Goal: Transaction & Acquisition: Purchase product/service

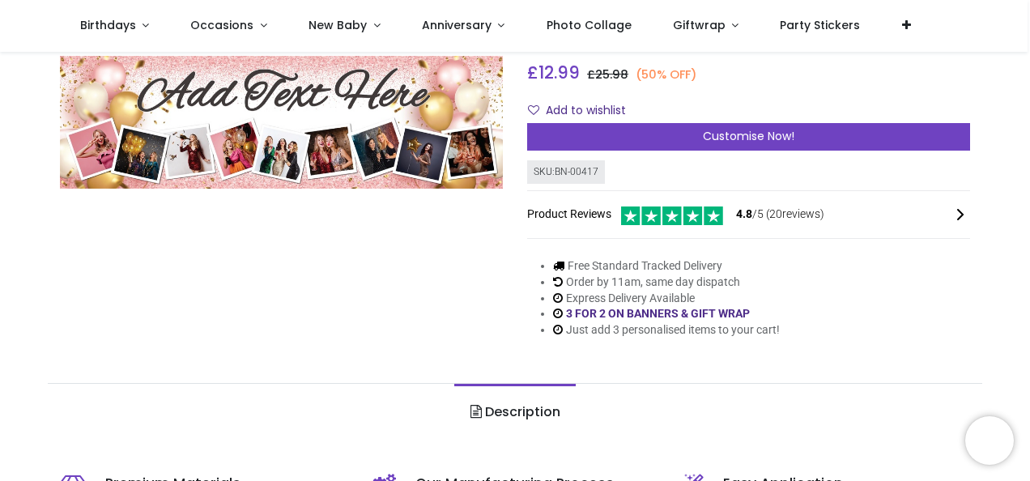
scroll to position [181, 0]
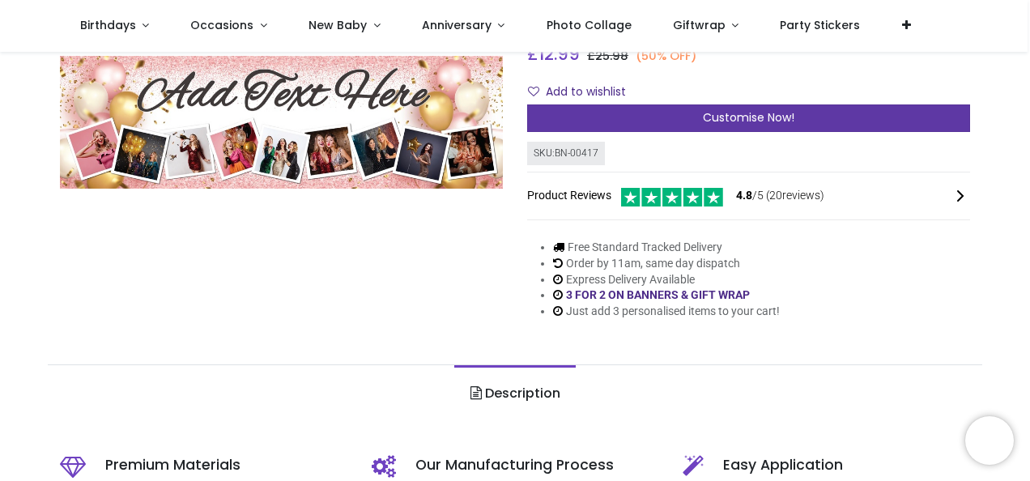
click at [796, 112] on div "Customise Now!" at bounding box center [748, 118] width 443 height 28
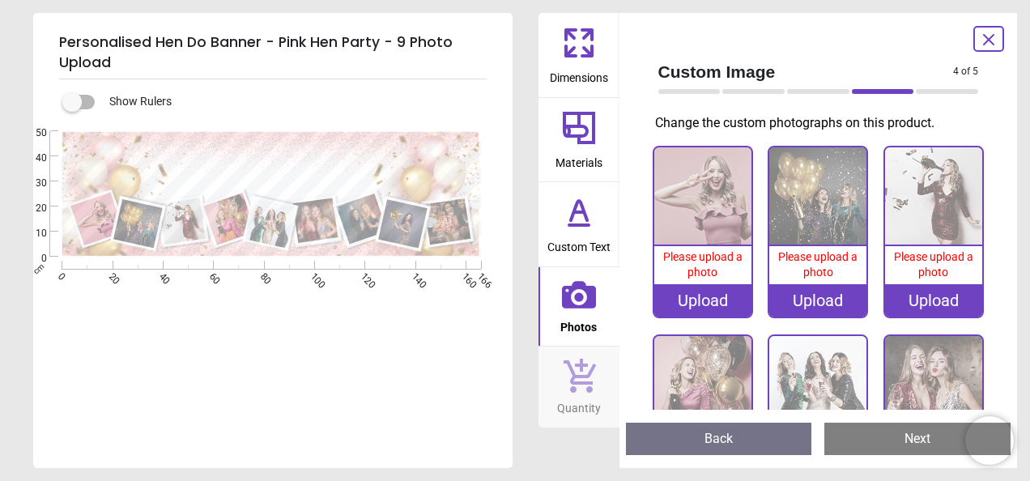
click at [572, 58] on icon at bounding box center [578, 42] width 39 height 39
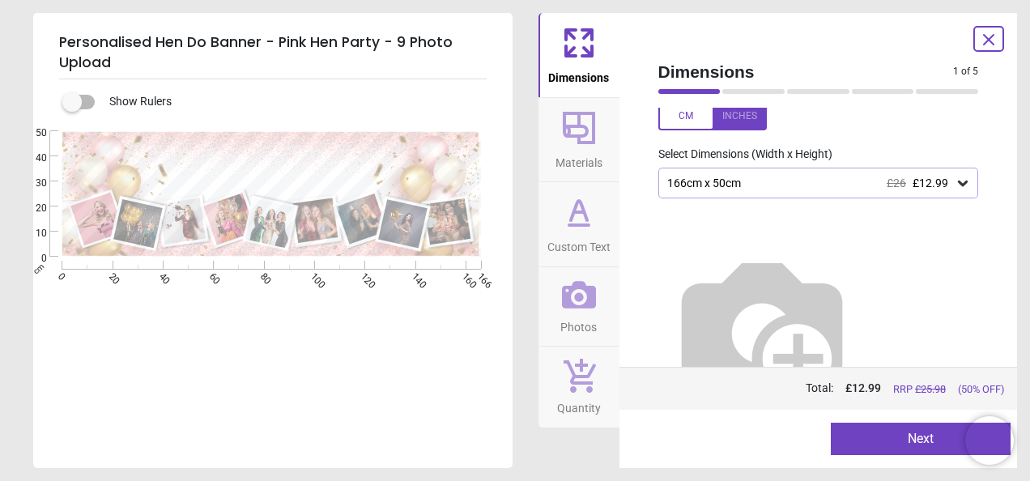
scroll to position [0, 0]
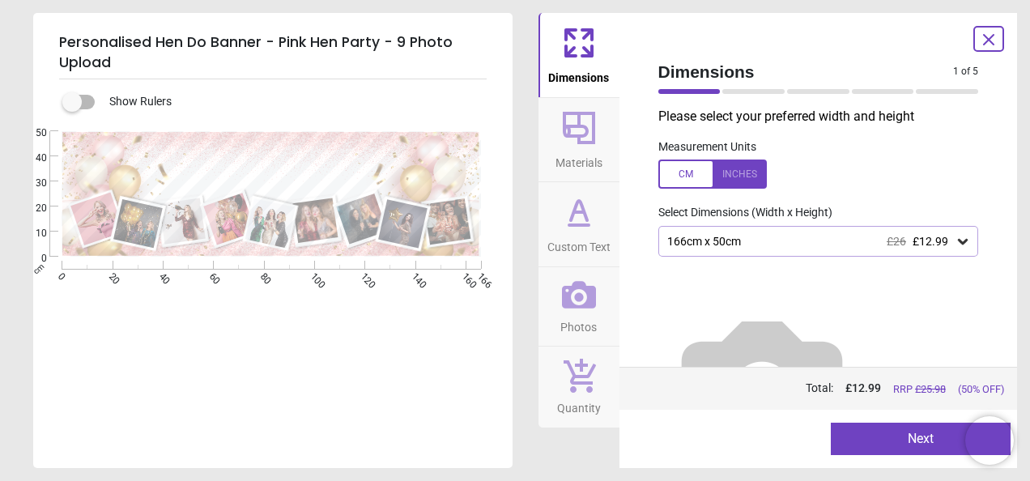
click at [572, 303] on icon at bounding box center [579, 295] width 34 height 28
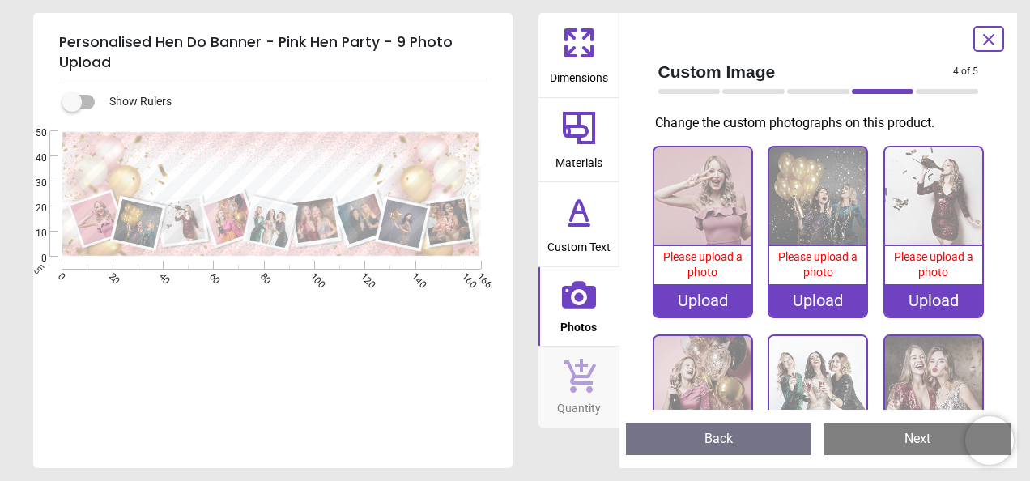
click at [709, 300] on div "Upload" at bounding box center [702, 300] width 97 height 32
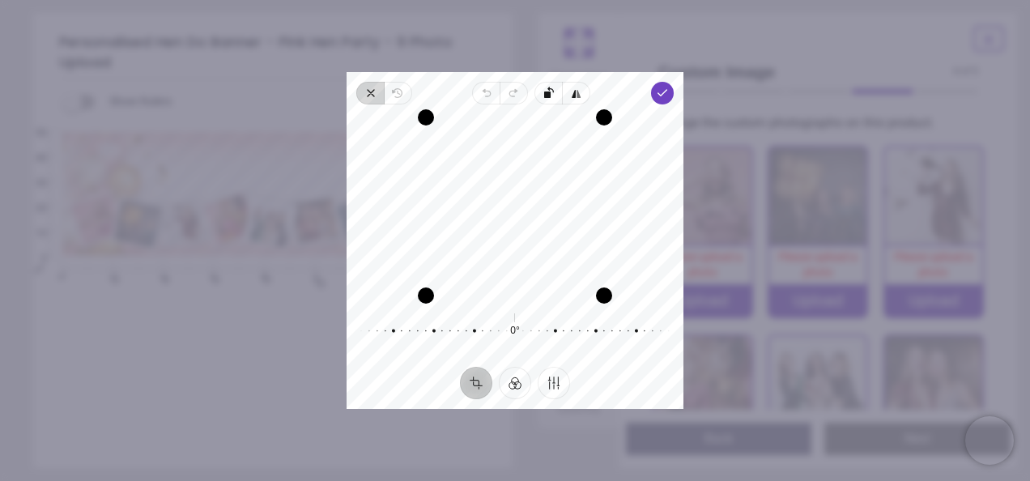
click at [364, 94] on icon "button" at bounding box center [370, 93] width 13 height 13
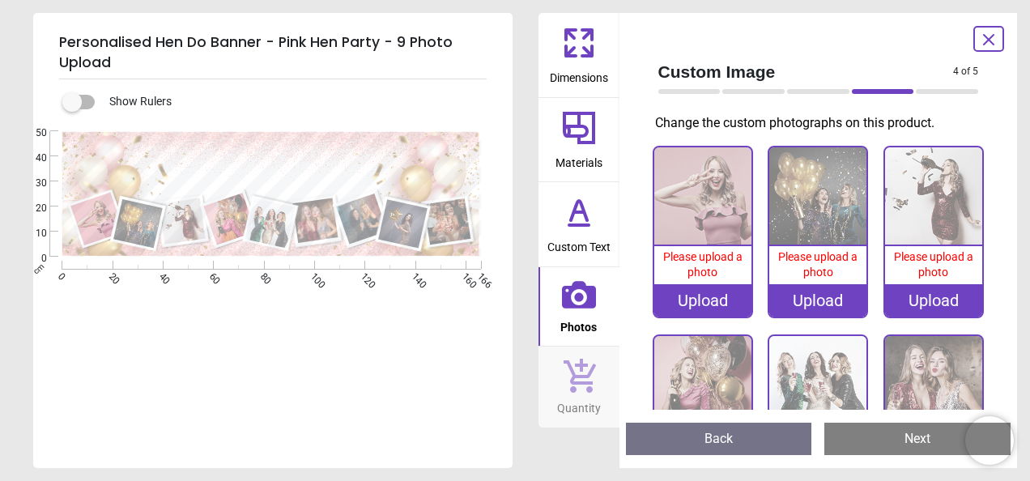
click at [721, 291] on div "Upload" at bounding box center [702, 300] width 97 height 32
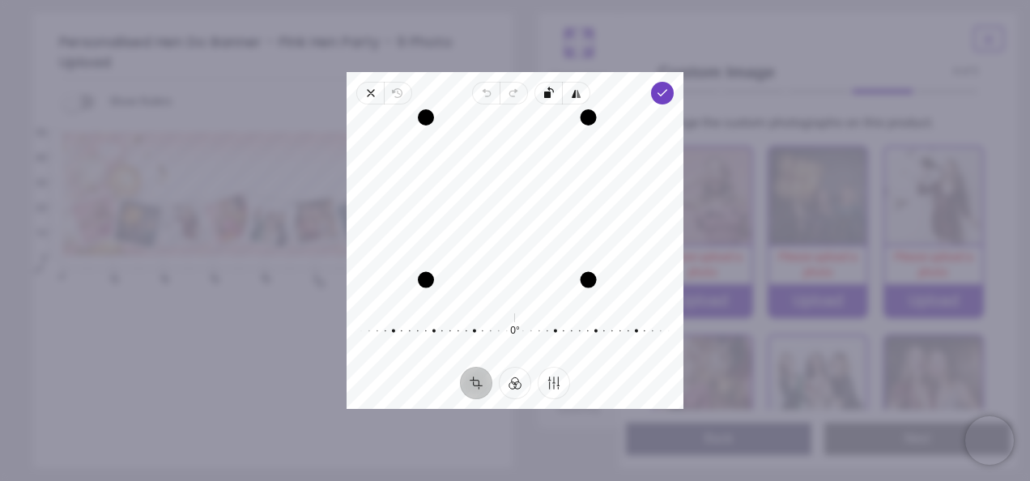
drag, startPoint x: 602, startPoint y: 302, endPoint x: 602, endPoint y: 270, distance: 31.6
click at [602, 270] on div "Recenter" at bounding box center [514, 206] width 311 height 178
click at [666, 94] on icon "button" at bounding box center [662, 93] width 13 height 13
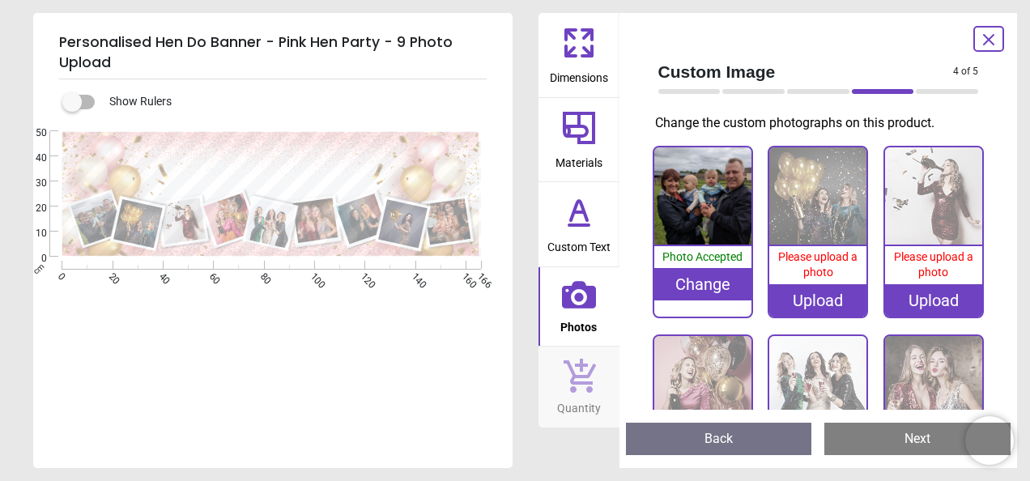
click at [807, 293] on div "Upload" at bounding box center [817, 300] width 97 height 32
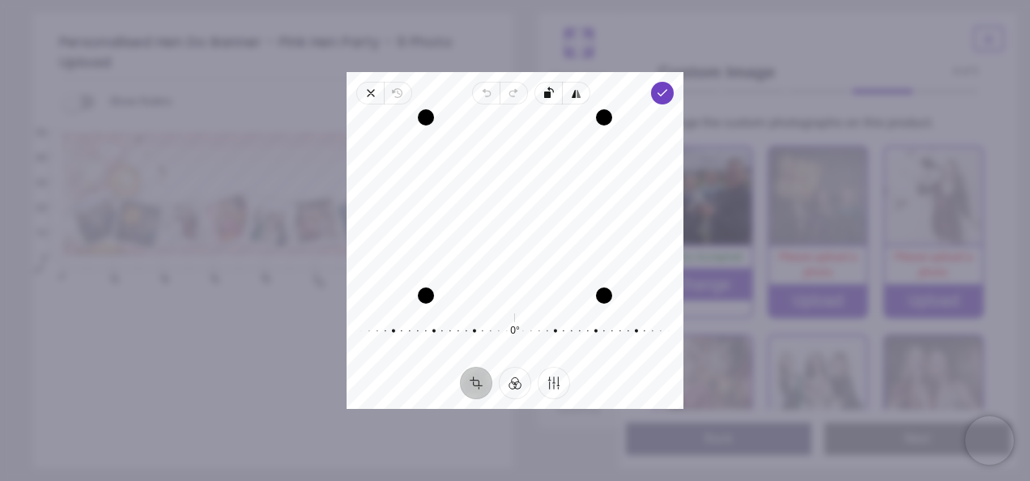
drag, startPoint x: 506, startPoint y: 198, endPoint x: 507, endPoint y: 212, distance: 14.6
click at [507, 212] on div "Recenter" at bounding box center [514, 206] width 311 height 178
click at [657, 94] on icon "button" at bounding box center [662, 93] width 13 height 13
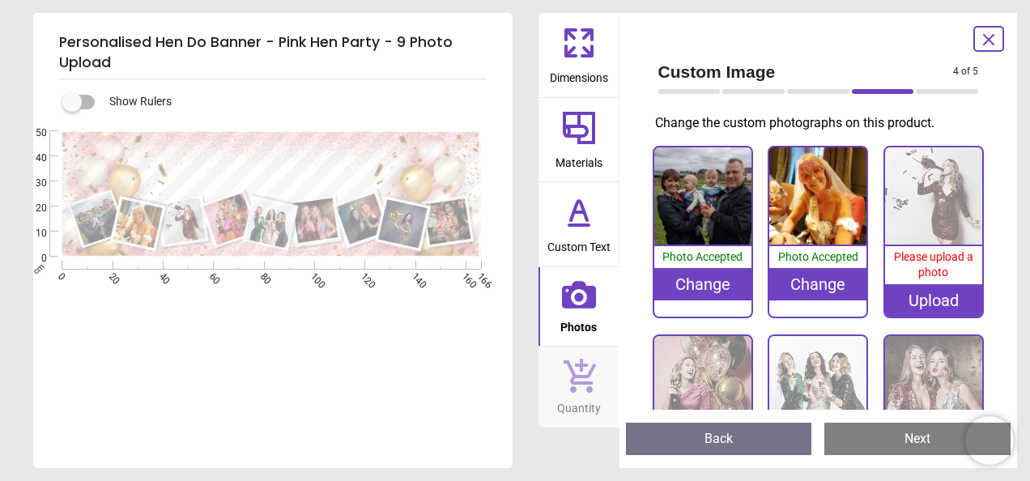
click at [928, 304] on div "Upload" at bounding box center [933, 300] width 97 height 32
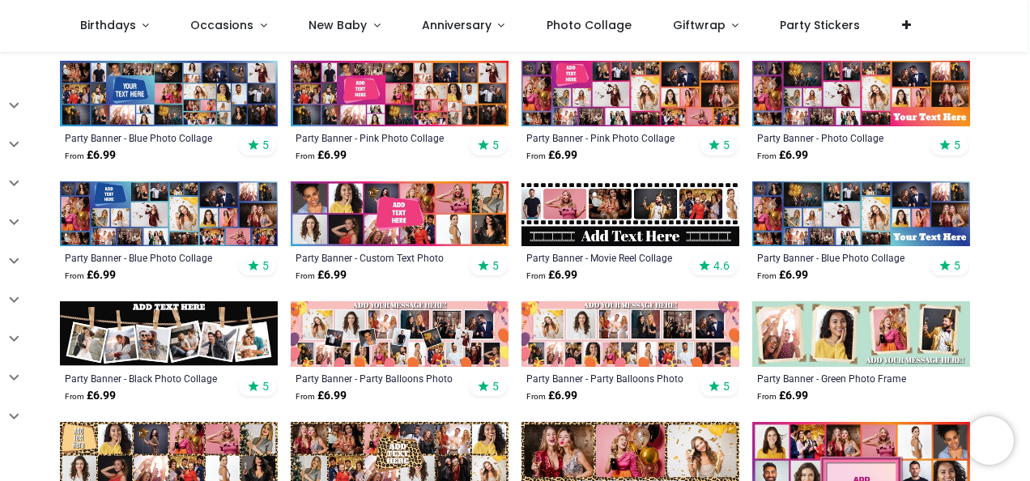
scroll to position [367, 0]
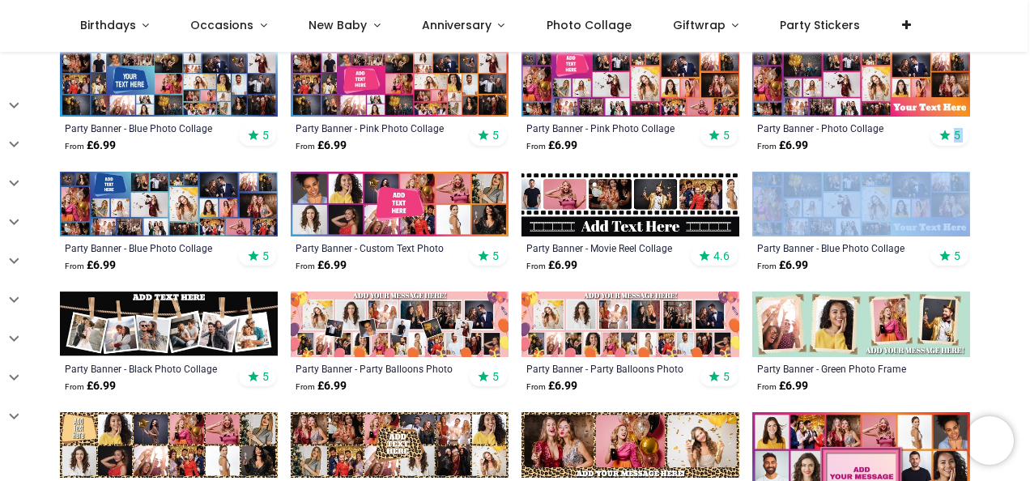
drag, startPoint x: 1025, startPoint y: 168, endPoint x: 1027, endPoint y: 159, distance: 9.1
click at [1027, 159] on div "Pricelist : Public Pricelist Public Pricelist Categories All Products" at bounding box center [515, 351] width 1030 height 1332
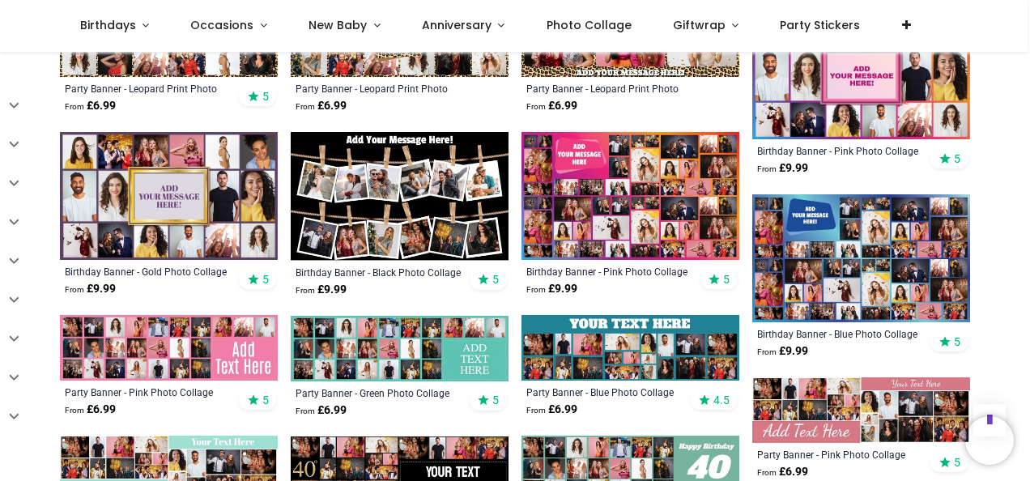
scroll to position [781, 0]
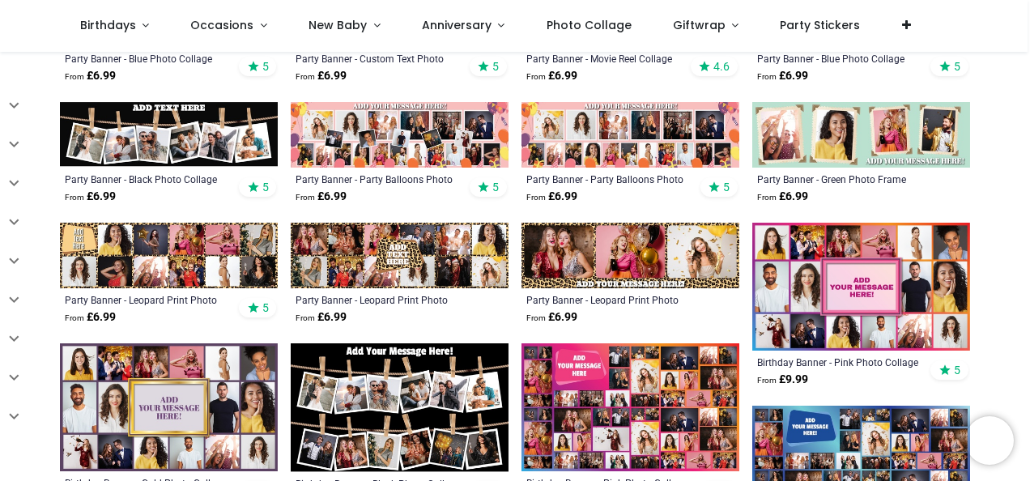
scroll to position [538, 0]
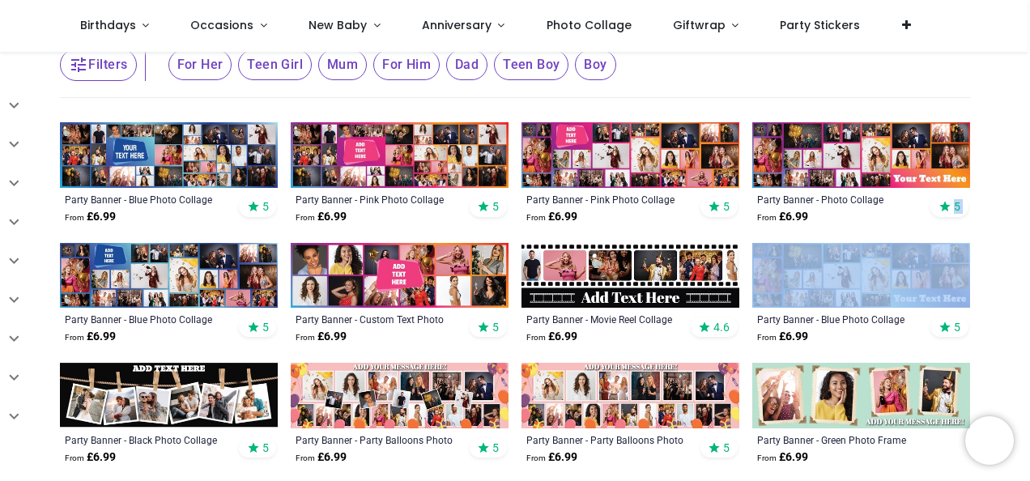
scroll to position [266, 0]
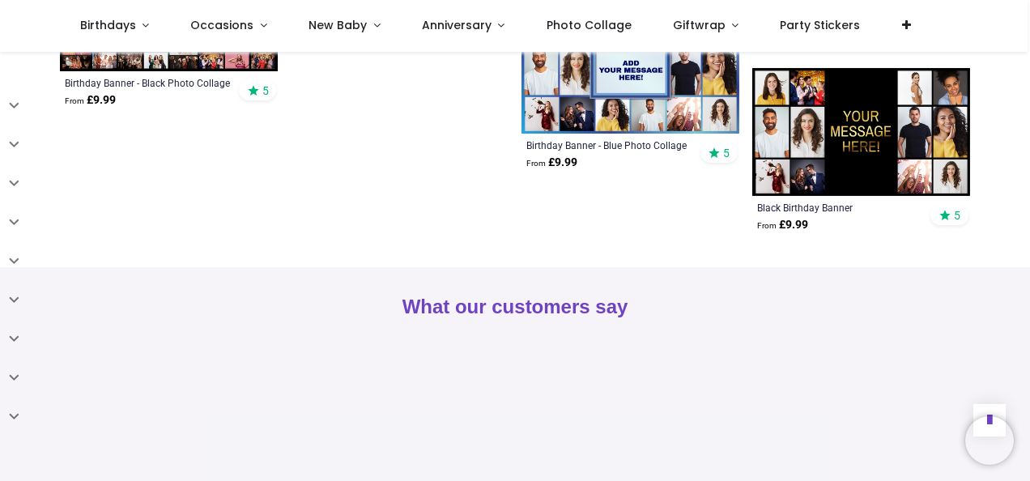
scroll to position [674, 0]
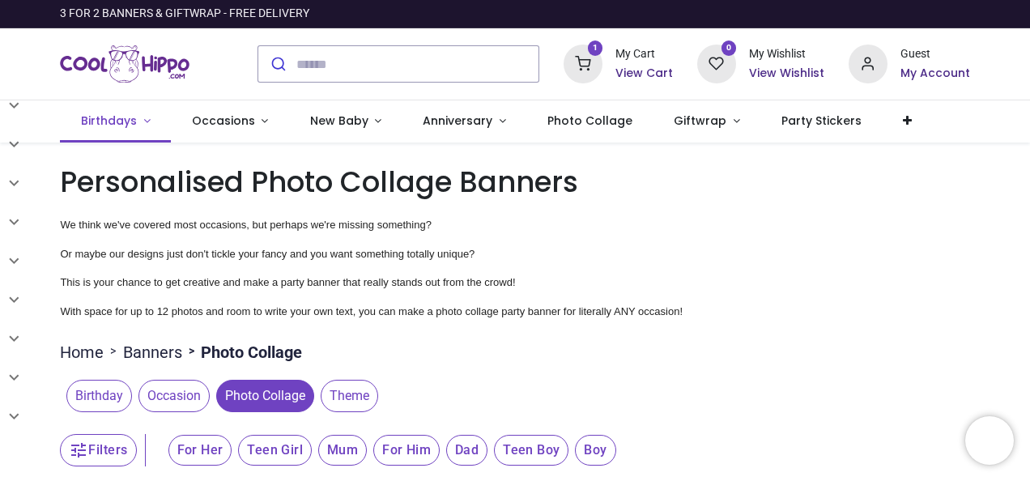
click at [142, 124] on link "Birthdays" at bounding box center [115, 121] width 111 height 42
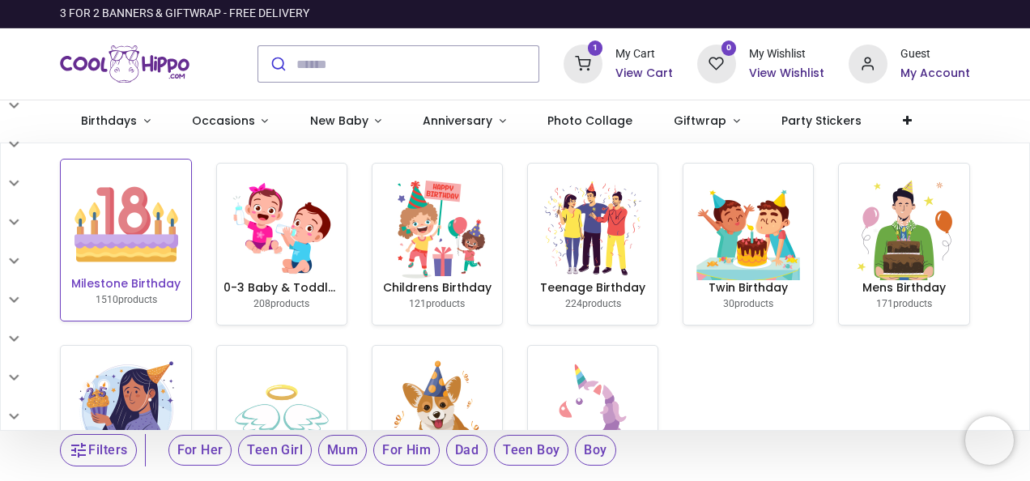
click at [138, 264] on img at bounding box center [126, 224] width 104 height 104
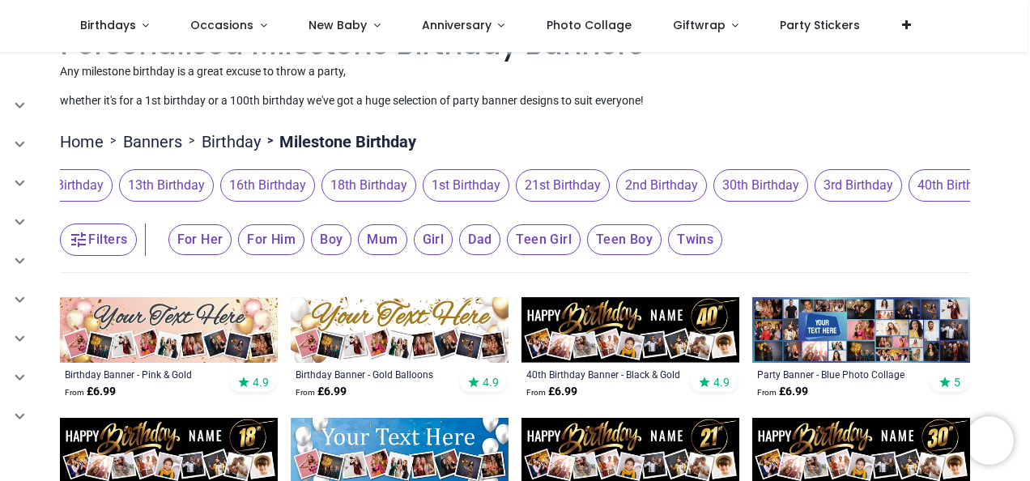
scroll to position [0, 194]
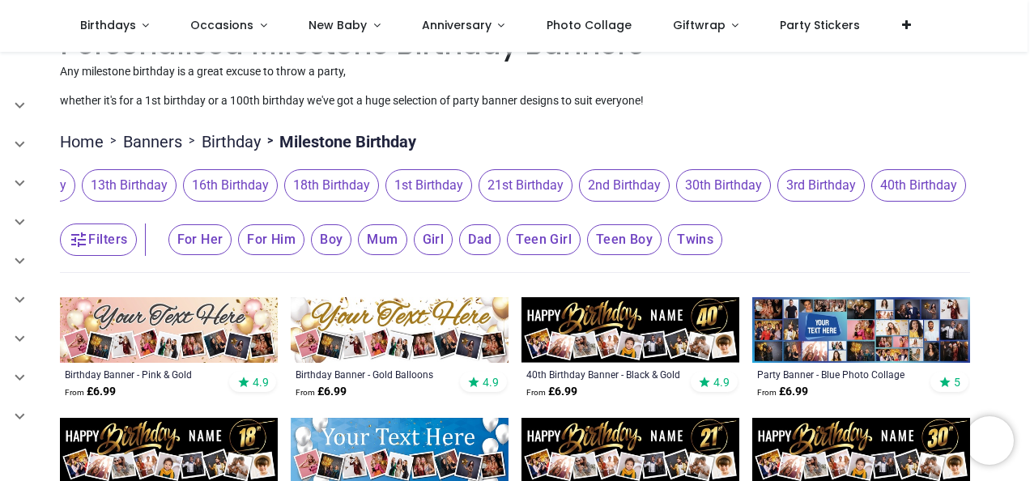
drag, startPoint x: 926, startPoint y: 189, endPoint x: 682, endPoint y: 208, distance: 245.3
click at [682, 208] on div "100th Birthday 10th Birthday 13th Birthday 16th Birthday 18th Birthday 1st Birt…" at bounding box center [514, 185] width 909 height 45
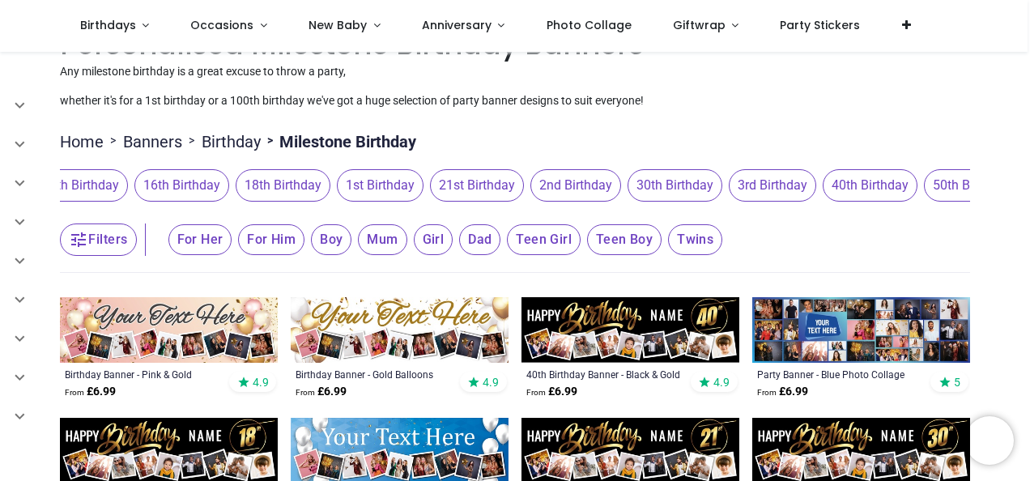
drag, startPoint x: 852, startPoint y: 204, endPoint x: 687, endPoint y: 211, distance: 165.3
drag, startPoint x: 844, startPoint y: 186, endPoint x: 662, endPoint y: 190, distance: 182.2
click at [662, 190] on span "40th Birthday" at bounding box center [687, 185] width 95 height 32
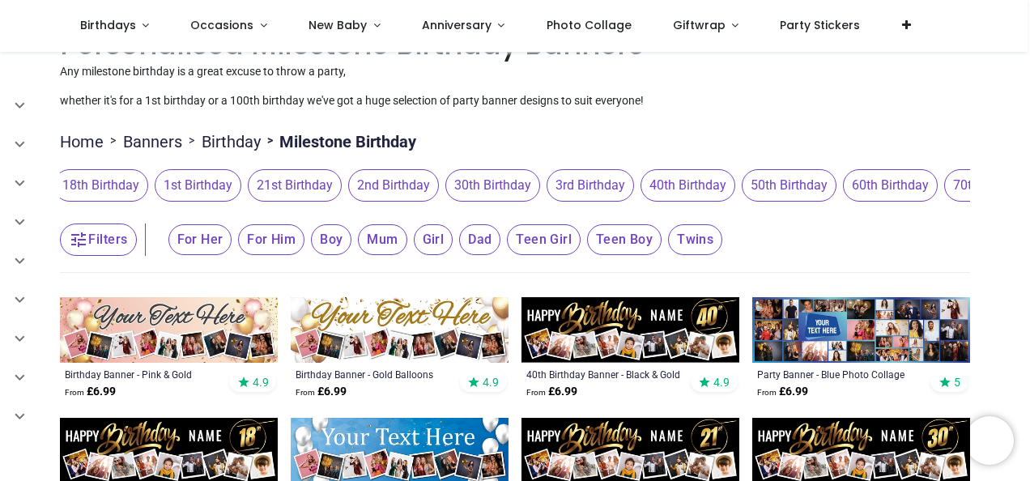
click at [854, 189] on span "60th Birthday" at bounding box center [890, 185] width 95 height 32
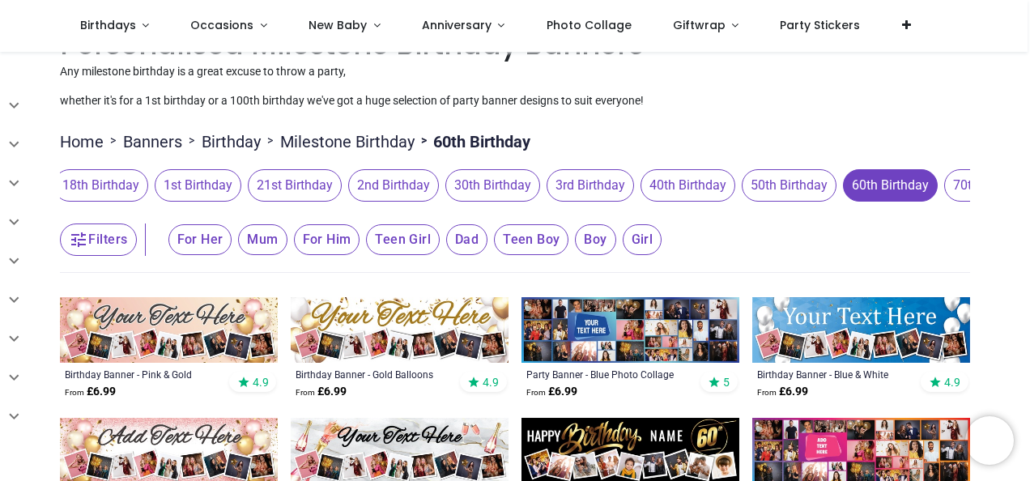
click at [167, 434] on img at bounding box center [169, 451] width 218 height 66
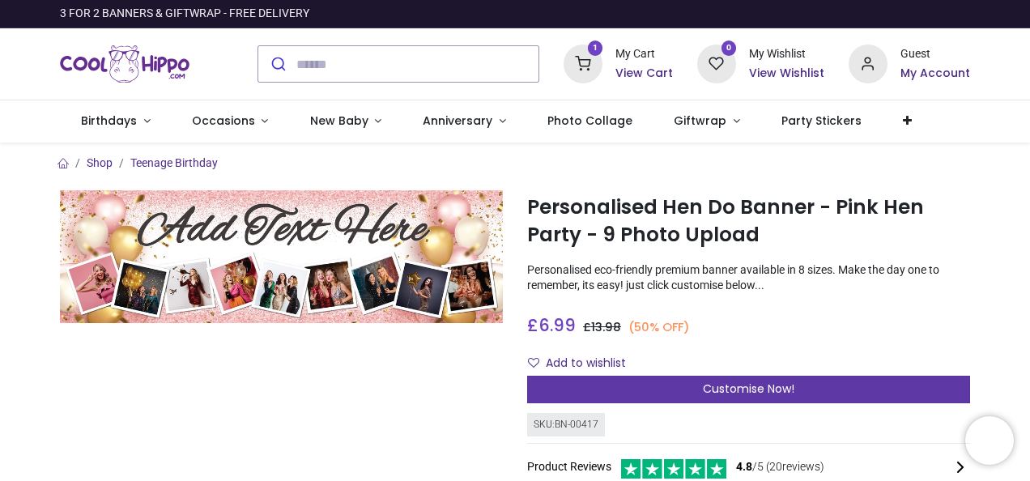
click at [790, 386] on span "Customise Now!" at bounding box center [748, 389] width 91 height 16
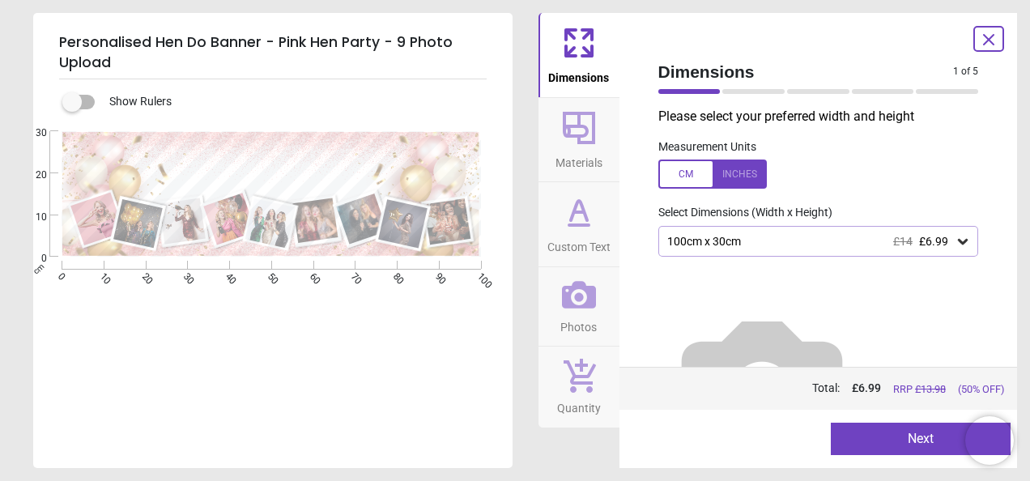
click at [738, 249] on div "100cm x 30cm £14 £6.99" at bounding box center [818, 241] width 321 height 31
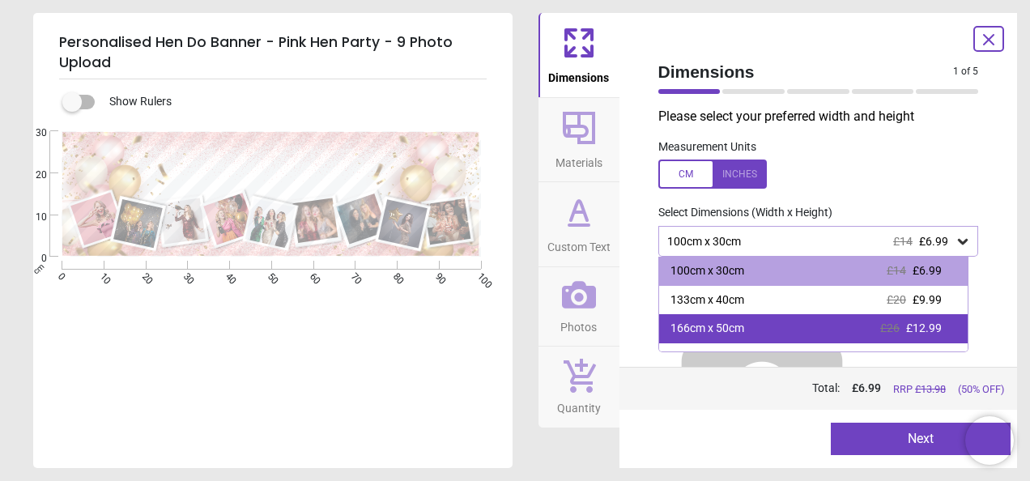
click at [737, 321] on div "166cm x 50cm" at bounding box center [707, 329] width 74 height 16
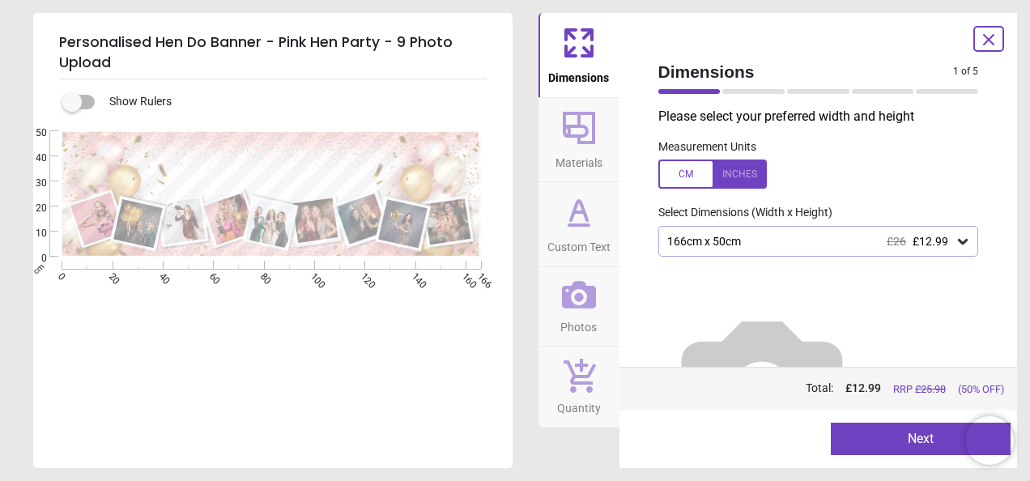
click at [576, 126] on icon at bounding box center [579, 128] width 32 height 32
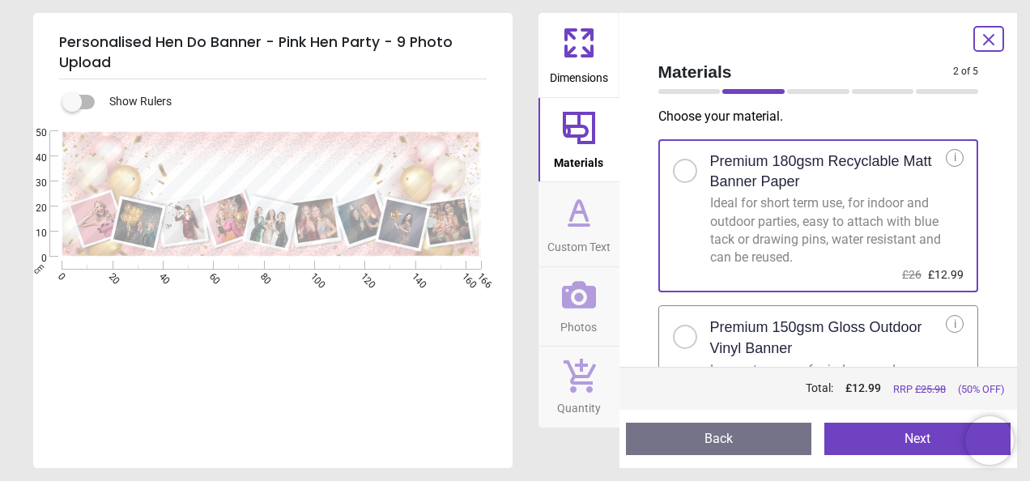
click at [580, 235] on span "Custom Text" at bounding box center [578, 244] width 63 height 24
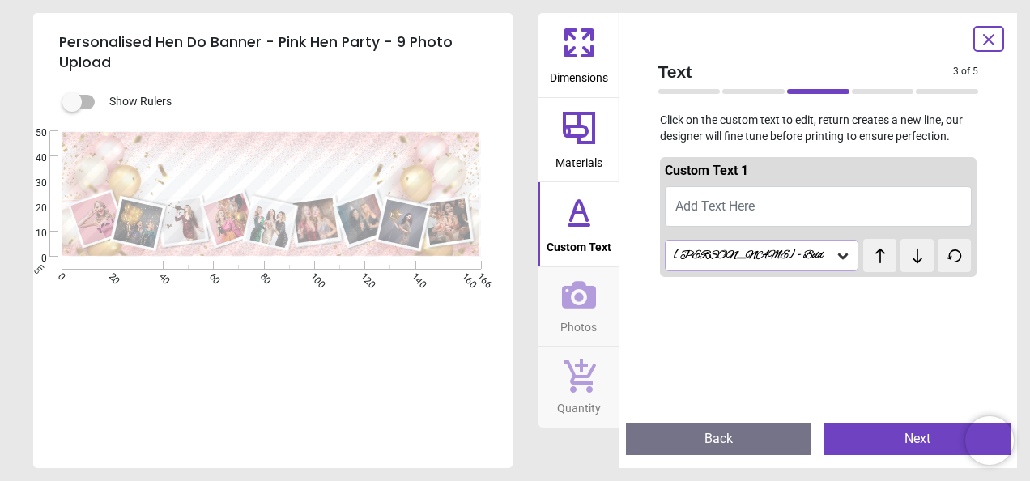
click at [713, 208] on span "Add Text Here" at bounding box center [714, 205] width 79 height 15
type textarea "**********"
click at [591, 301] on icon at bounding box center [579, 295] width 34 height 28
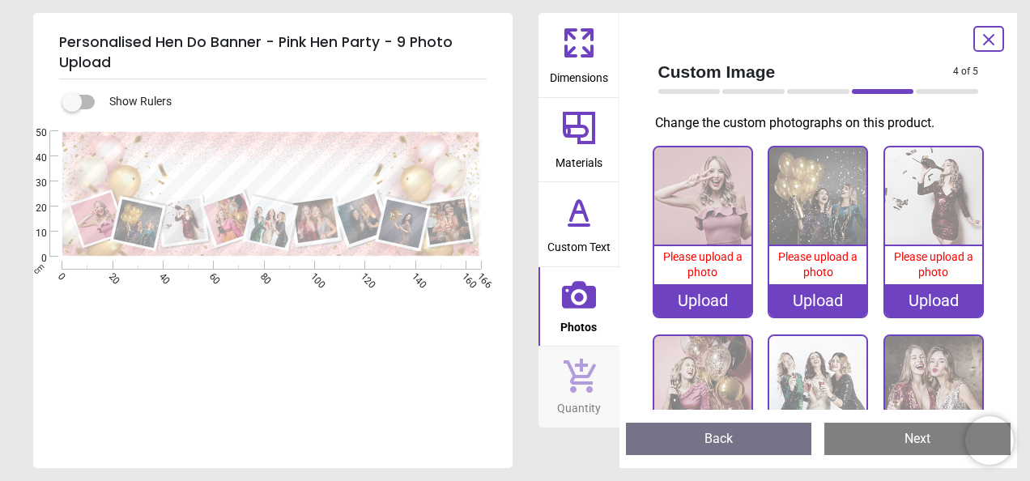
click at [714, 303] on div "Upload" at bounding box center [702, 300] width 97 height 32
click at [709, 308] on div "Upload" at bounding box center [702, 300] width 97 height 32
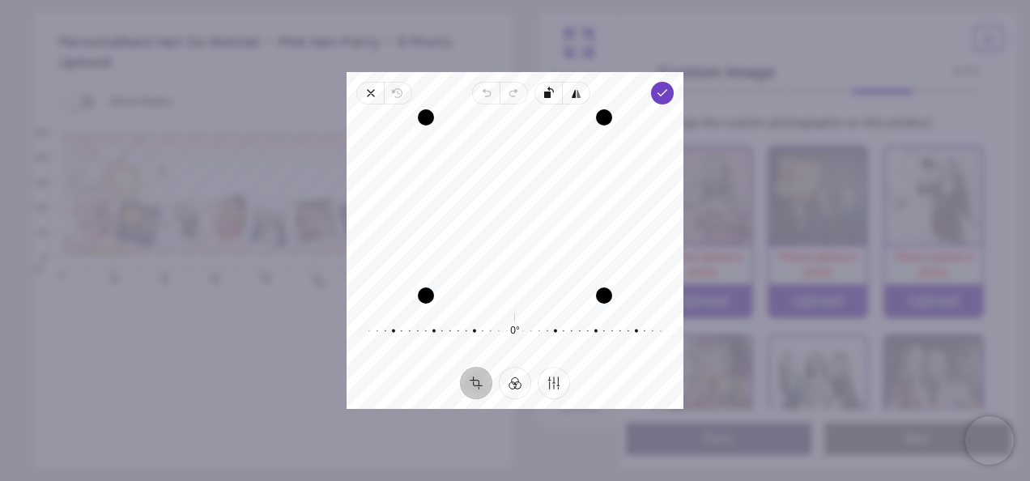
drag, startPoint x: 538, startPoint y: 215, endPoint x: 547, endPoint y: 228, distance: 16.2
click at [547, 228] on div "Recenter" at bounding box center [514, 206] width 311 height 178
click at [654, 100] on span "Done" at bounding box center [662, 93] width 23 height 23
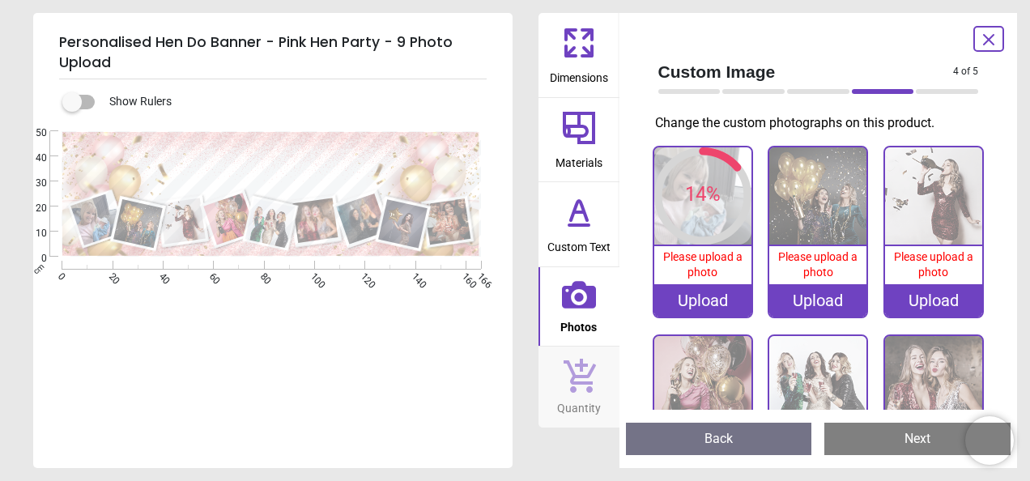
click at [807, 296] on div "Upload" at bounding box center [817, 300] width 97 height 32
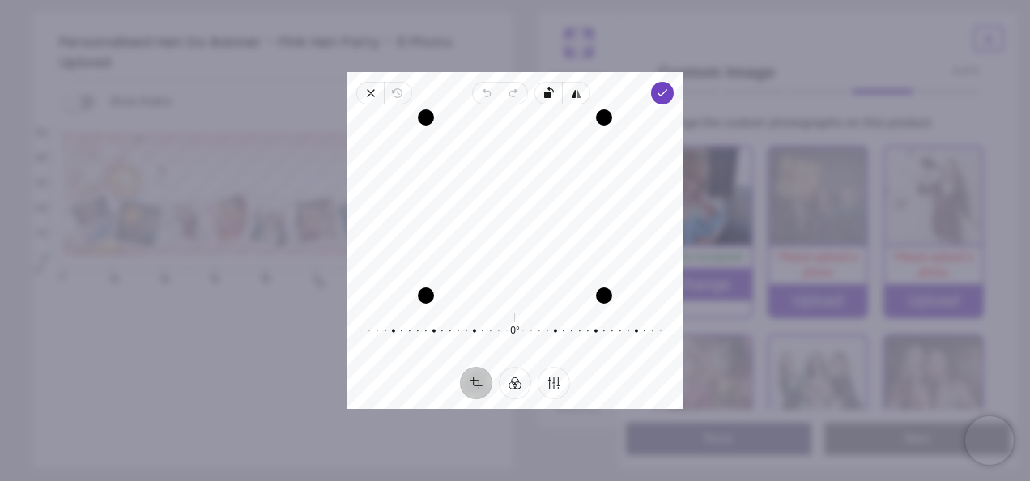
click at [542, 243] on div "Recenter" at bounding box center [514, 206] width 311 height 178
click at [542, 240] on div "Recenter" at bounding box center [514, 206] width 311 height 178
click at [672, 91] on span "Done" at bounding box center [662, 93] width 23 height 23
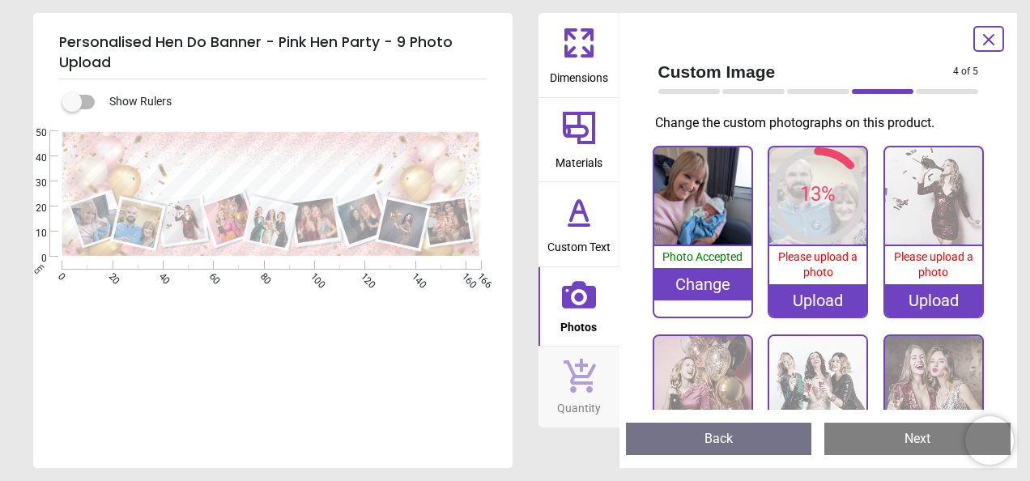
click at [920, 298] on div "Upload" at bounding box center [933, 300] width 97 height 32
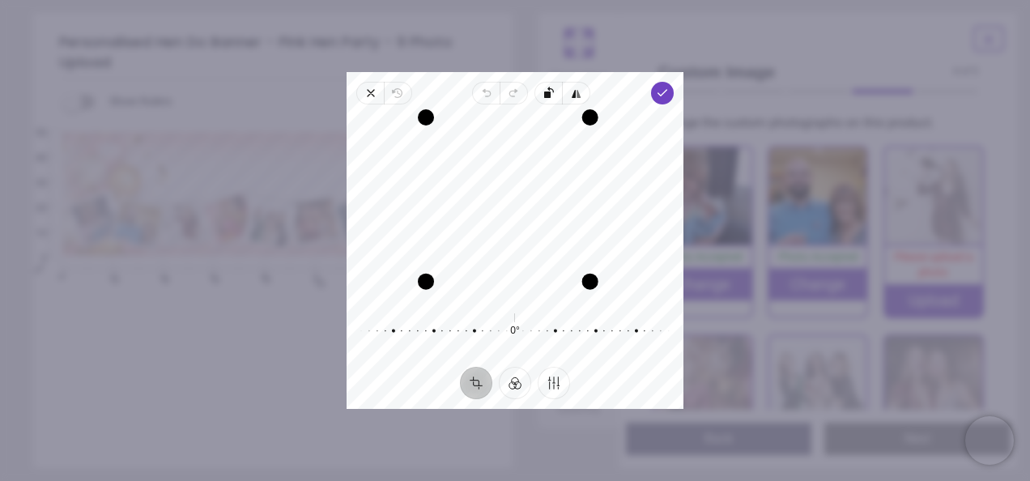
drag, startPoint x: 606, startPoint y: 291, endPoint x: 591, endPoint y: 274, distance: 22.4
click at [591, 274] on div "Drag corner br" at bounding box center [590, 282] width 16 height 16
click at [662, 96] on icon "button" at bounding box center [662, 93] width 13 height 13
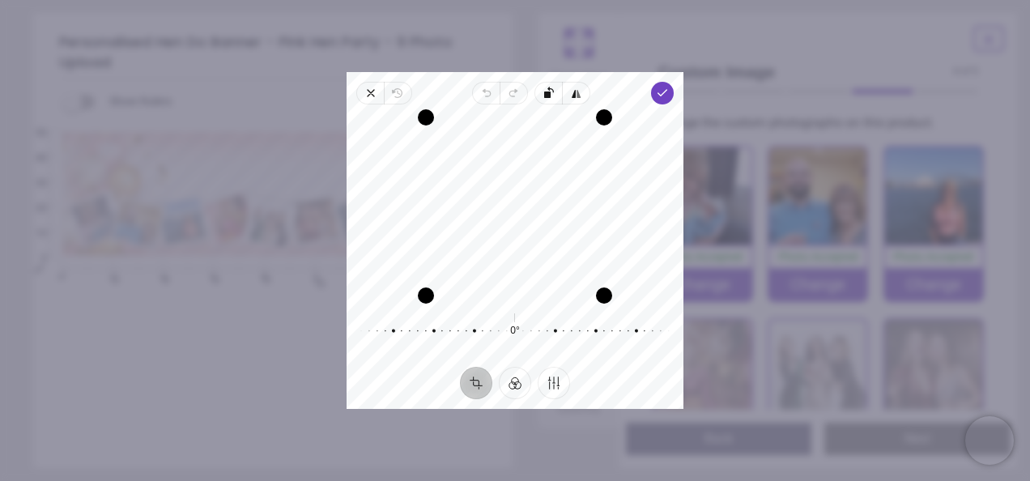
scroll to position [125, 0]
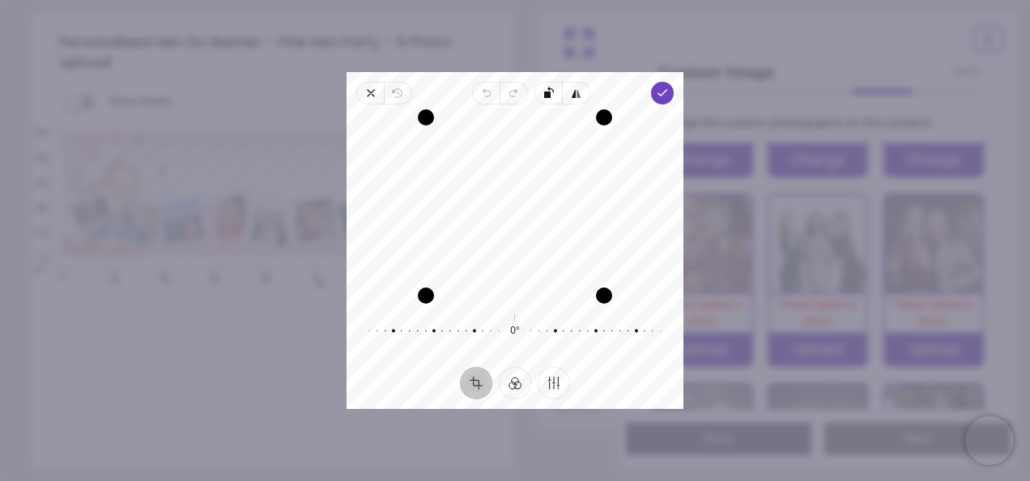
drag, startPoint x: 530, startPoint y: 233, endPoint x: 528, endPoint y: 272, distance: 38.9
click at [528, 272] on div "Recenter" at bounding box center [514, 206] width 311 height 178
drag, startPoint x: 604, startPoint y: 294, endPoint x: 580, endPoint y: 266, distance: 37.3
click at [580, 266] on div "Drag corner br" at bounding box center [579, 270] width 16 height 16
drag, startPoint x: 534, startPoint y: 244, endPoint x: 521, endPoint y: 234, distance: 16.2
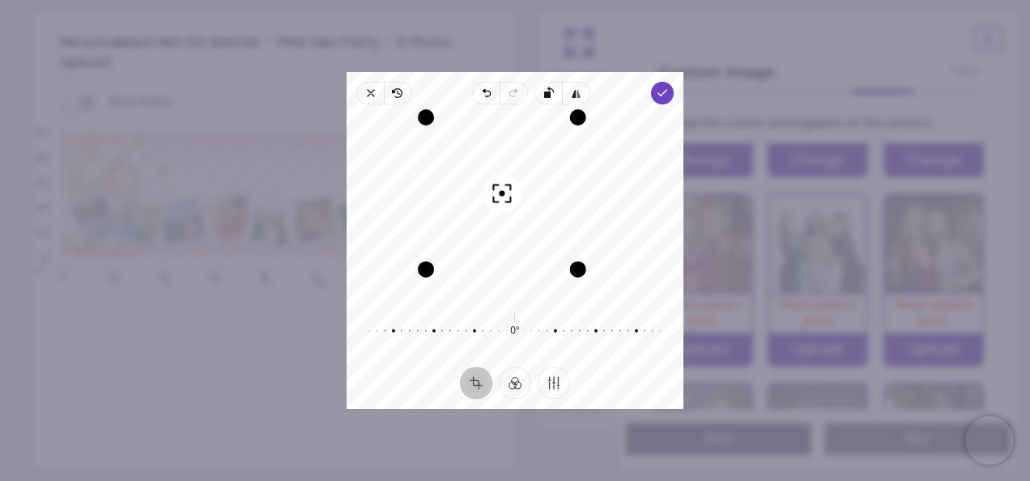
click at [521, 234] on div "Recenter" at bounding box center [514, 206] width 311 height 178
click at [657, 102] on span "Done" at bounding box center [662, 93] width 23 height 23
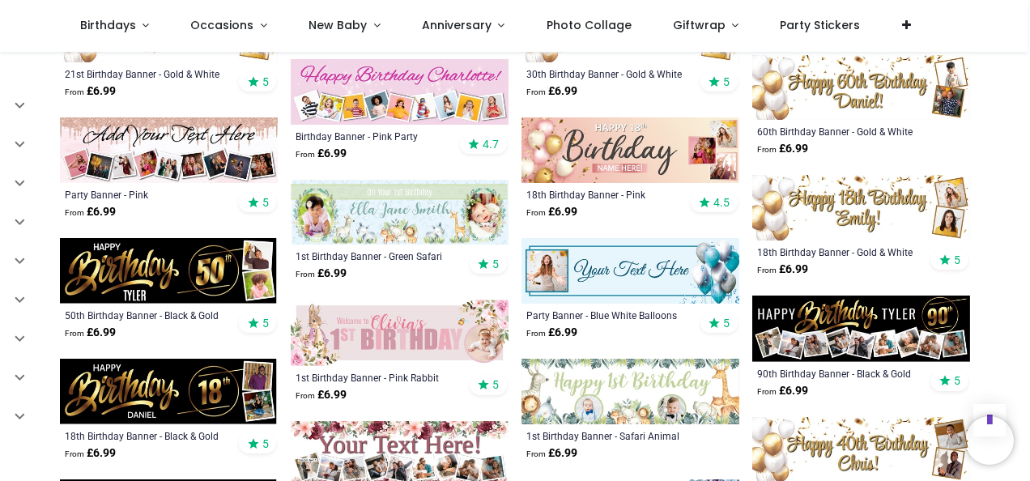
scroll to position [1380, 0]
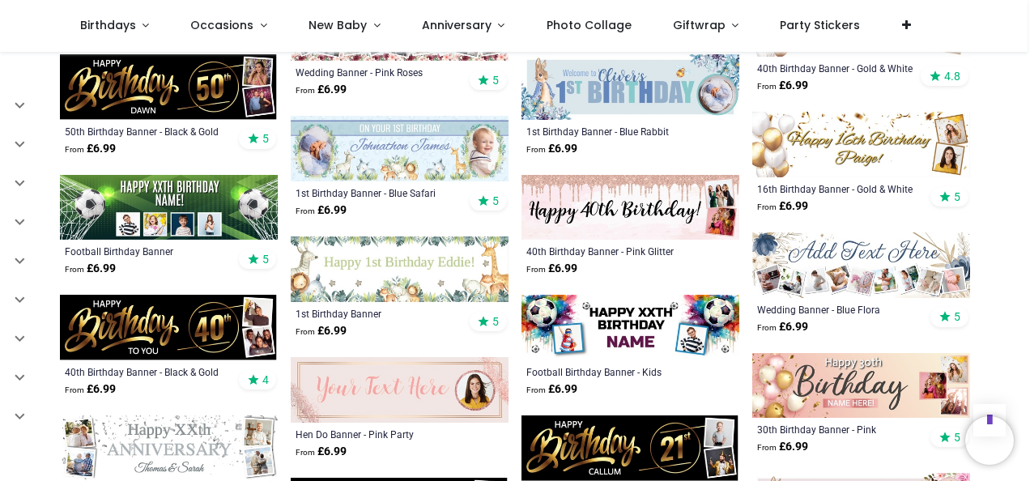
scroll to position [1805, 0]
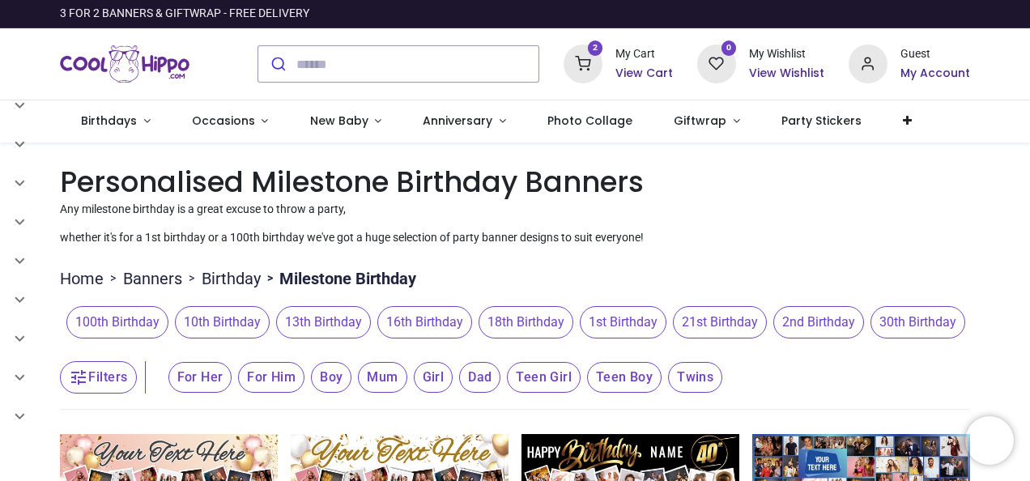
click at [651, 73] on h6 "View Cart" at bounding box center [643, 74] width 57 height 16
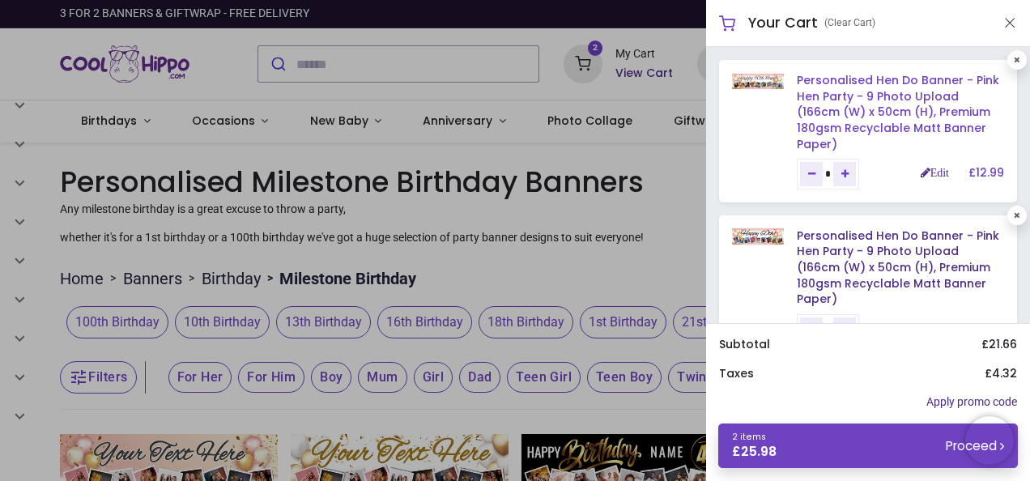
click at [851, 103] on link "Personalised Hen Do Banner - Pink Hen Party - 9 Photo Upload (166cm (W) x 50cm …" at bounding box center [898, 111] width 202 height 79
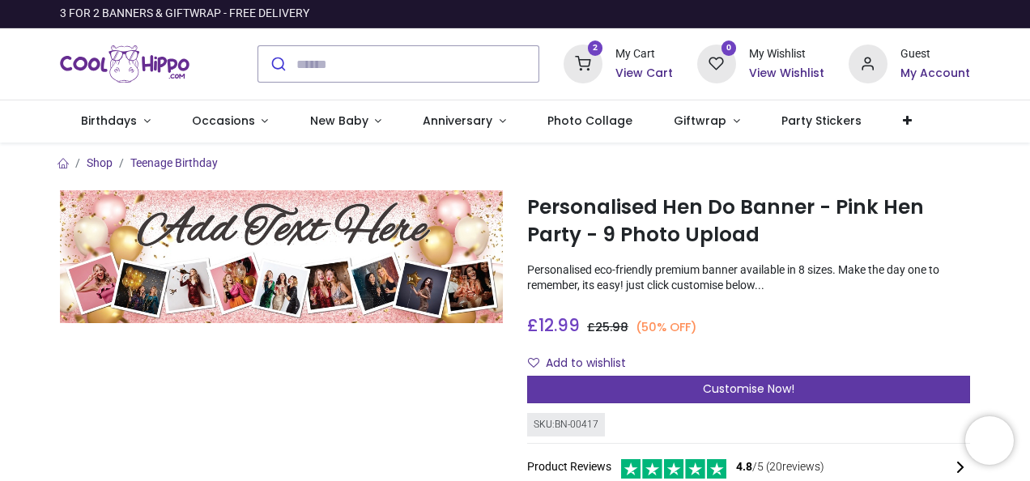
click at [713, 385] on span "Customise Now!" at bounding box center [748, 389] width 91 height 16
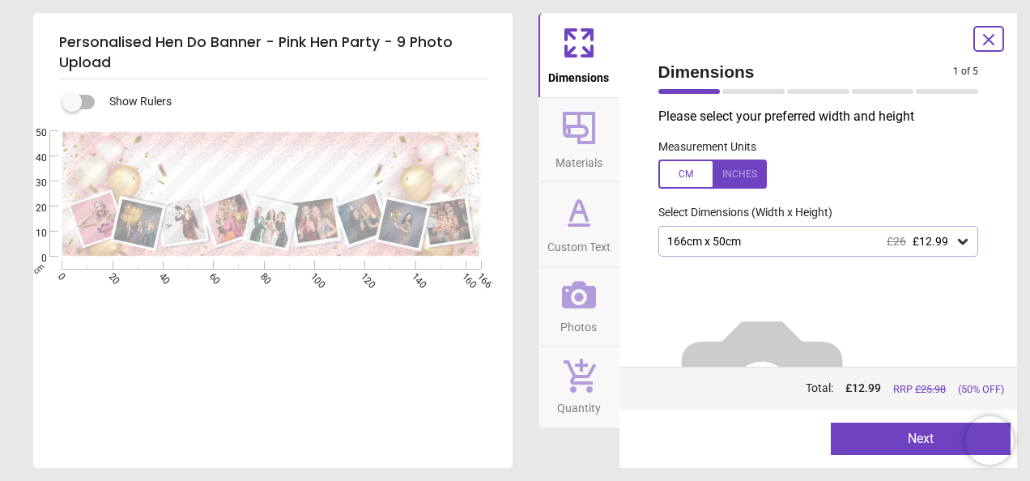
click at [601, 321] on button "Photos" at bounding box center [578, 306] width 81 height 79
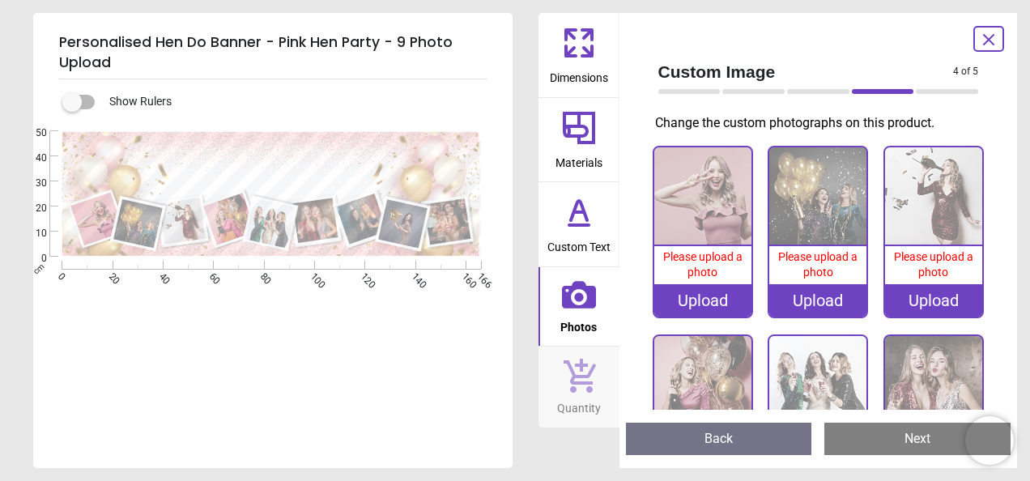
click at [983, 50] on div at bounding box center [988, 39] width 31 height 26
click at [989, 36] on icon at bounding box center [988, 39] width 19 height 19
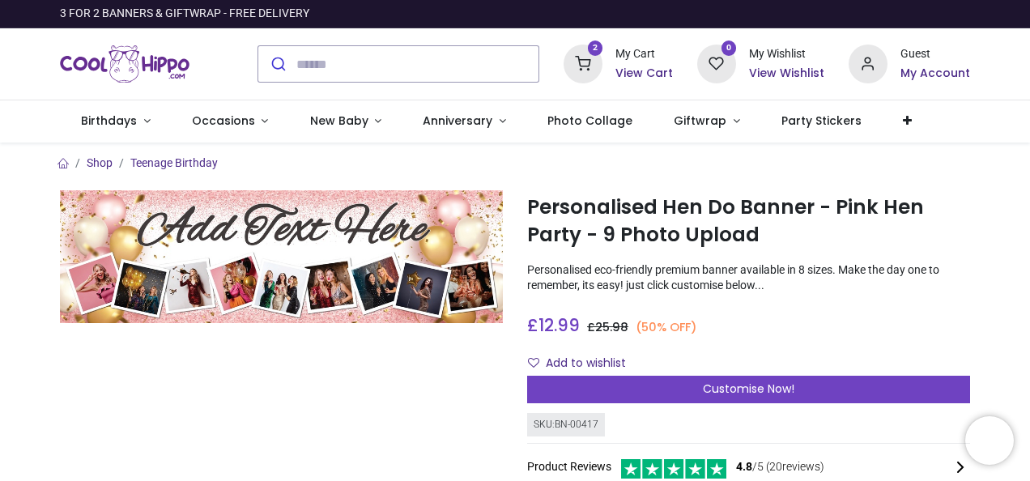
click at [607, 65] on div "2 My Cart View Cart" at bounding box center [618, 64] width 109 height 39
click at [632, 63] on div "My Cart View Cart" at bounding box center [643, 63] width 57 height 35
click at [636, 73] on h6 "View Cart" at bounding box center [643, 74] width 57 height 16
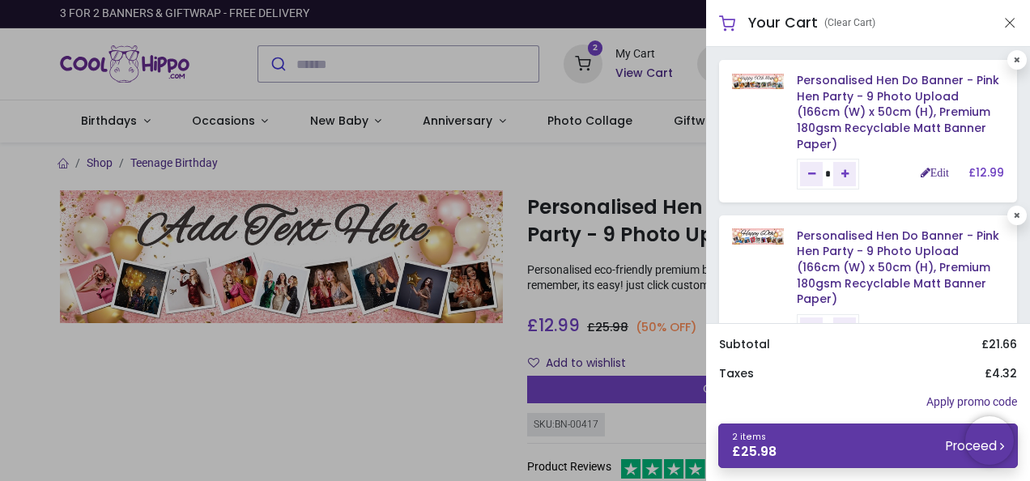
click at [937, 440] on link "2 items £ 25.98 Proceed" at bounding box center [868, 445] width 300 height 45
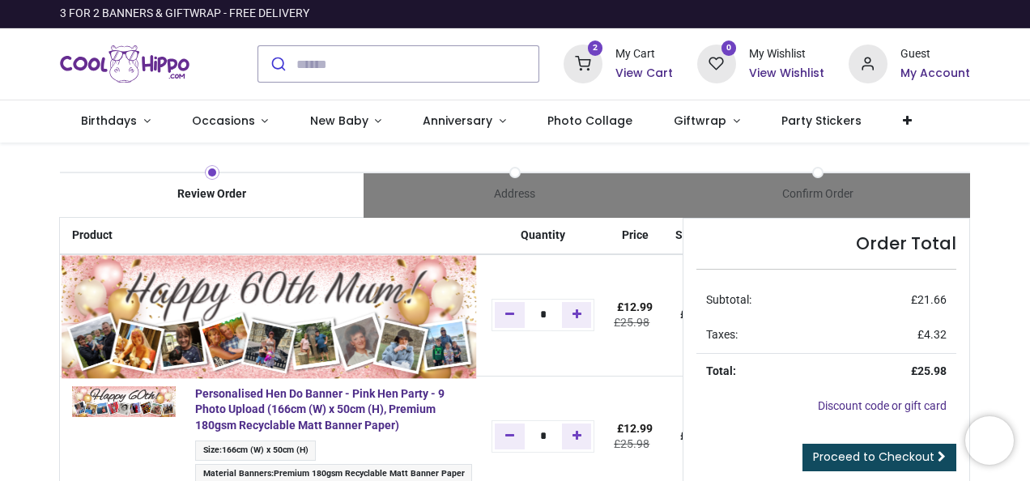
click at [123, 286] on img at bounding box center [269, 317] width 415 height 125
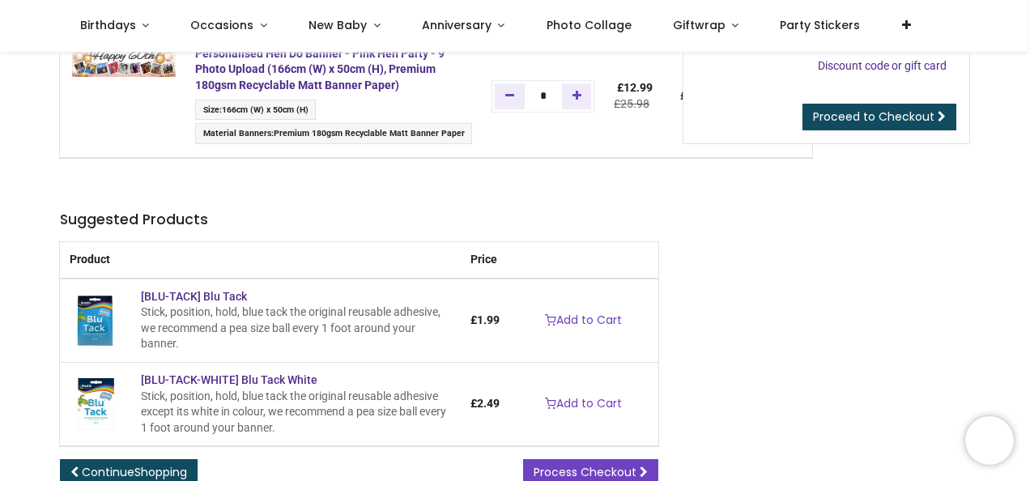
scroll to position [260, 0]
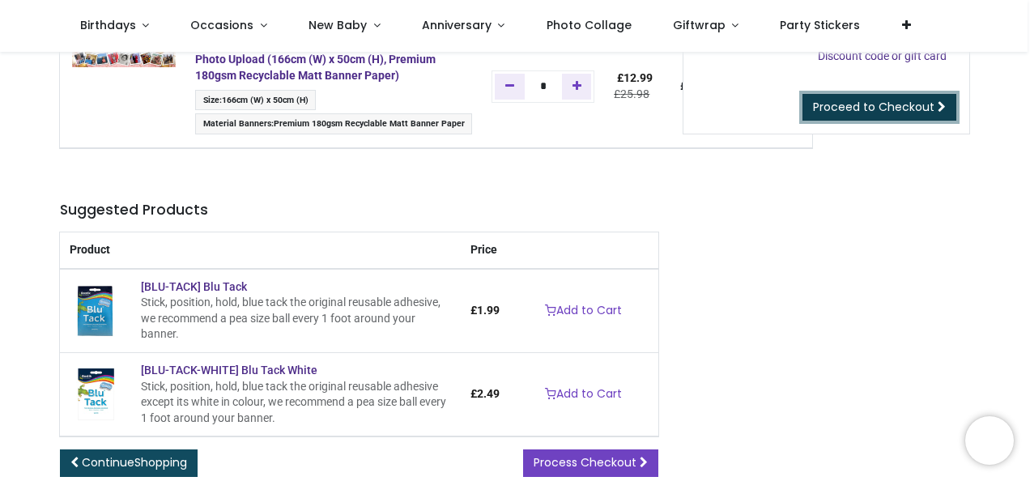
click at [862, 102] on span "Proceed to Checkout" at bounding box center [873, 107] width 121 height 16
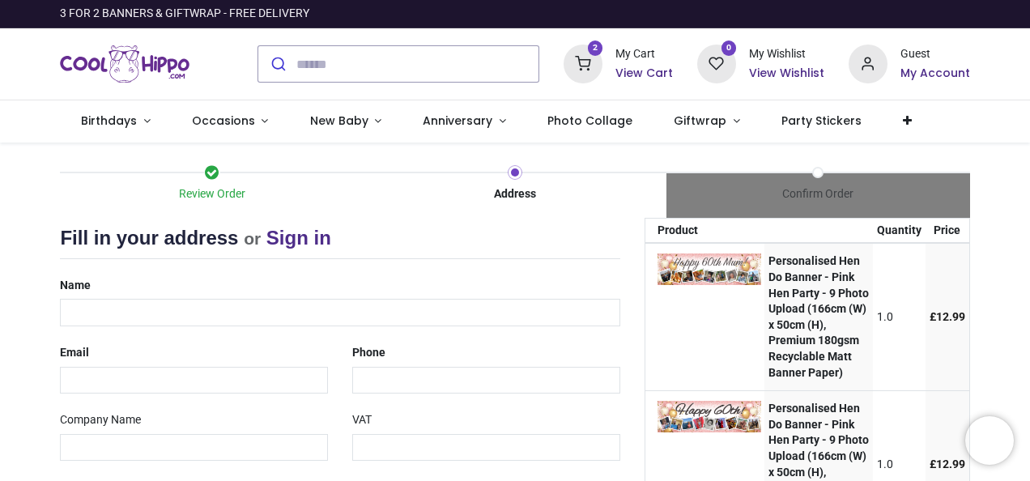
select select "***"
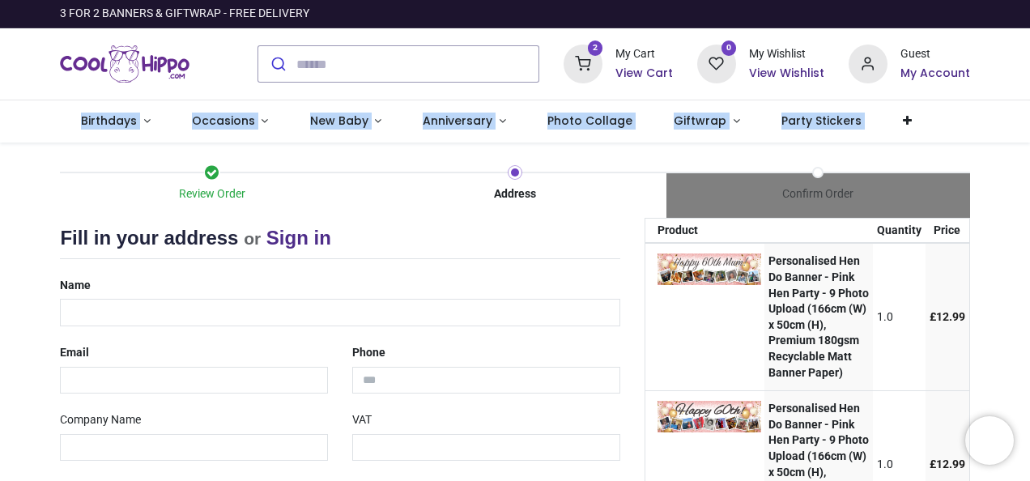
drag, startPoint x: 1022, startPoint y: 80, endPoint x: 1027, endPoint y: 113, distance: 33.7
click at [1027, 113] on div "Login • Register Birthdays Milestone Birthday 1510 products 208" at bounding box center [515, 240] width 1030 height 481
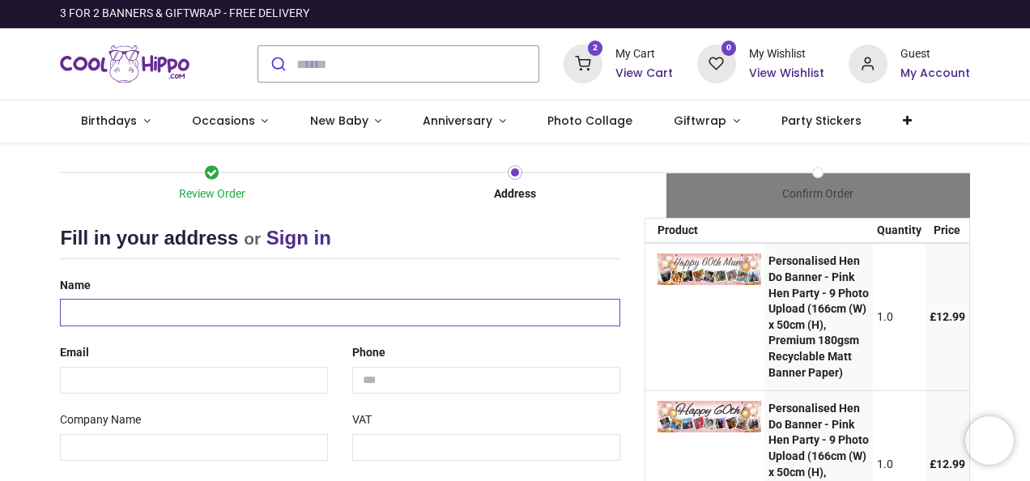
click at [188, 318] on input "text" at bounding box center [339, 313] width 559 height 28
type input "**********"
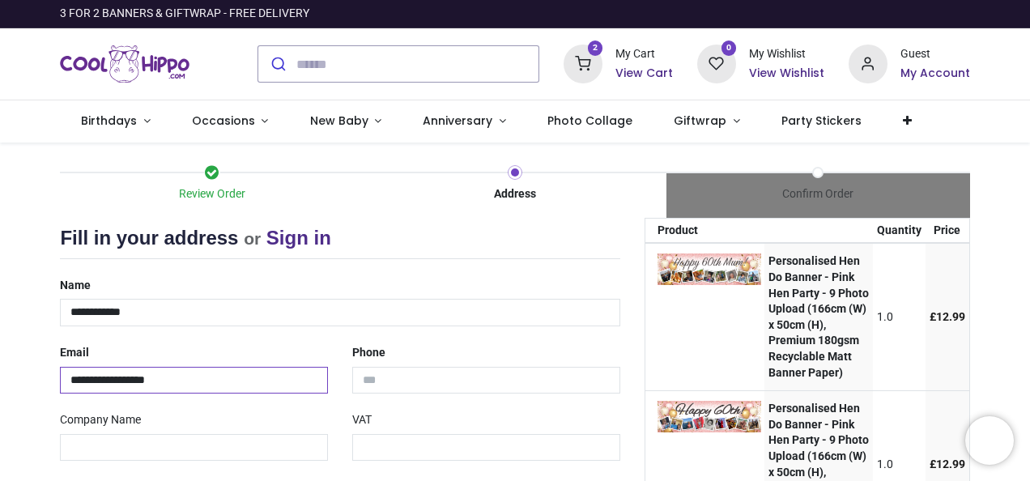
type input "**********"
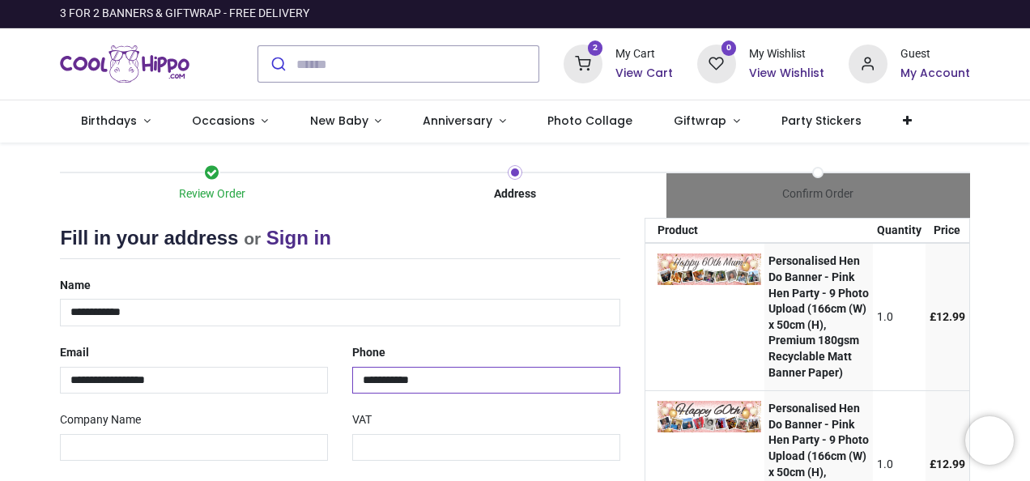
type input "**********"
click at [2, 405] on div "Review Order Address Confirm Order Your order: £ 25.98 Product Price" at bounding box center [515, 482] width 1030 height 679
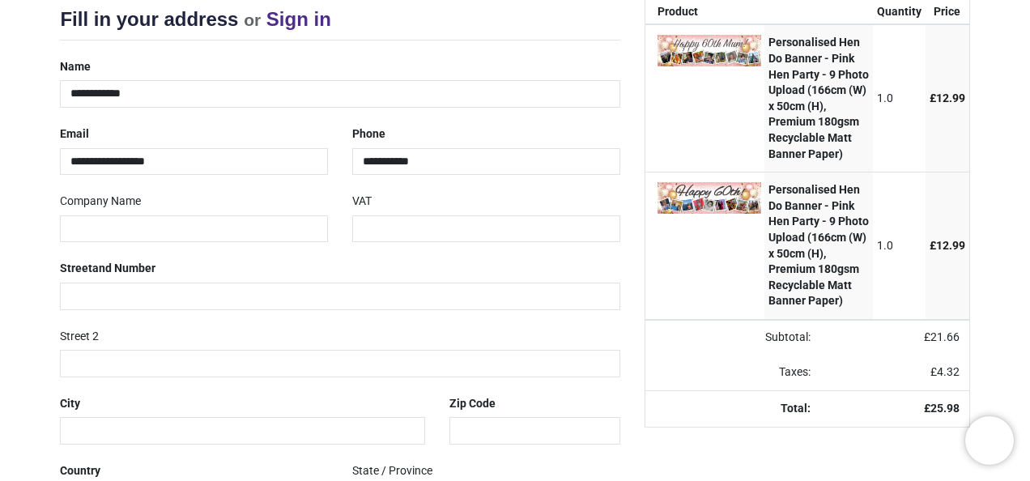
scroll to position [336, 0]
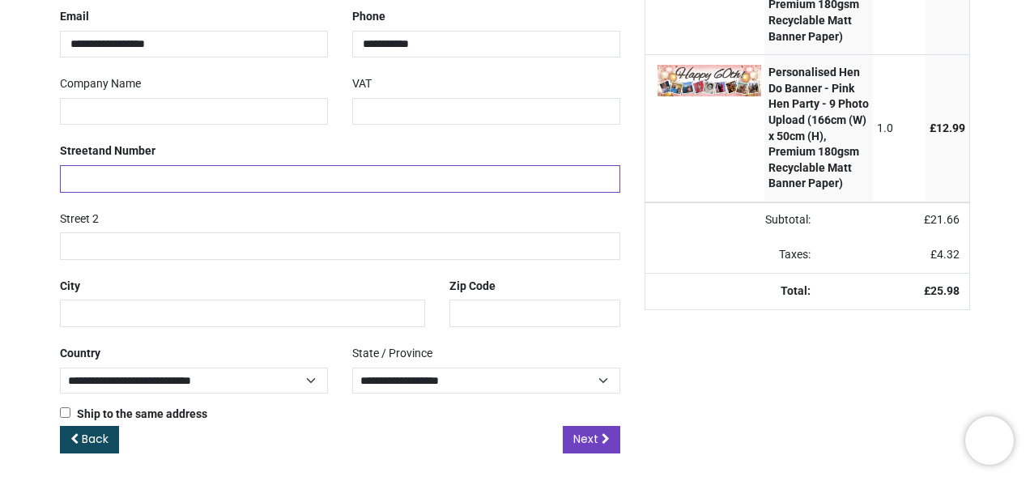
click at [123, 177] on input "text" at bounding box center [339, 179] width 559 height 28
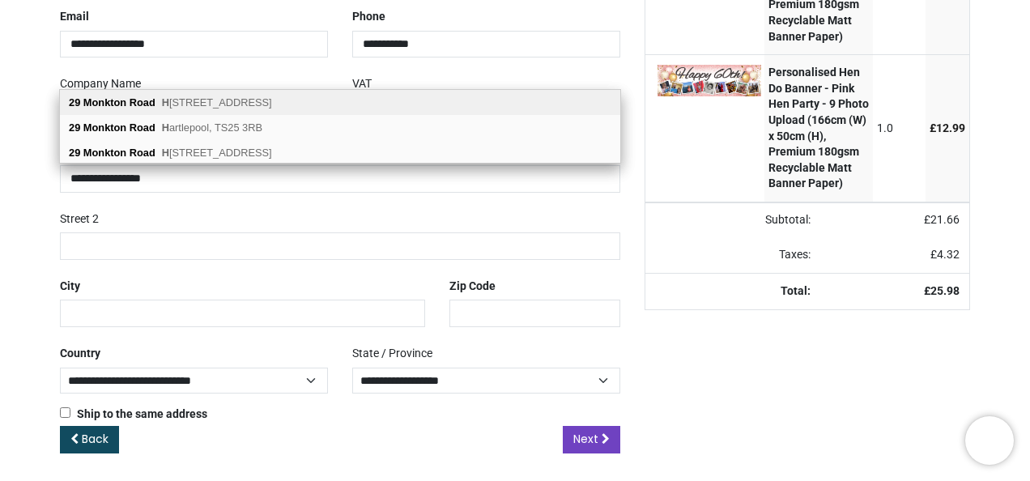
click at [191, 100] on span "H anham, Bristol, BS15 3JF" at bounding box center [217, 102] width 110 height 12
type input "**********"
type input "******"
type input "********"
select select "***"
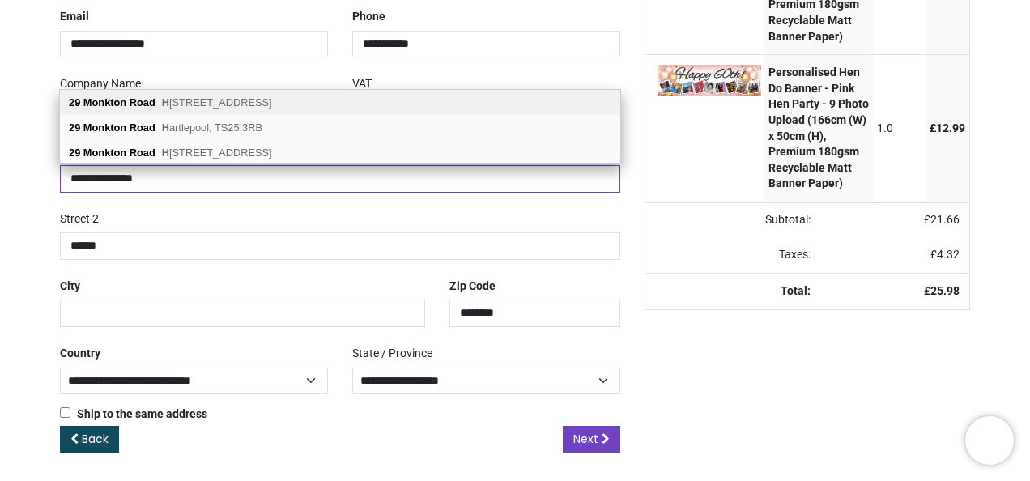
select select "***"
type input "*******"
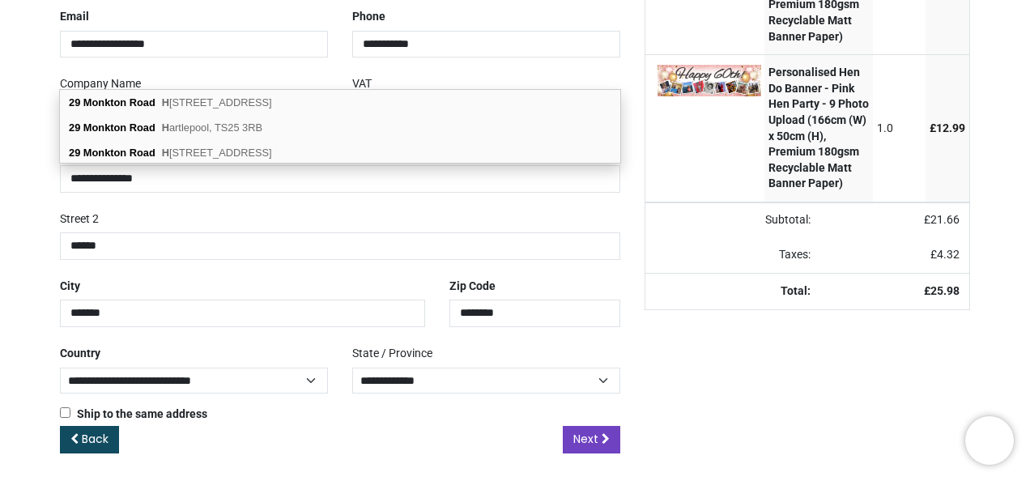
click at [32, 253] on div "Review Order Address Confirm Order Your order: £ 25.98 Product Price" at bounding box center [515, 145] width 1030 height 679
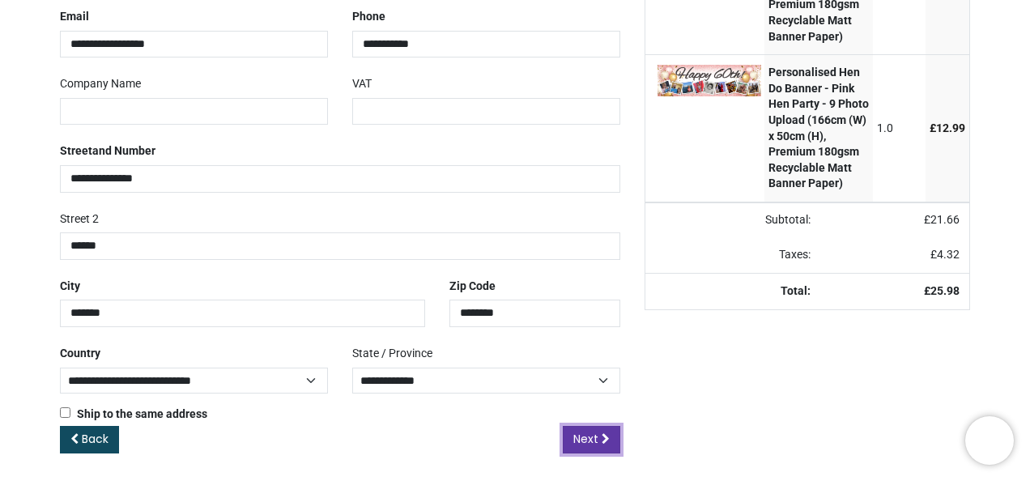
click at [593, 434] on span "Next" at bounding box center [585, 439] width 25 height 16
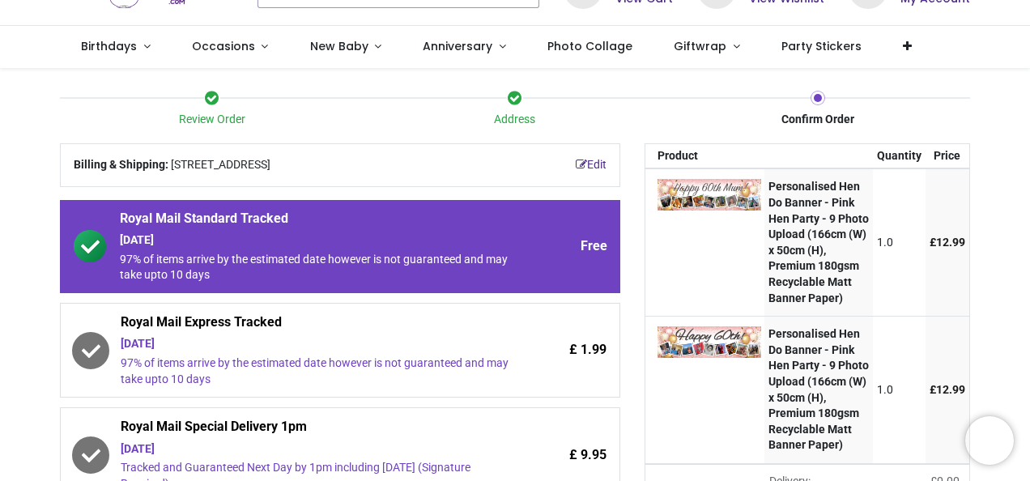
scroll to position [77, 0]
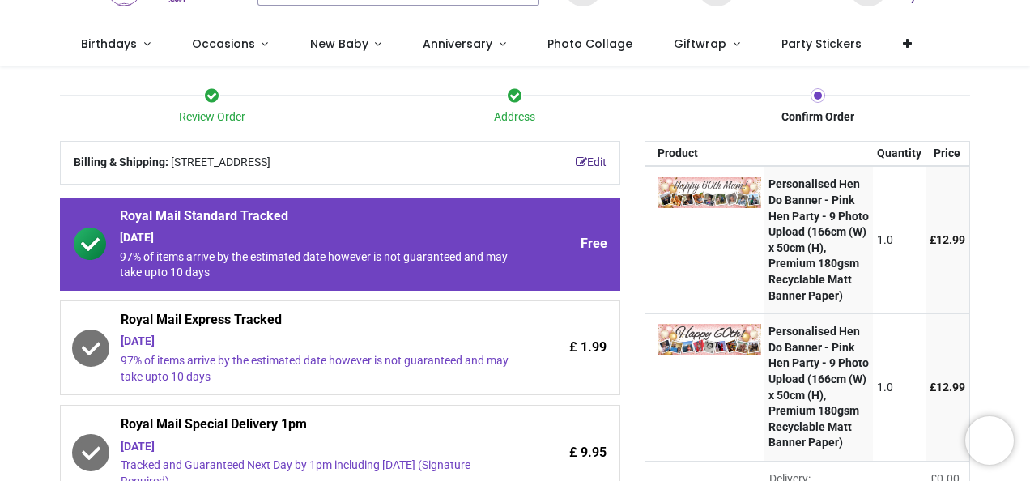
drag, startPoint x: 1022, startPoint y: 147, endPoint x: 1027, endPoint y: 165, distance: 18.5
drag, startPoint x: 1027, startPoint y: 165, endPoint x: 1025, endPoint y: 190, distance: 25.2
drag, startPoint x: 1025, startPoint y: 190, endPoint x: 1025, endPoint y: 215, distance: 25.1
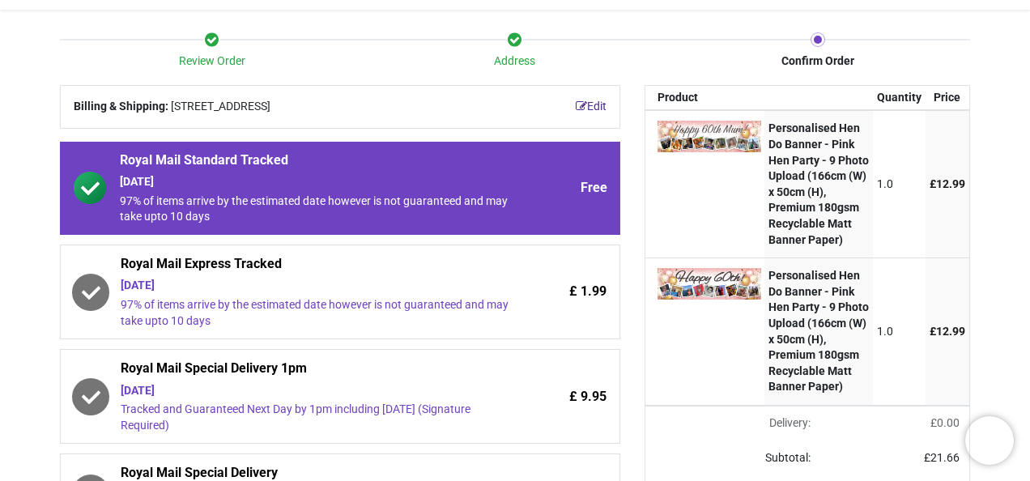
scroll to position [134, 0]
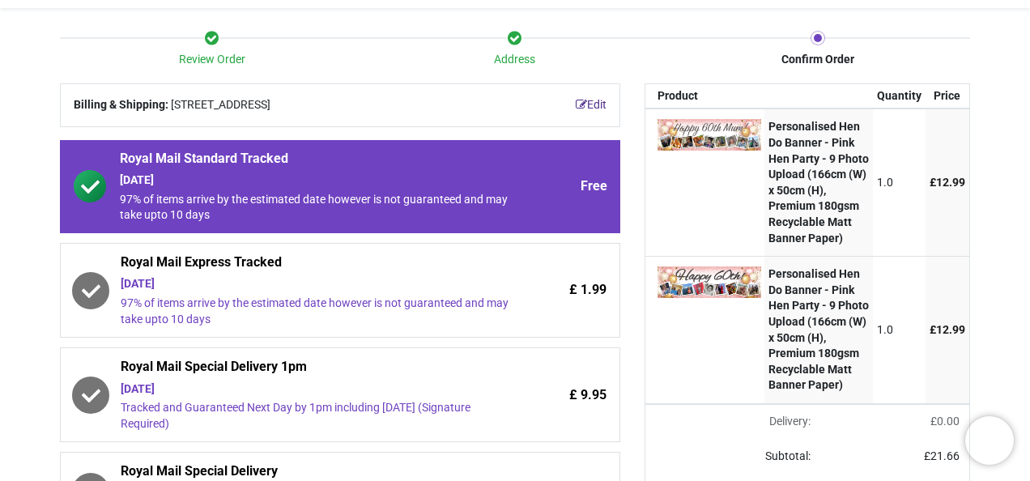
drag, startPoint x: 1027, startPoint y: 245, endPoint x: 1025, endPoint y: 262, distance: 17.1
click at [1025, 262] on div "Review Order Address Confirm Order Your order: £ 25.98" at bounding box center [515, 476] width 1030 height 936
drag, startPoint x: 1025, startPoint y: 262, endPoint x: 1025, endPoint y: 272, distance: 10.5
click at [1025, 272] on div "Review Order Address Confirm Order Your order: £ 25.98" at bounding box center [515, 476] width 1030 height 936
drag, startPoint x: 1027, startPoint y: 272, endPoint x: 1029, endPoint y: 263, distance: 9.2
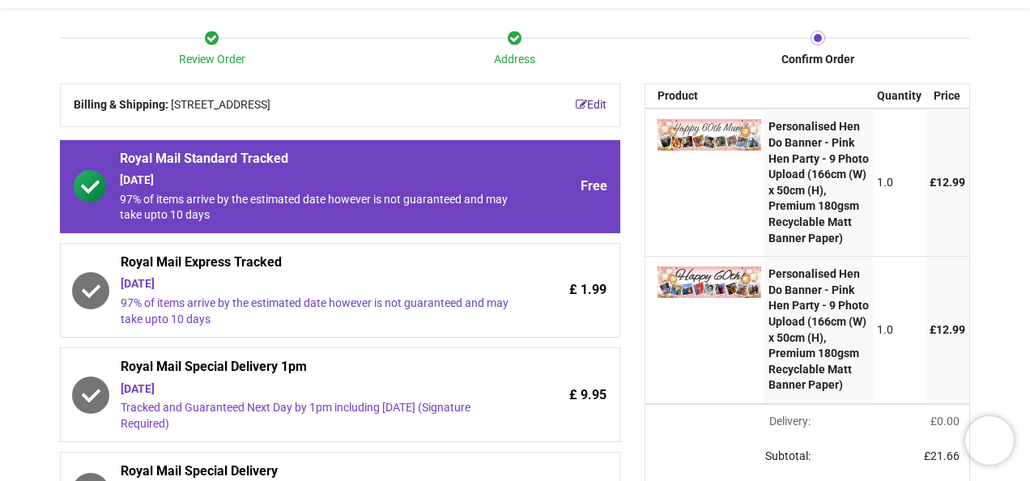
click at [1029, 263] on html "Login • Register Birthdays Milestone Birthday 1510 products 208" at bounding box center [515, 240] width 1030 height 481
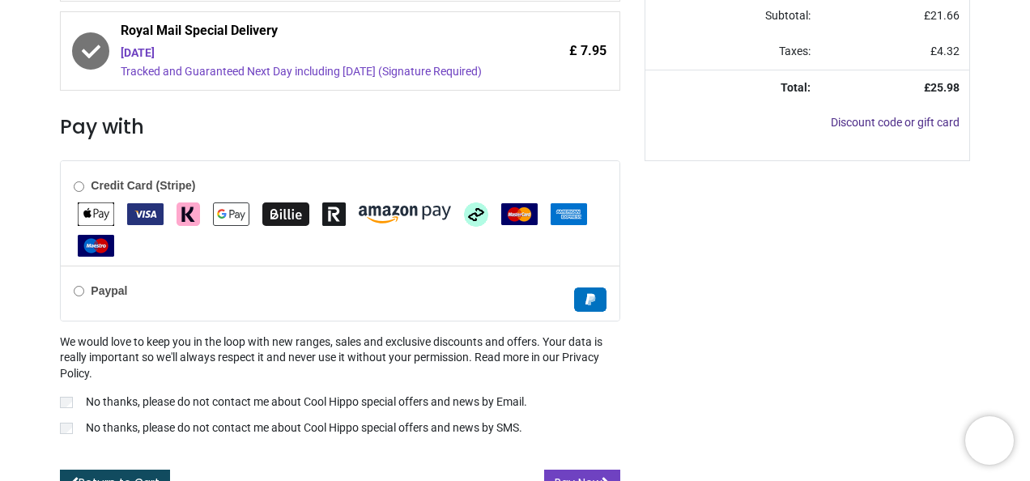
scroll to position [593, 0]
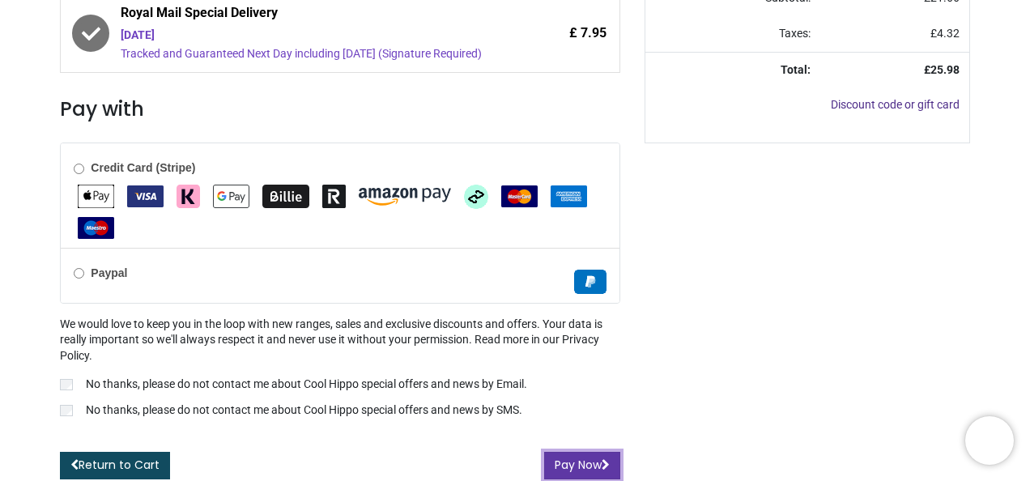
click at [589, 457] on button "Pay Now" at bounding box center [582, 466] width 76 height 28
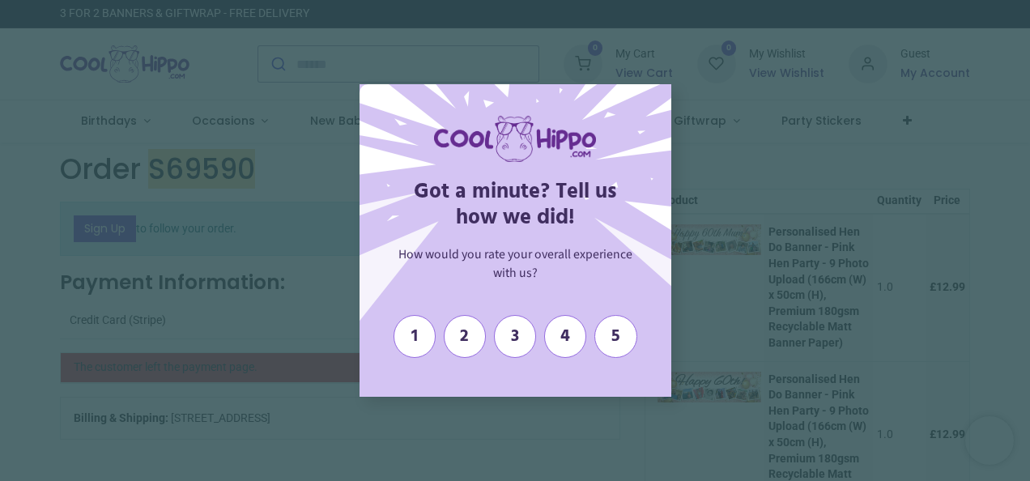
drag, startPoint x: 1029, startPoint y: 94, endPoint x: 1032, endPoint y: 108, distance: 14.9
click at [1029, 108] on html "Login • Register Birthdays Milestone Birthday 1510 products 208" at bounding box center [515, 240] width 1030 height 481
click at [645, 108] on span "X" at bounding box center [648, 106] width 15 height 21
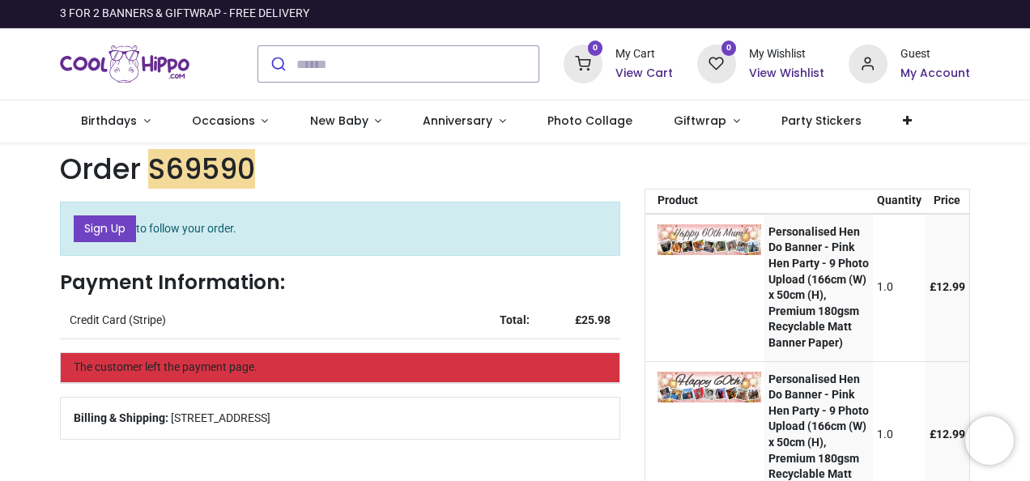
click at [648, 70] on h6 "View Cart" at bounding box center [643, 74] width 57 height 16
click at [114, 223] on link "Sign Up" at bounding box center [105, 229] width 62 height 28
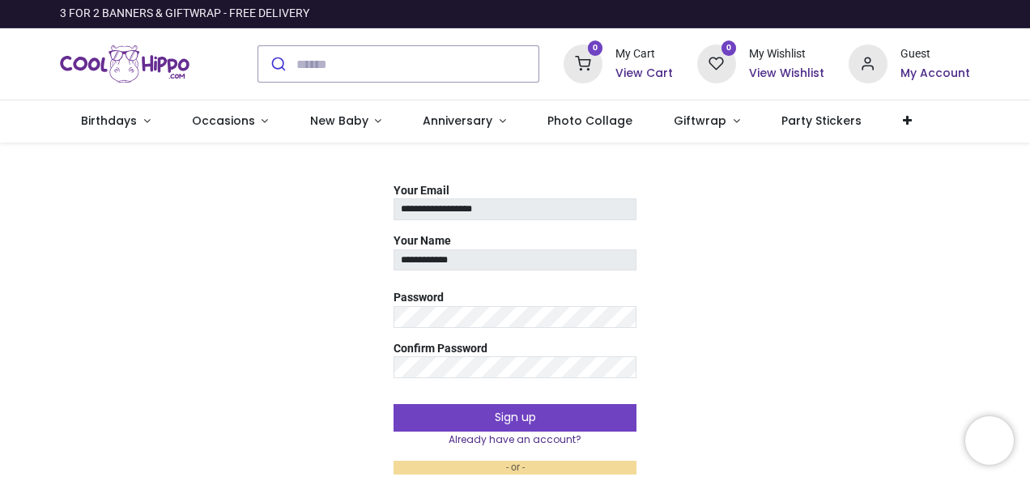
click at [121, 46] on img "Logo of Cool Hippo" at bounding box center [125, 63] width 130 height 45
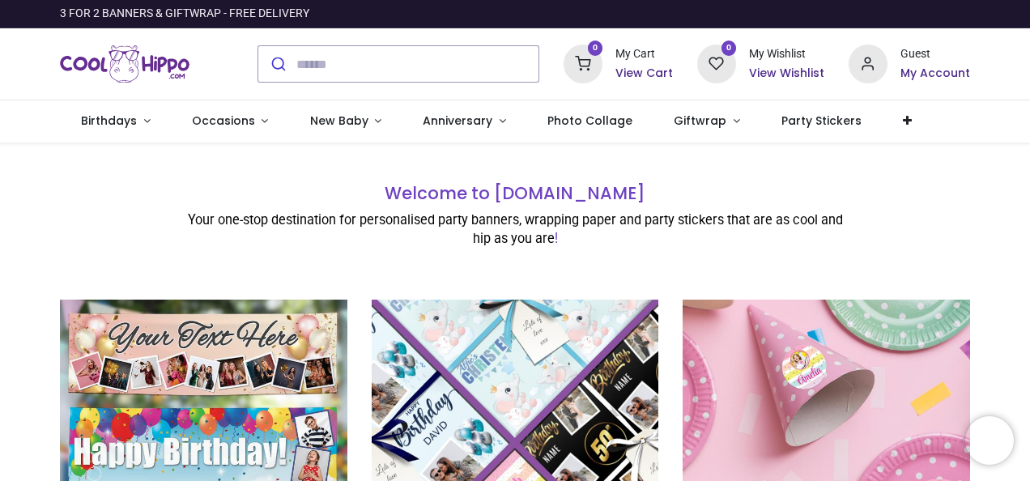
click at [871, 176] on div "Welcome to [DOMAIN_NAME] Your one-stop destination for personalised party banne…" at bounding box center [515, 214] width 1030 height 119
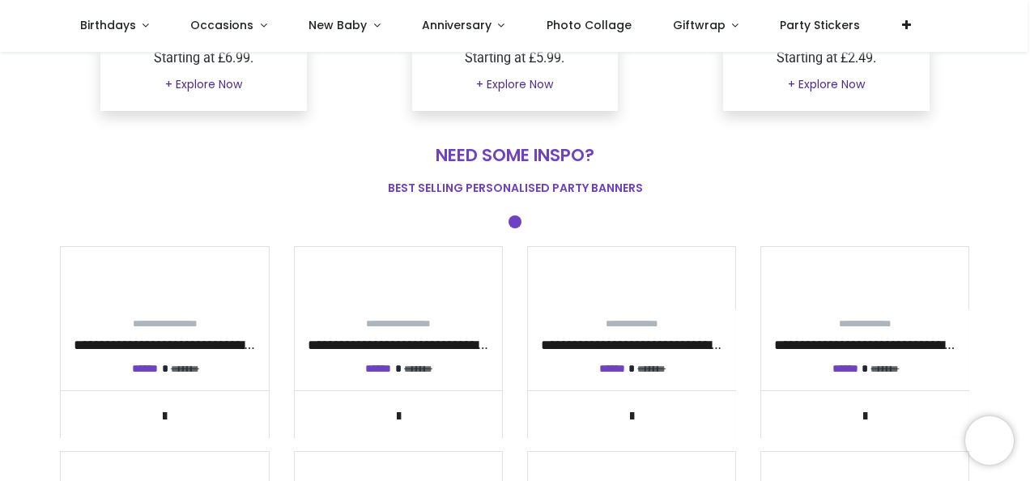
scroll to position [462, 0]
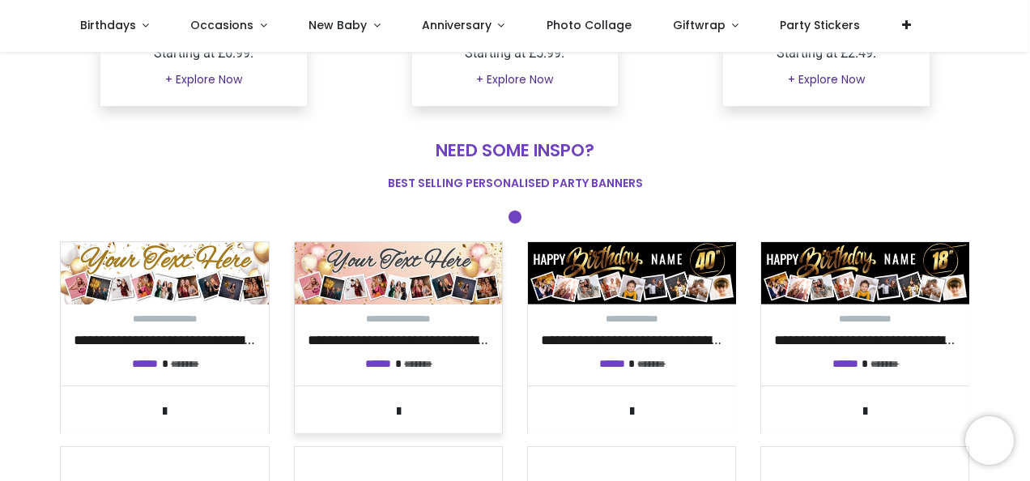
click at [414, 274] on img at bounding box center [399, 273] width 208 height 62
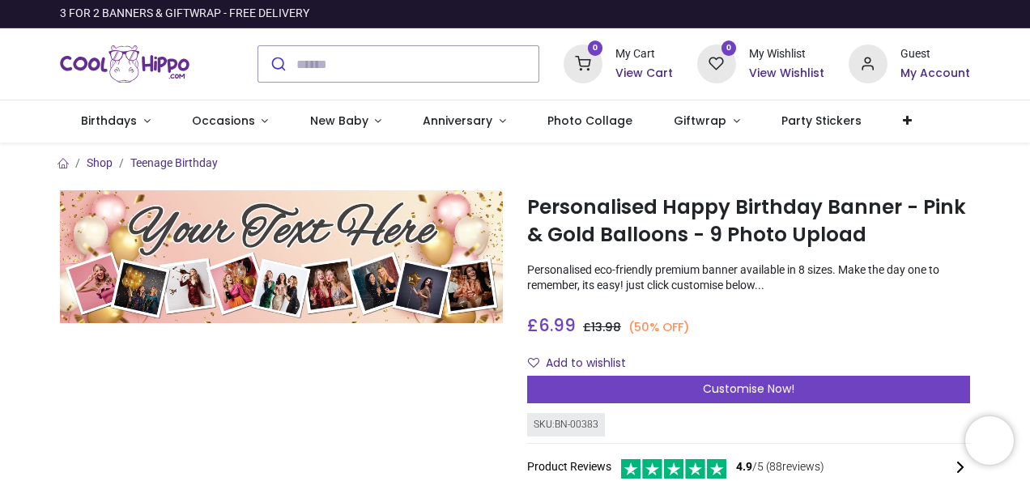
drag, startPoint x: 1027, startPoint y: 70, endPoint x: 1025, endPoint y: 99, distance: 28.4
click at [1025, 99] on div "0 My Cart View Cart 0 Guest" at bounding box center [515, 64] width 1030 height 72
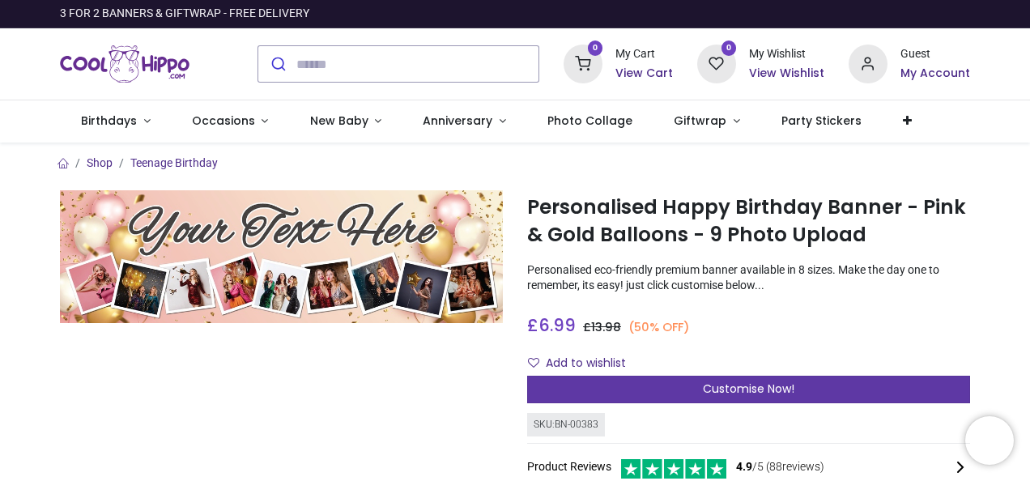
click at [761, 383] on span "Customise Now!" at bounding box center [748, 389] width 91 height 16
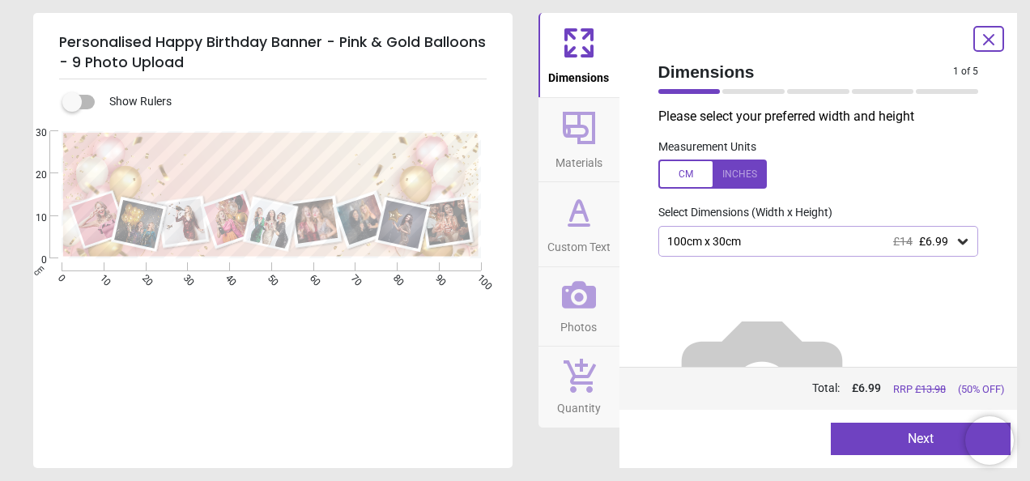
click at [571, 248] on span "Custom Text" at bounding box center [578, 244] width 63 height 24
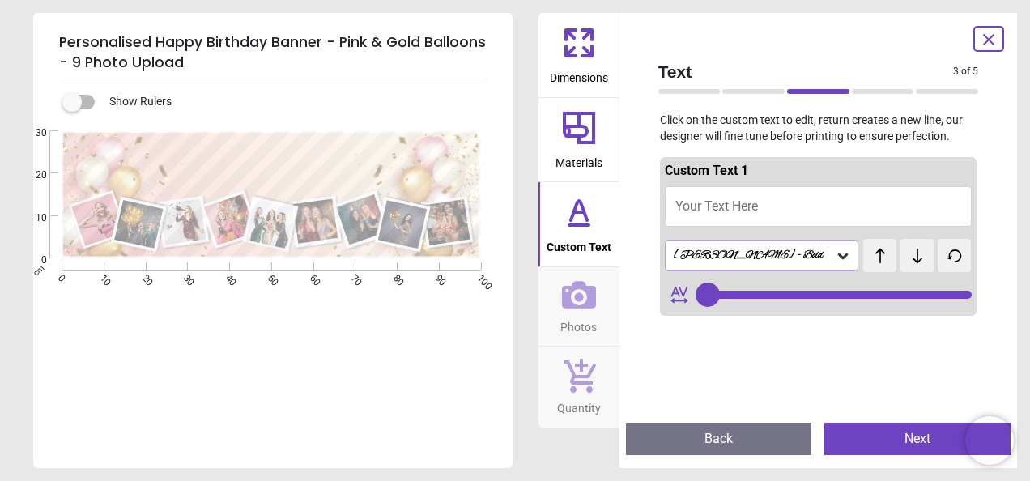
type input "**"
click at [604, 70] on span "Dimensions" at bounding box center [579, 74] width 58 height 24
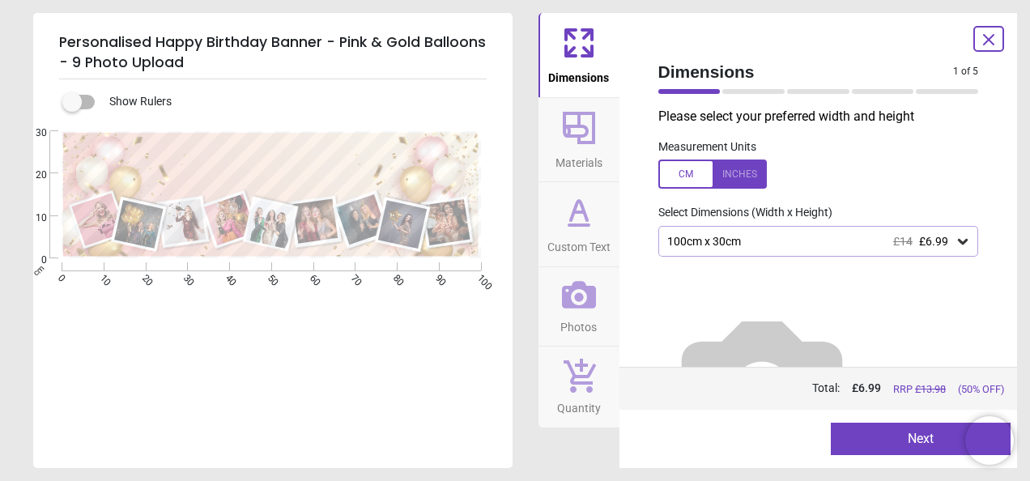
click at [770, 241] on div "100cm x 30cm £14 £6.99" at bounding box center [811, 242] width 290 height 14
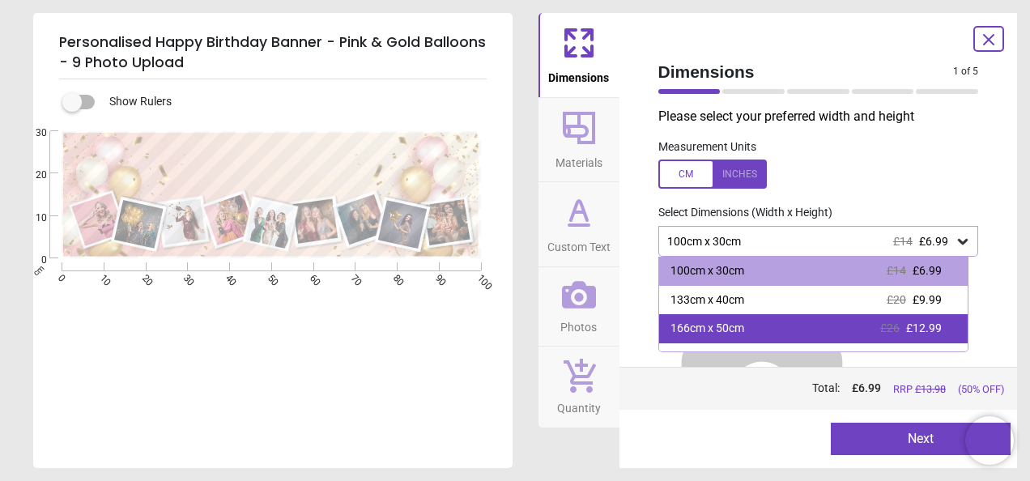
click at [819, 327] on div "166cm x 50cm £26 £12.99" at bounding box center [813, 328] width 309 height 29
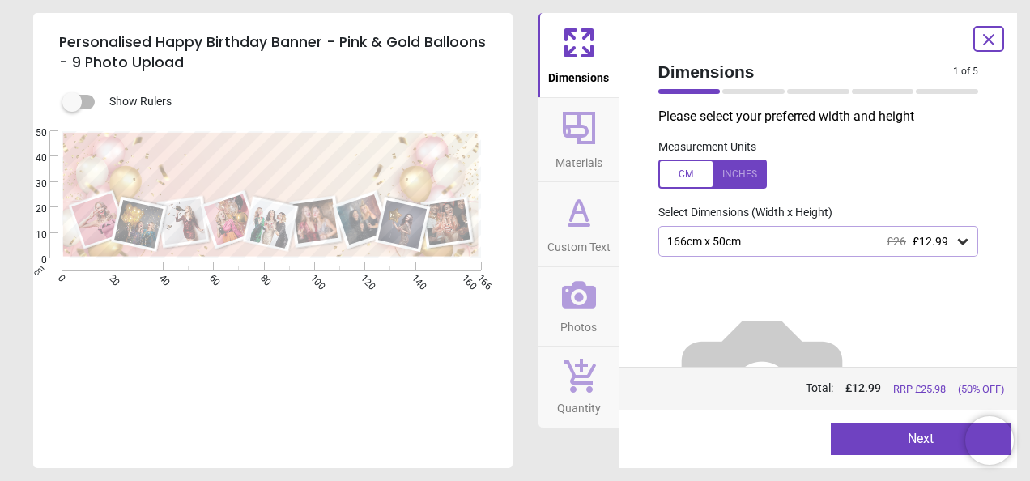
click at [581, 233] on span "Custom Text" at bounding box center [578, 244] width 63 height 24
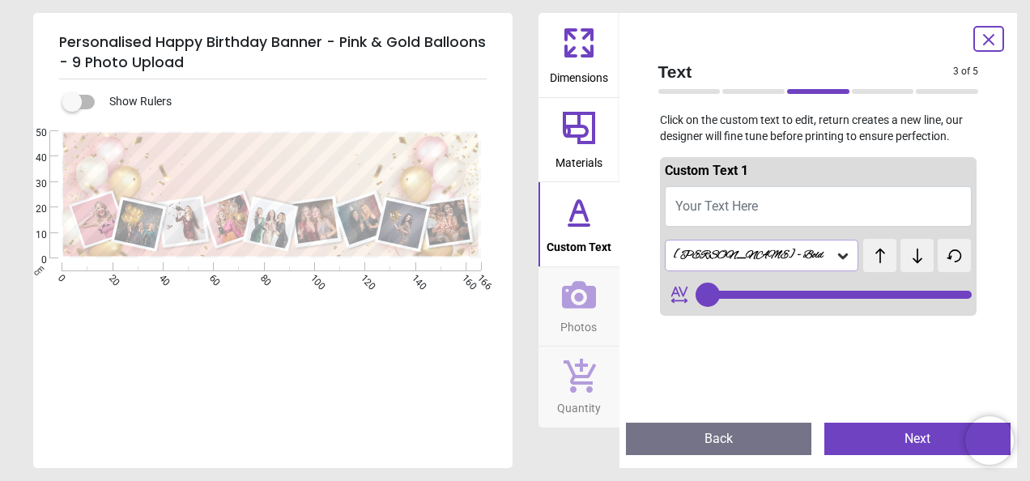
type input "**"
click at [723, 205] on span "Your Text Here" at bounding box center [716, 205] width 83 height 15
type textarea "**"
type input "**"
type textarea "**********"
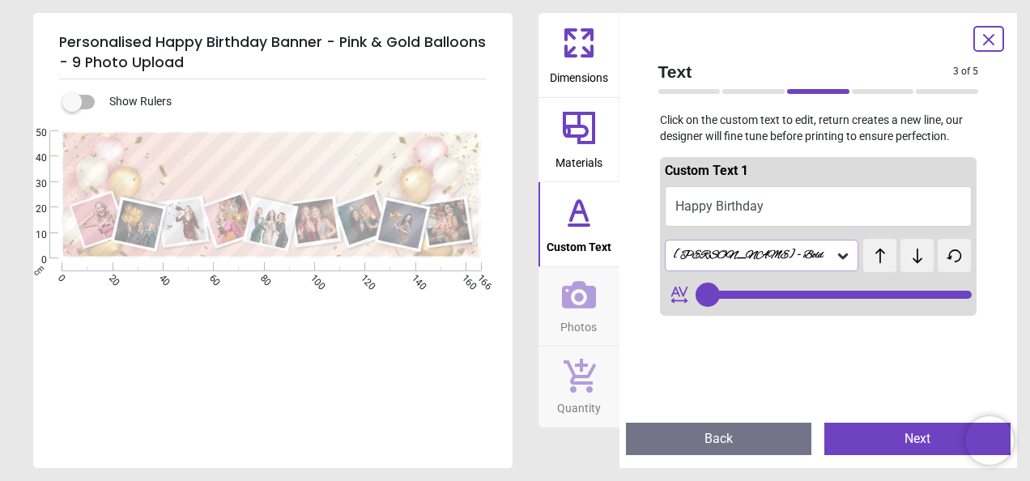
type input "**"
type textarea "**********"
type input "**"
type textarea "**********"
type input "**"
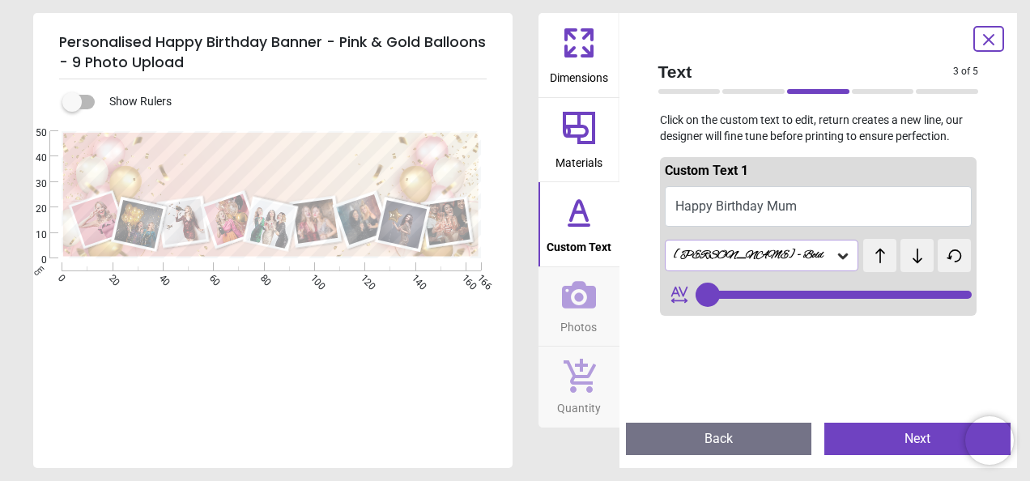
scroll to position [2, 0]
type textarea "**********"
type input "**"
type textarea "**********"
click at [588, 296] on icon at bounding box center [579, 295] width 34 height 28
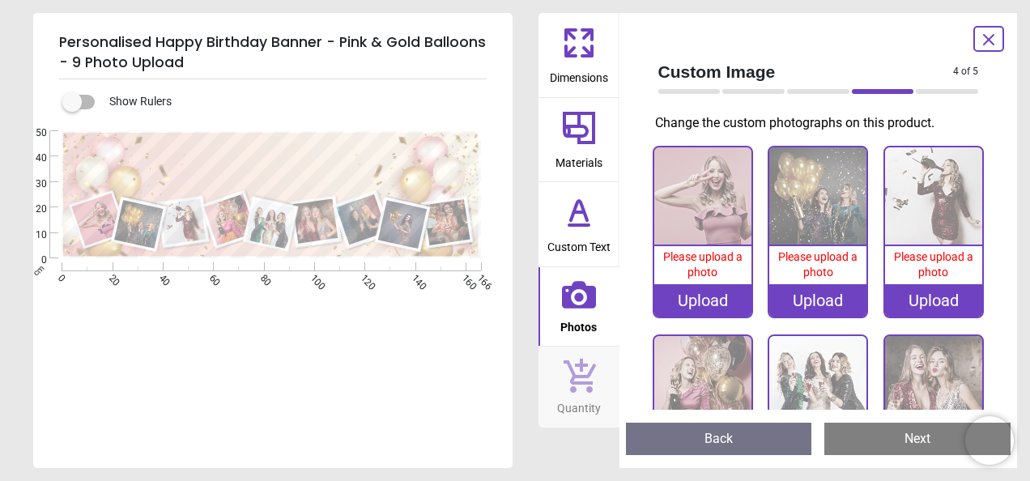
click at [708, 297] on div "Upload" at bounding box center [702, 300] width 97 height 32
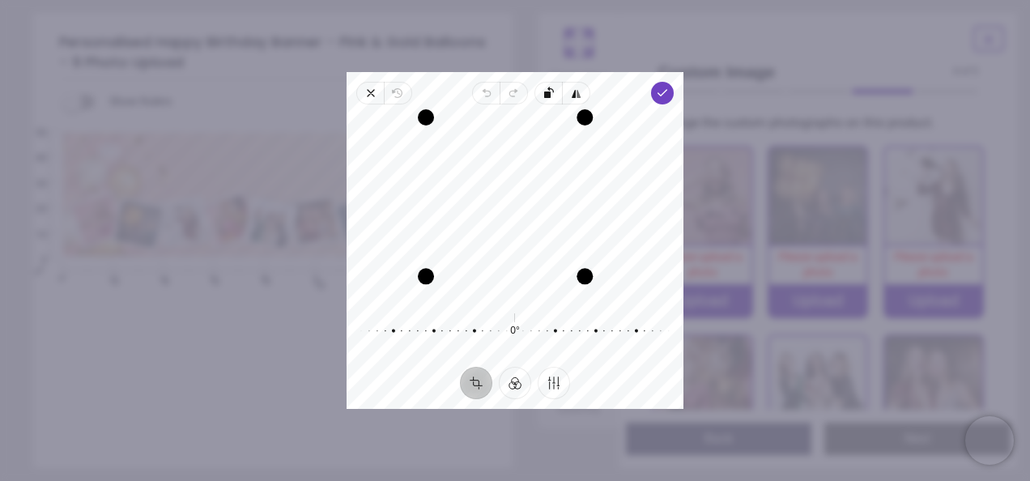
drag, startPoint x: 610, startPoint y: 303, endPoint x: 588, endPoint y: 282, distance: 30.9
click at [588, 282] on div "Drag corner br" at bounding box center [584, 276] width 16 height 16
click at [661, 84] on span "Done" at bounding box center [662, 93] width 23 height 23
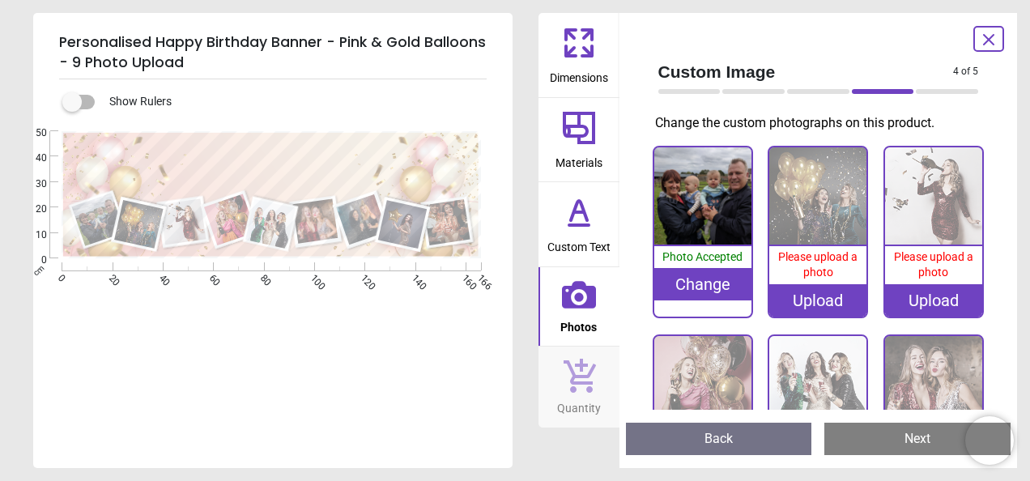
click at [821, 290] on div "Upload" at bounding box center [817, 300] width 97 height 32
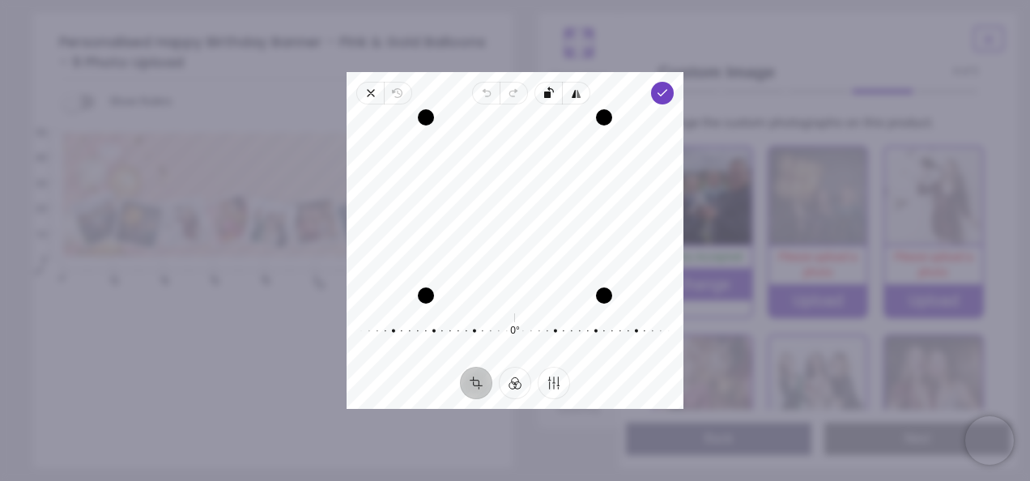
drag, startPoint x: 555, startPoint y: 238, endPoint x: 593, endPoint y: 295, distance: 68.3
click at [593, 295] on div "Recenter" at bounding box center [514, 206] width 311 height 178
click at [596, 295] on div "Drag corner br" at bounding box center [604, 295] width 16 height 16
drag, startPoint x: 610, startPoint y: 301, endPoint x: 594, endPoint y: 291, distance: 18.6
click at [594, 291] on div "Drag corner br" at bounding box center [593, 285] width 16 height 16
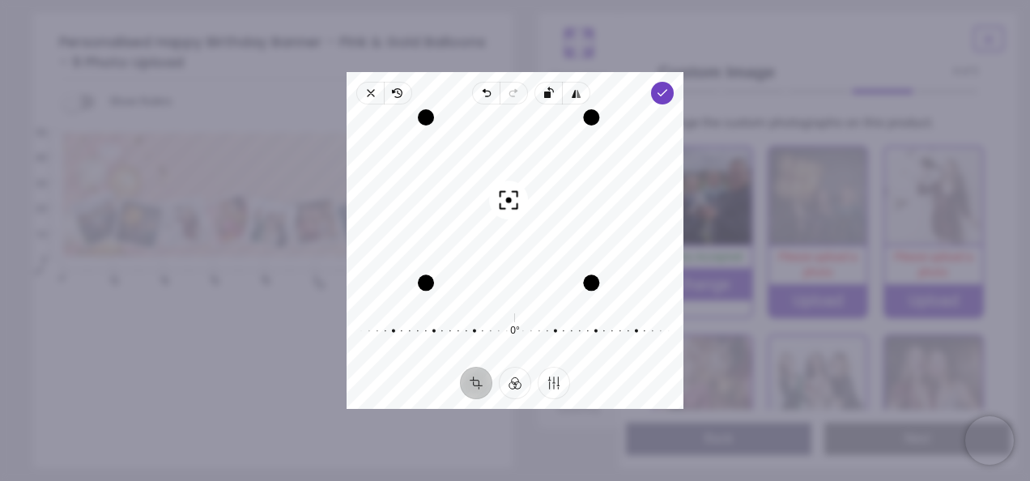
drag, startPoint x: 539, startPoint y: 254, endPoint x: 533, endPoint y: 246, distance: 10.4
click at [533, 246] on div "Recenter" at bounding box center [514, 206] width 311 height 178
click at [666, 91] on polyline "button" at bounding box center [662, 93] width 9 height 6
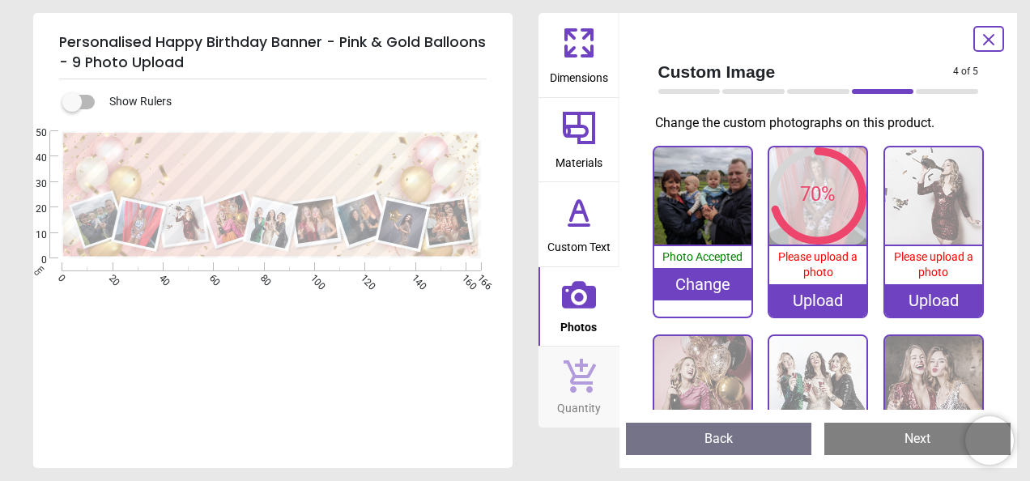
click div "Upload"
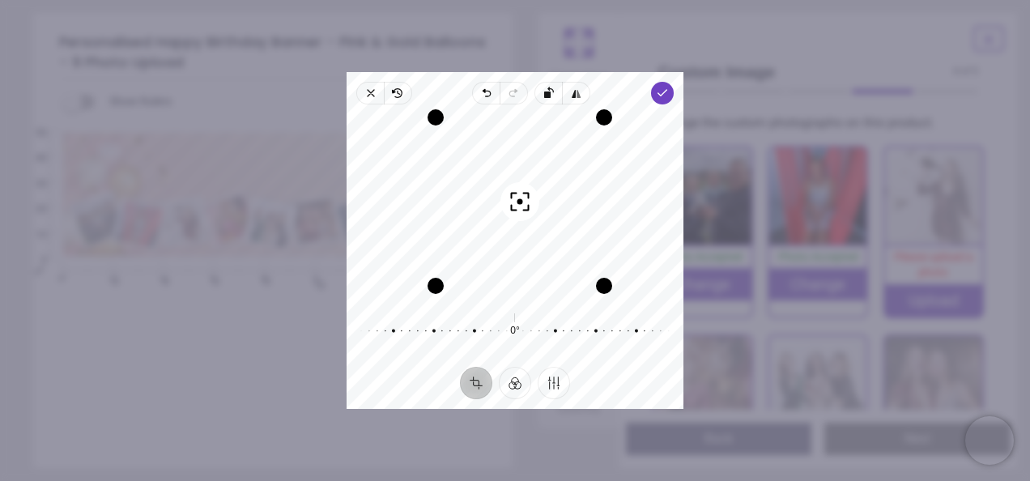
scroll to position [2, 0]
click at [670, 92] on span "Done" at bounding box center [662, 93] width 23 height 23
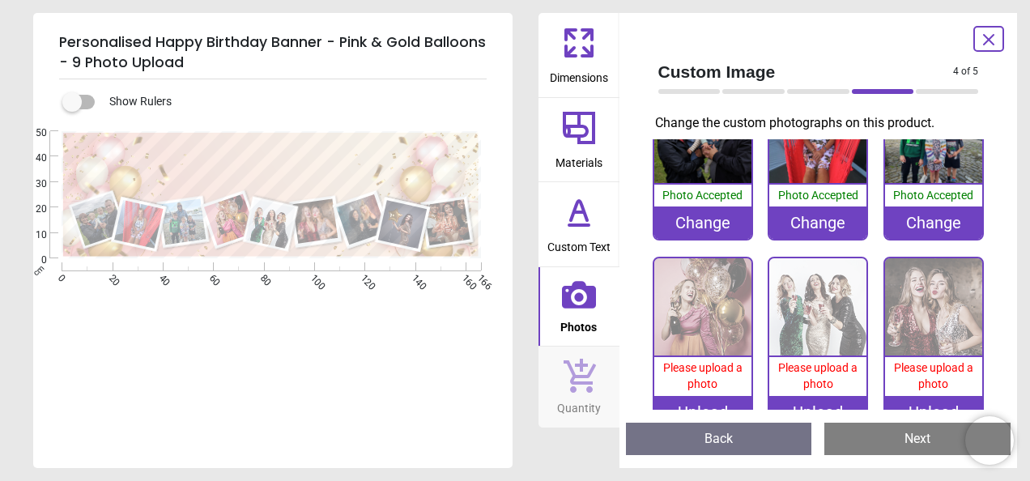
scroll to position [66, 0]
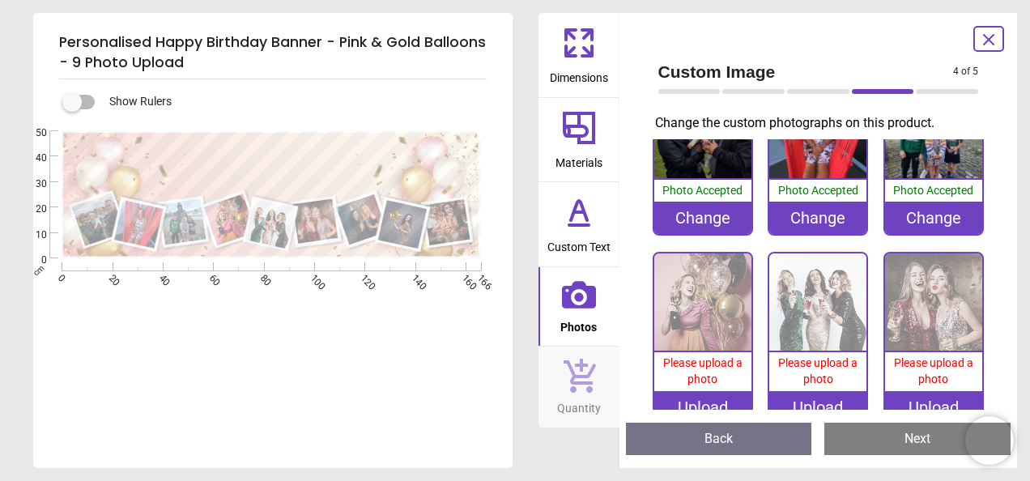
click at [714, 397] on div "Upload" at bounding box center [702, 407] width 97 height 32
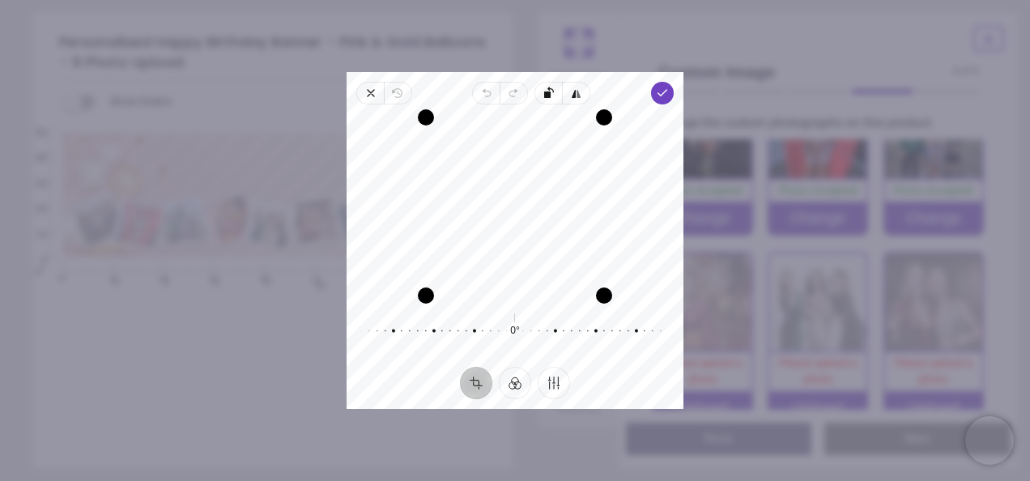
drag, startPoint x: 538, startPoint y: 237, endPoint x: 539, endPoint y: 246, distance: 8.9
click at [539, 246] on div "Recenter" at bounding box center [514, 206] width 311 height 178
click at [666, 94] on icon "button" at bounding box center [662, 93] width 13 height 13
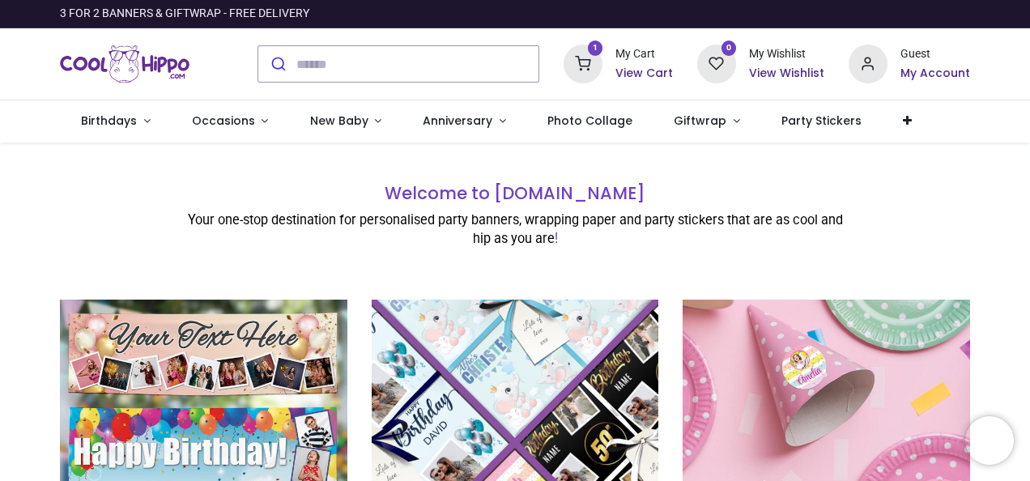
click at [235, 363] on img at bounding box center [203, 443] width 287 height 287
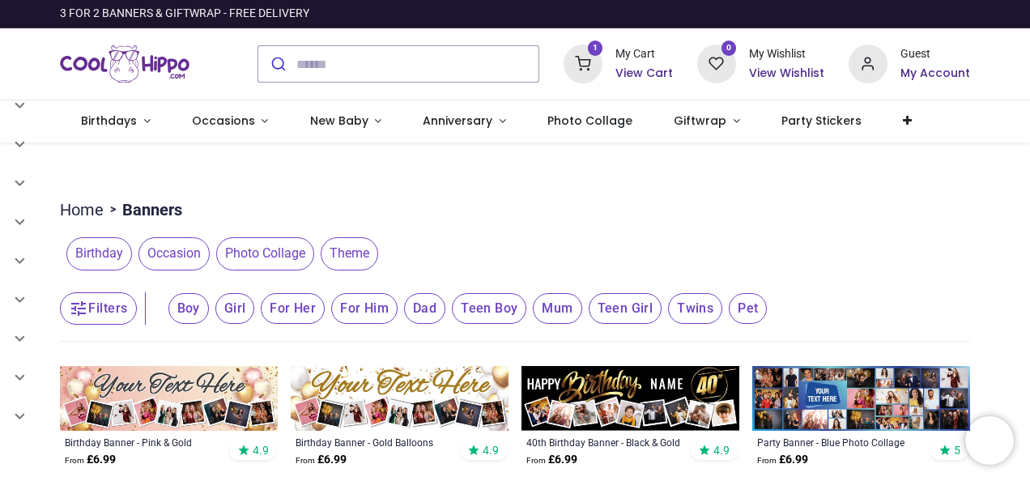
click at [175, 379] on img at bounding box center [169, 399] width 218 height 66
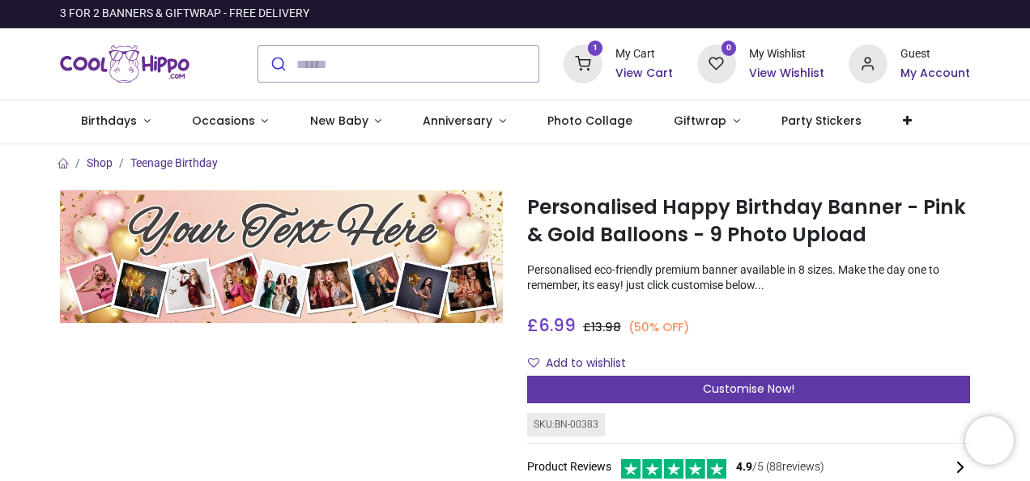
click at [720, 385] on span "Customise Now!" at bounding box center [748, 389] width 91 height 16
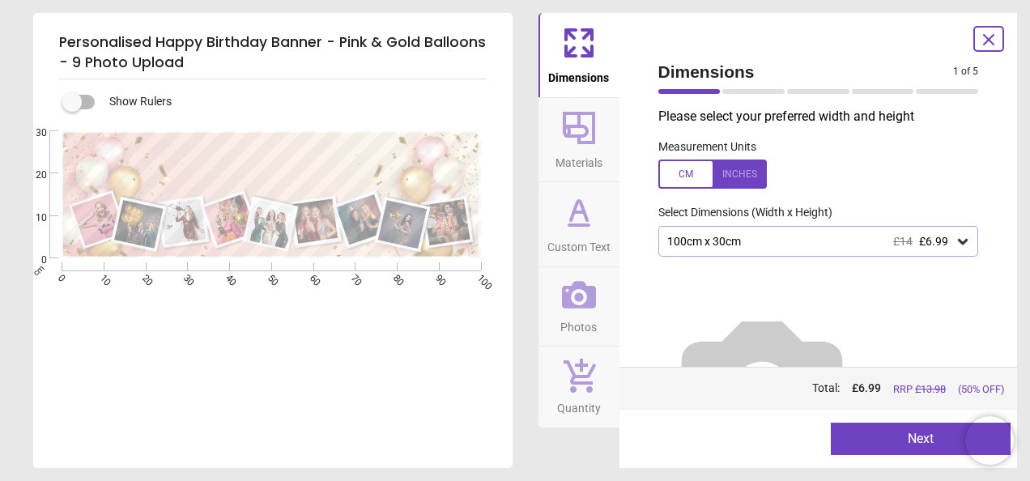
click at [592, 228] on icon at bounding box center [578, 212] width 39 height 39
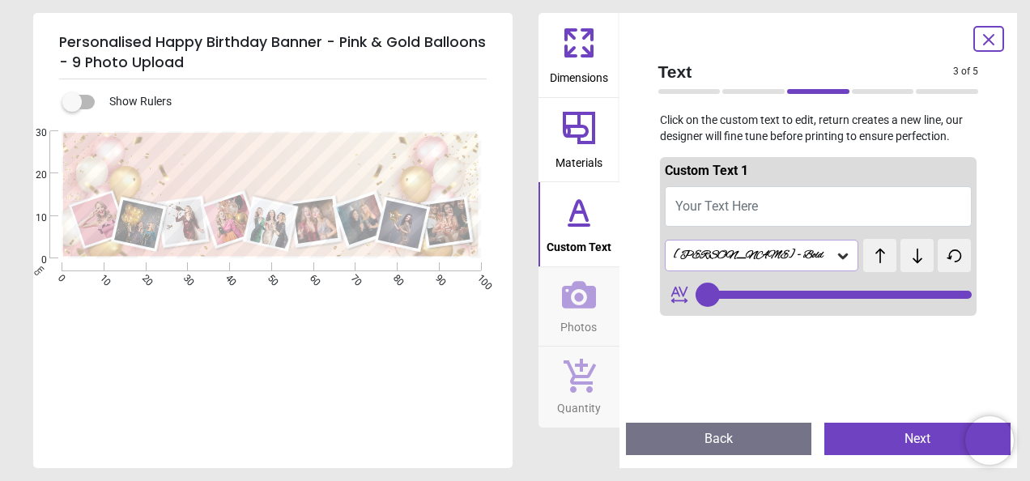
type input "**"
click at [581, 134] on icon at bounding box center [579, 128] width 32 height 32
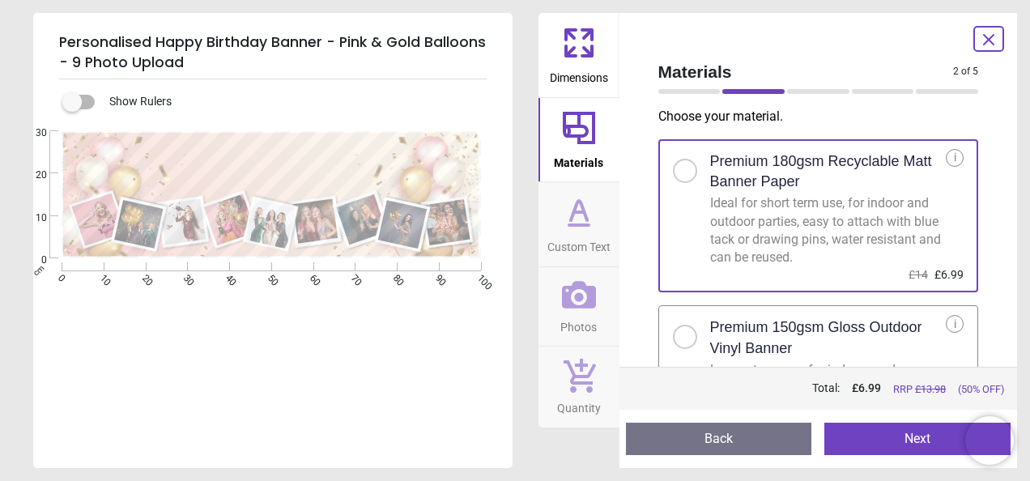
click at [591, 67] on span "Dimensions" at bounding box center [579, 74] width 58 height 24
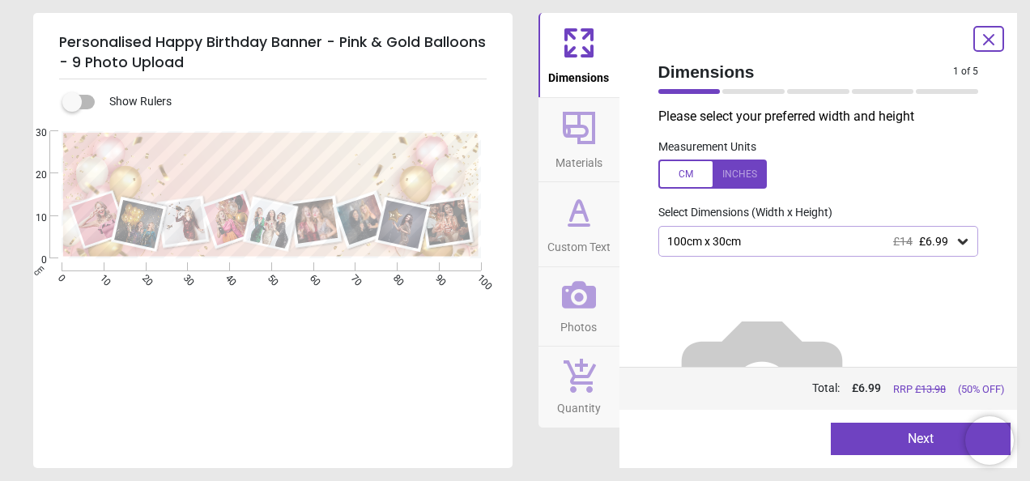
click at [745, 244] on div "100cm x 30cm £14 £6.99" at bounding box center [811, 242] width 290 height 14
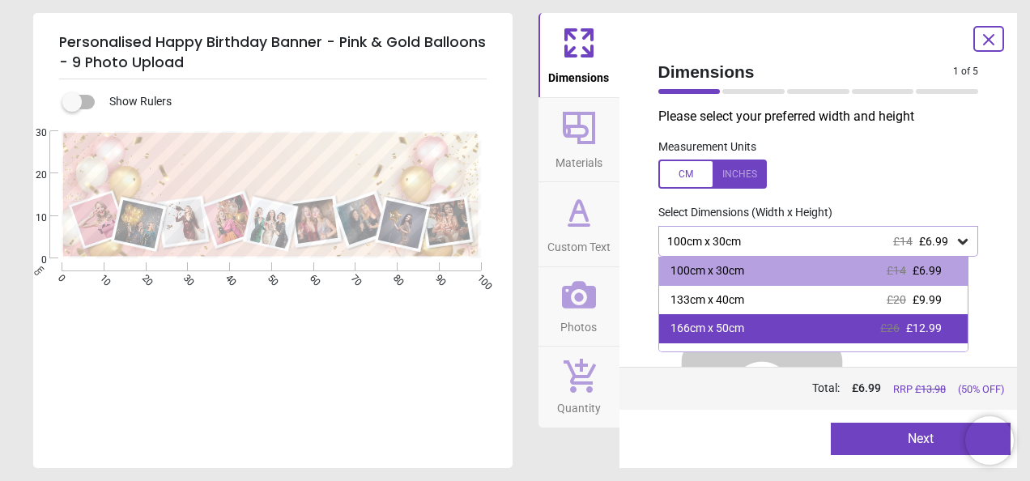
click at [844, 325] on div "166cm x 50cm £26 £12.99" at bounding box center [813, 328] width 309 height 29
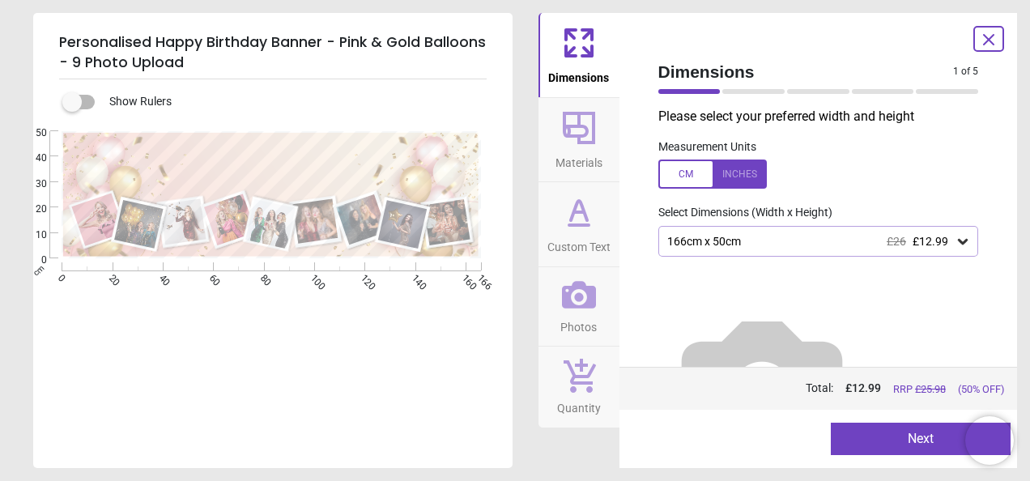
click at [583, 237] on span "Custom Text" at bounding box center [578, 244] width 63 height 24
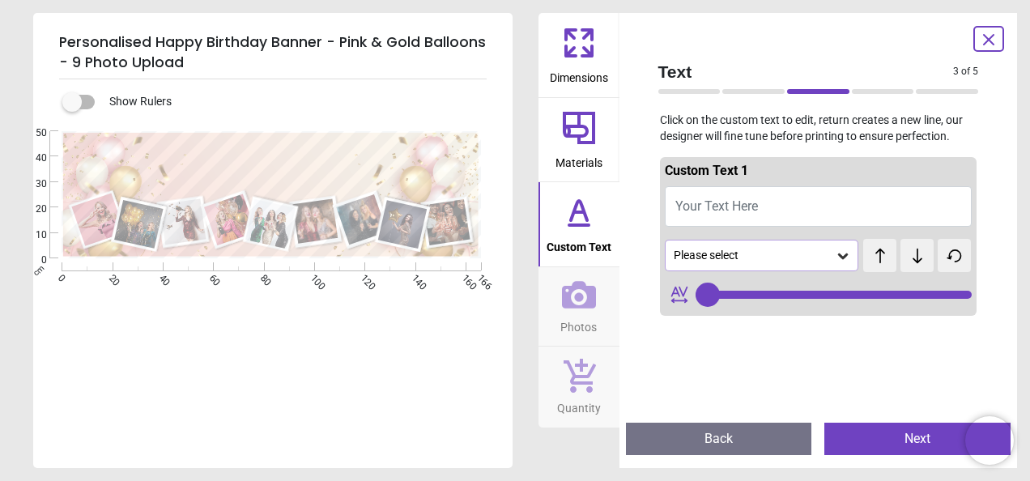
type input "**"
click at [730, 200] on span "Your Text Here" at bounding box center [716, 205] width 83 height 15
type textarea "**"
type input "**"
type textarea "**********"
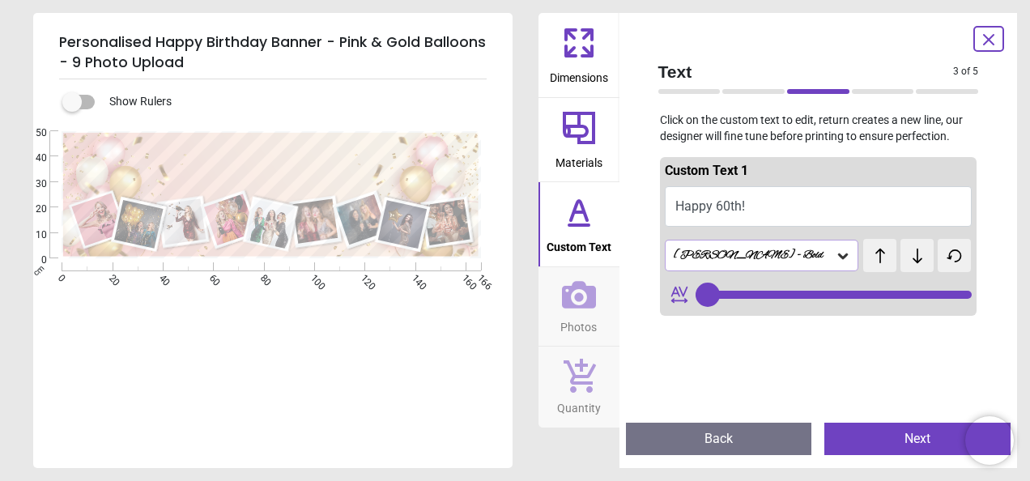
click at [593, 308] on icon at bounding box center [579, 295] width 34 height 34
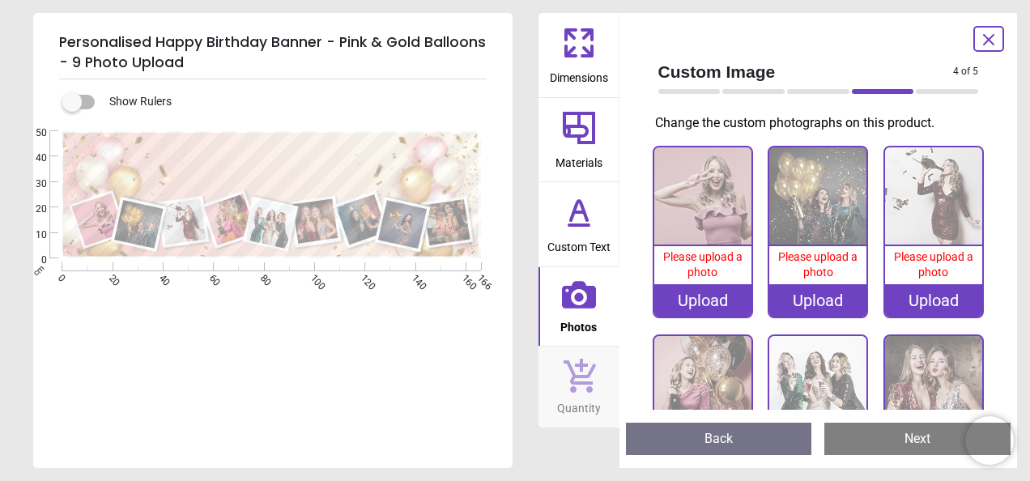
click at [693, 295] on div "Upload" at bounding box center [702, 300] width 97 height 32
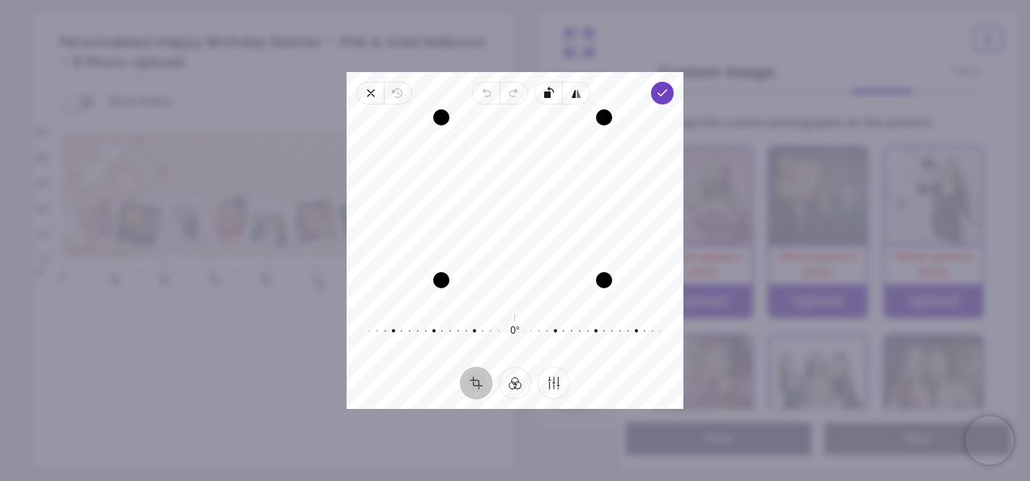
drag, startPoint x: 426, startPoint y: 291, endPoint x: 449, endPoint y: 272, distance: 29.3
click at [449, 272] on div "Drag corner bl" at bounding box center [441, 280] width 16 height 16
drag, startPoint x: 547, startPoint y: 228, endPoint x: 562, endPoint y: 227, distance: 15.4
click at [562, 227] on div "Recenter" at bounding box center [514, 206] width 311 height 178
click at [661, 95] on polyline "button" at bounding box center [662, 93] width 9 height 6
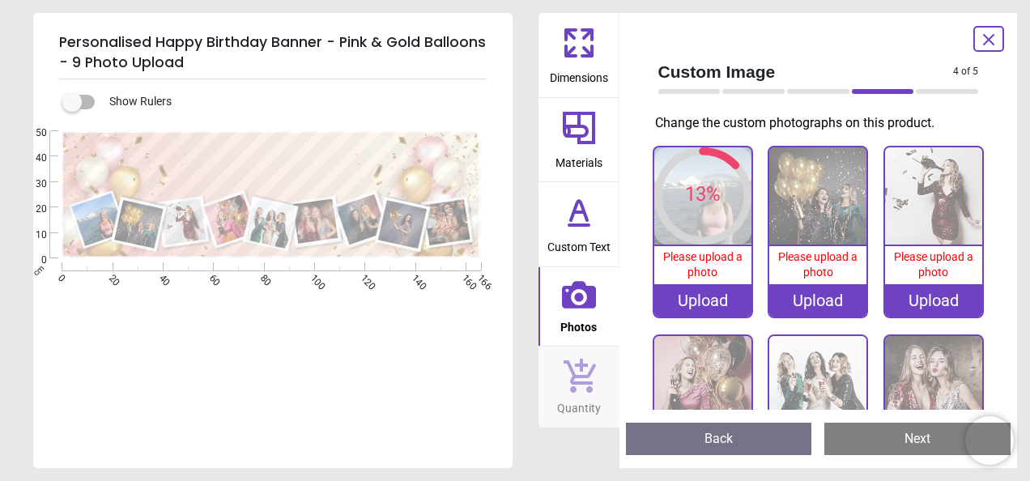
click at [788, 300] on div "Upload" at bounding box center [817, 300] width 97 height 32
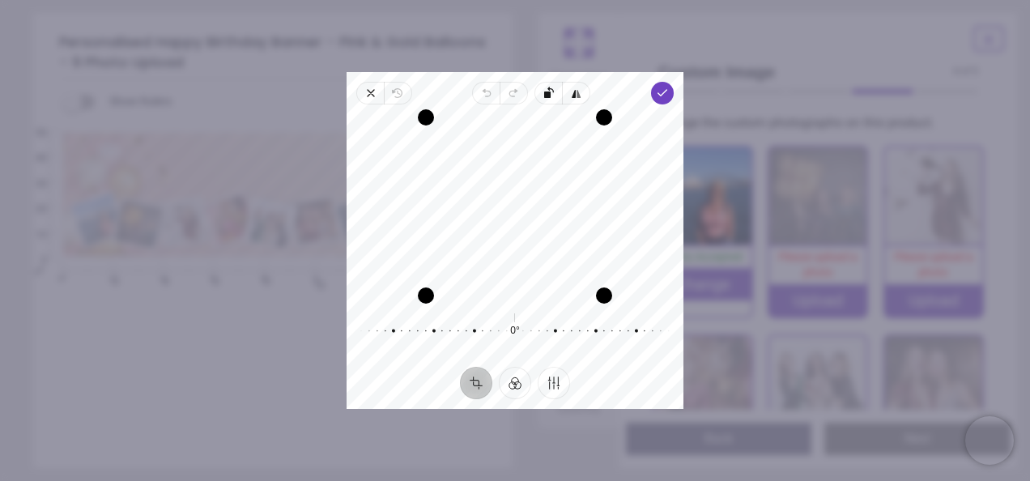
drag, startPoint x: 552, startPoint y: 198, endPoint x: 576, endPoint y: 210, distance: 27.2
click at [576, 210] on div "Recenter" at bounding box center [514, 206] width 311 height 178
click at [666, 94] on icon "button" at bounding box center [662, 93] width 13 height 13
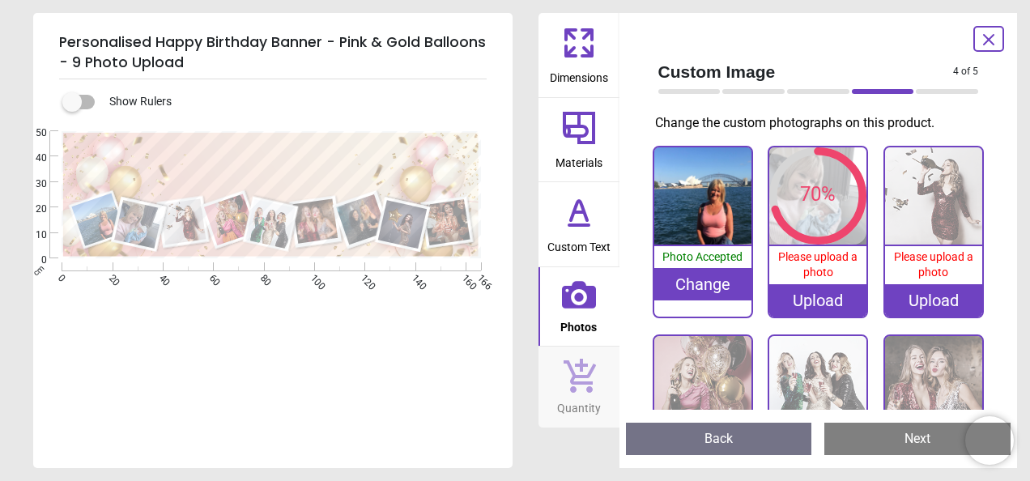
click at [917, 291] on div "Upload" at bounding box center [933, 300] width 97 height 32
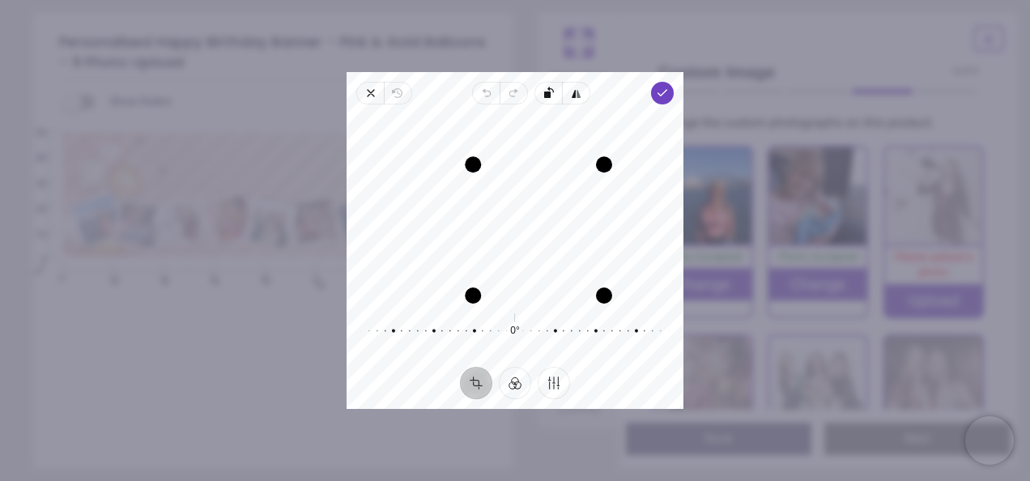
drag, startPoint x: 424, startPoint y: 115, endPoint x: 497, endPoint y: 141, distance: 77.3
click at [497, 141] on div "Recenter" at bounding box center [514, 206] width 311 height 178
drag, startPoint x: 562, startPoint y: 214, endPoint x: 555, endPoint y: 230, distance: 17.4
click at [555, 230] on div "Recenter" at bounding box center [514, 206] width 311 height 178
drag, startPoint x: 472, startPoint y: 165, endPoint x: 498, endPoint y: 168, distance: 26.0
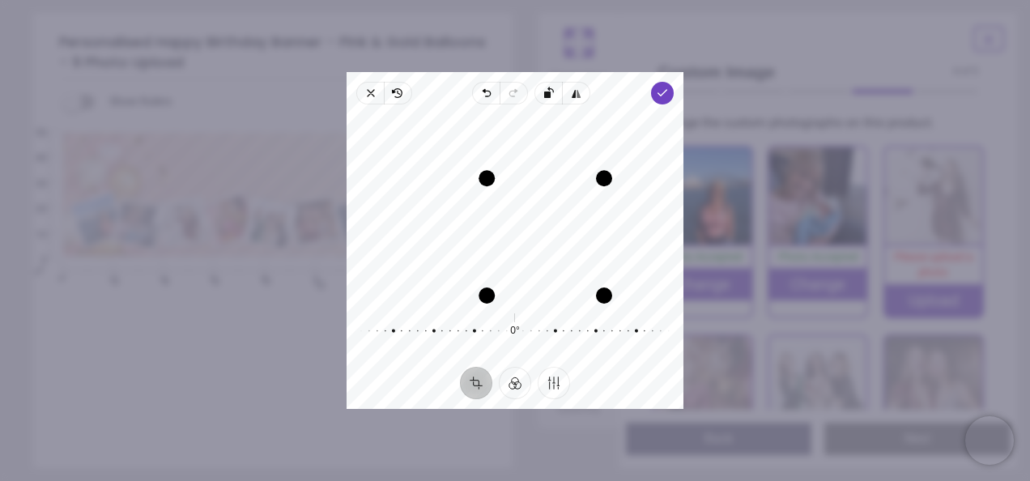
click at [498, 168] on div "Recenter" at bounding box center [514, 206] width 311 height 178
drag, startPoint x: 585, startPoint y: 219, endPoint x: 585, endPoint y: 235, distance: 16.2
click at [585, 235] on div "Recenter" at bounding box center [514, 206] width 311 height 178
click at [671, 91] on span "Done" at bounding box center [662, 93] width 23 height 23
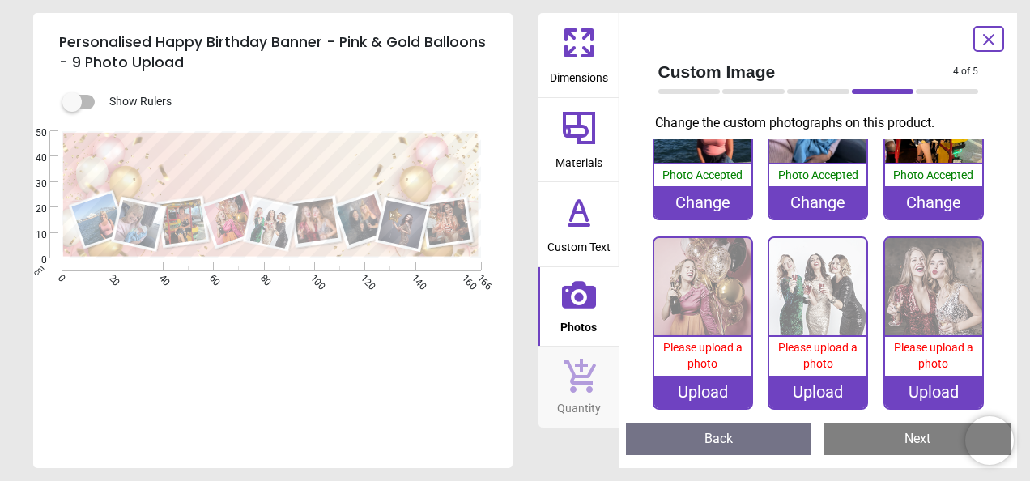
scroll to position [83, 0]
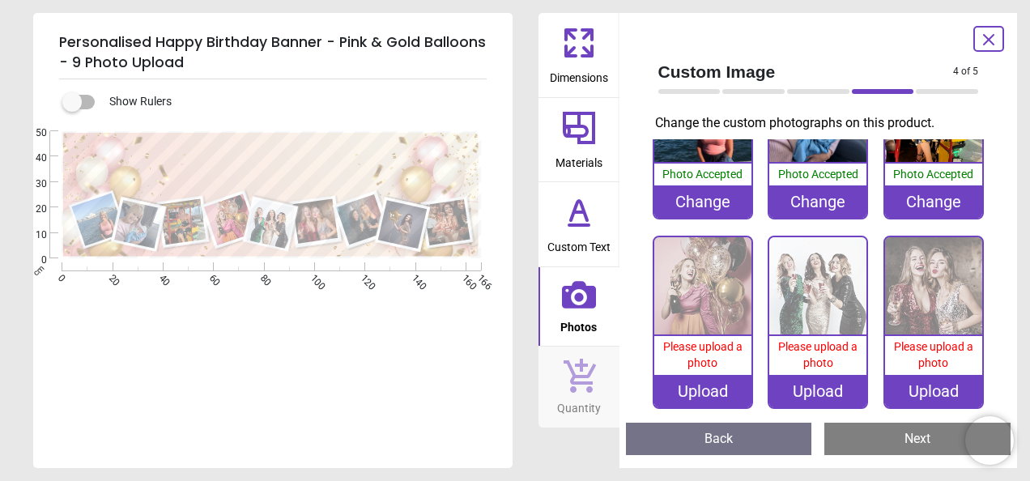
click at [705, 387] on div "Upload" at bounding box center [702, 391] width 97 height 32
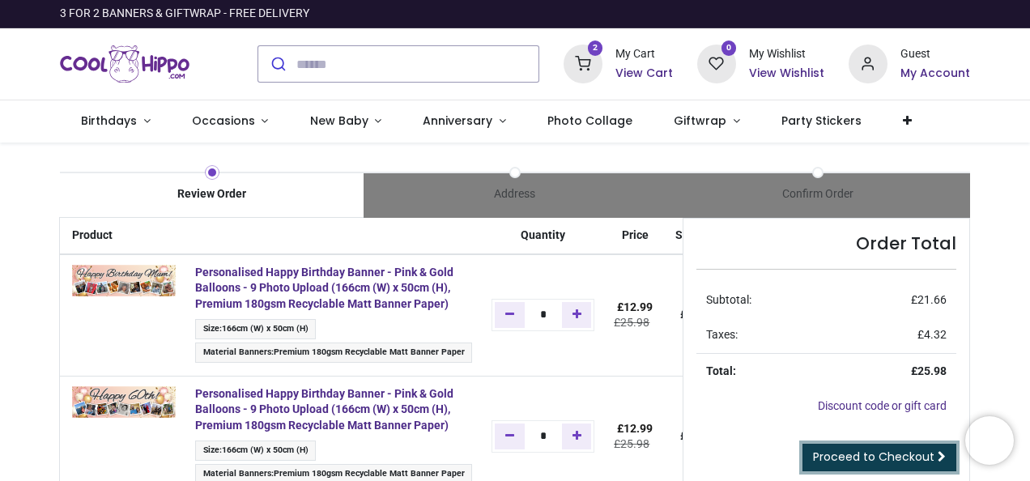
click at [891, 454] on span "Proceed to Checkout" at bounding box center [873, 457] width 121 height 16
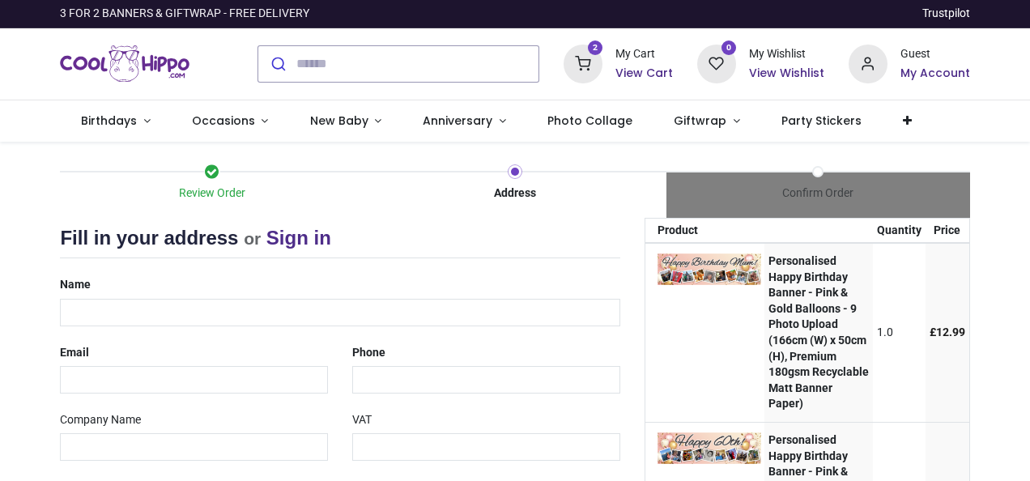
select select "***"
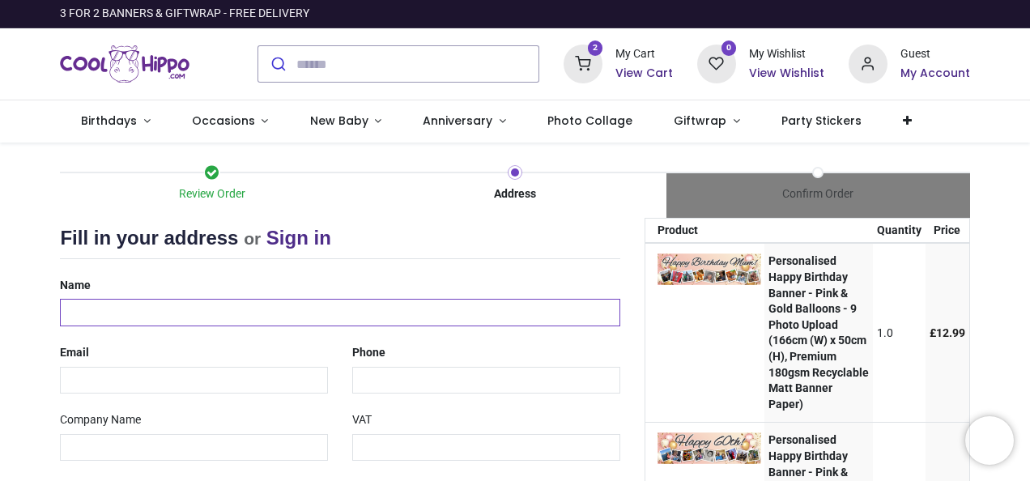
click at [299, 308] on input "text" at bounding box center [339, 313] width 559 height 28
type input "**********"
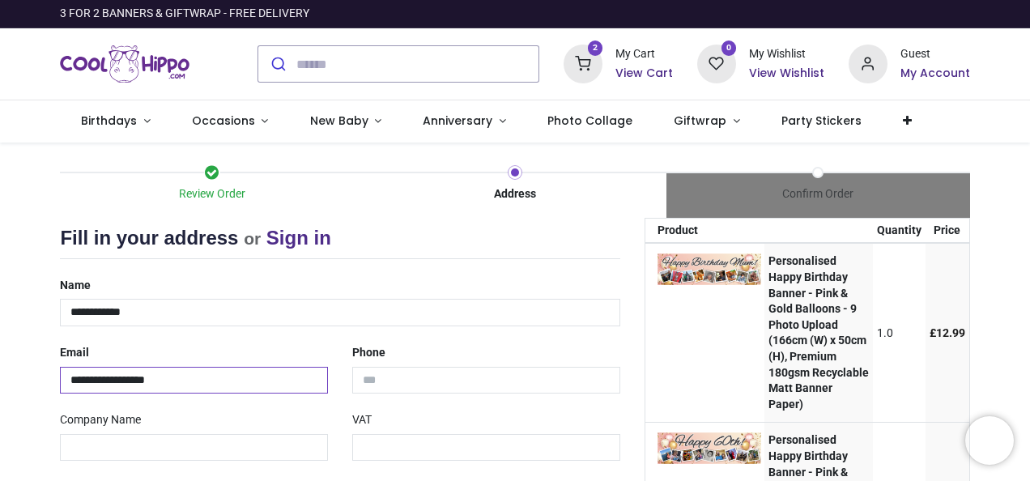
type input "**********"
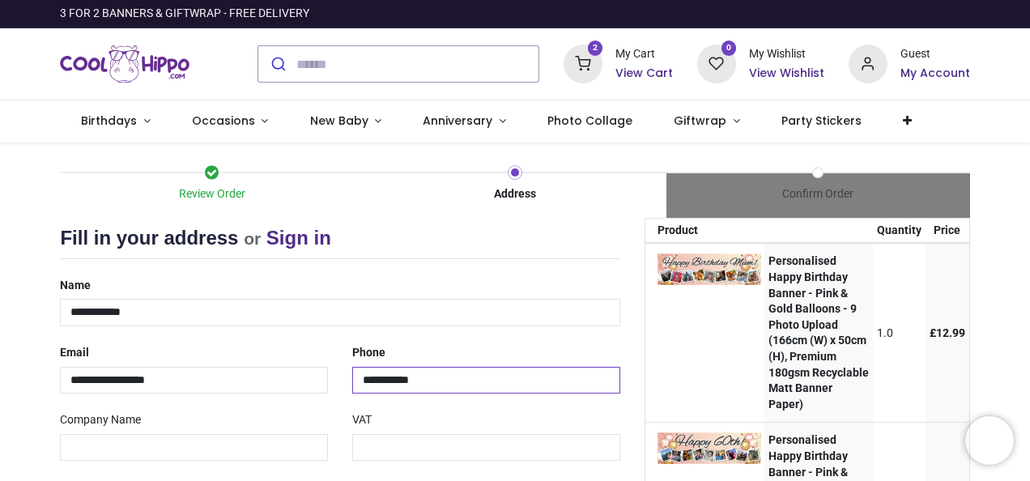
type input "**********"
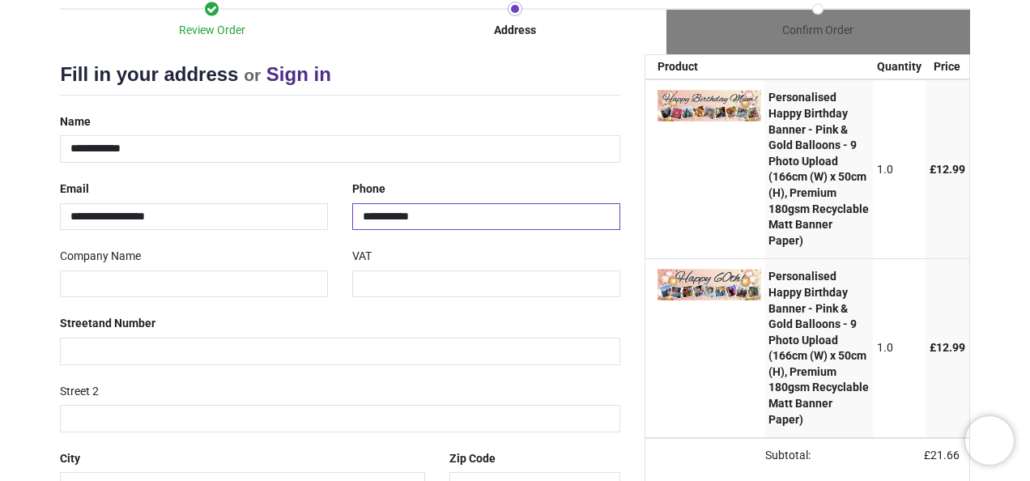
scroll to position [213, 0]
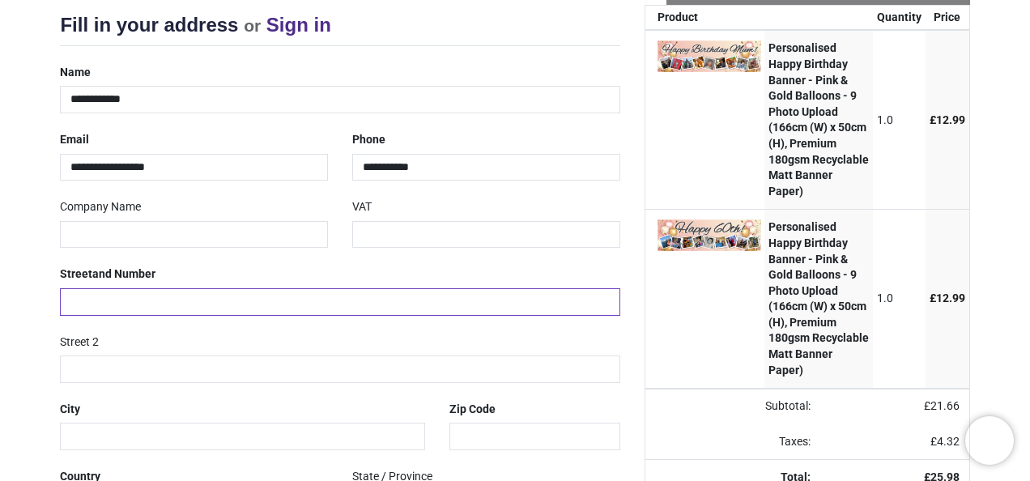
click at [366, 294] on input "text" at bounding box center [339, 302] width 559 height 28
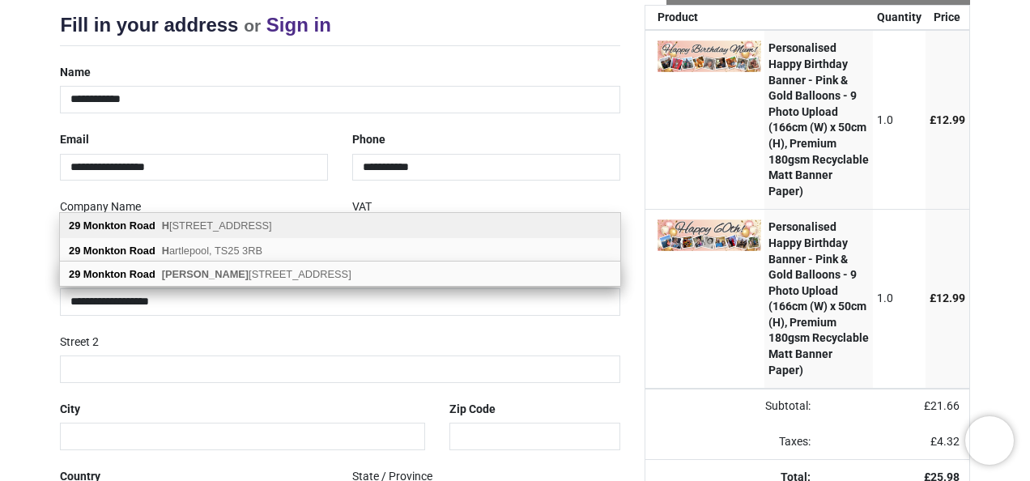
click at [291, 222] on div "29 Monkton Road H anham, Bristol, BS15 3JF" at bounding box center [340, 225] width 560 height 25
type input "**********"
type input "******"
type input "********"
select select "***"
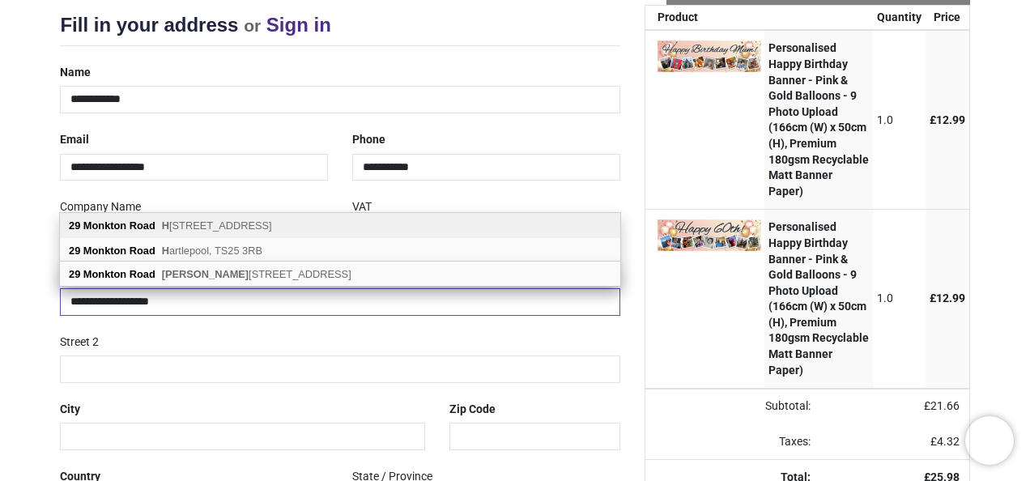
select select "***"
type input "*******"
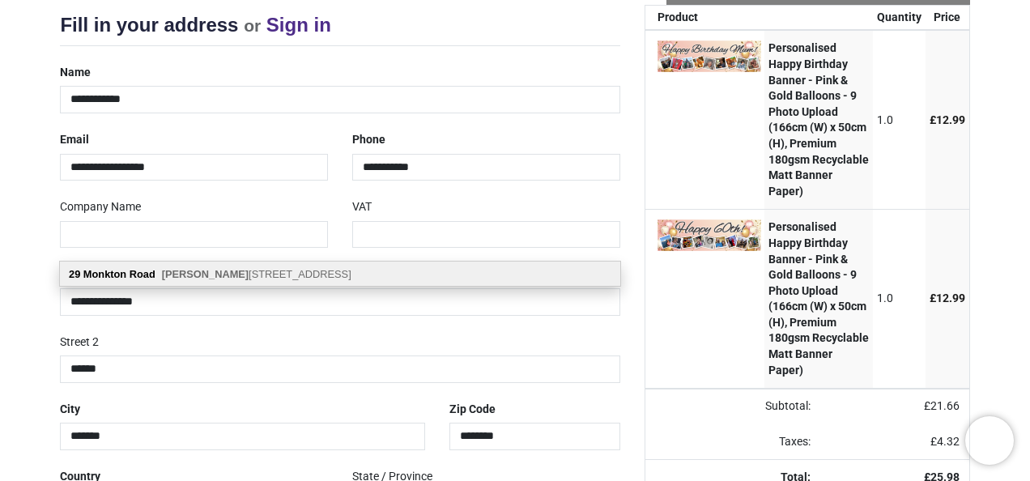
click at [505, 270] on div "29 Monkton Road Han ham, Bristol, BS15 3JF" at bounding box center [340, 274] width 560 height 24
select select "***"
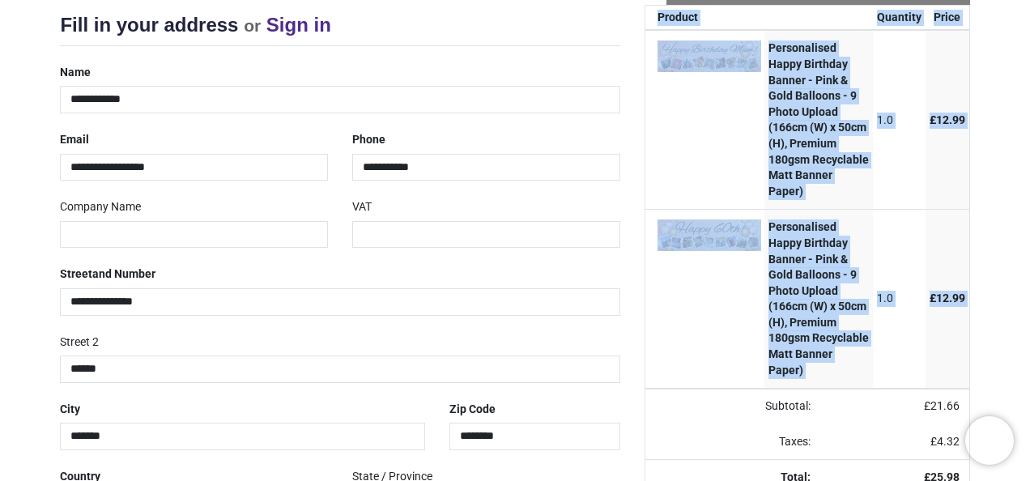
drag, startPoint x: 1025, startPoint y: 369, endPoint x: 1025, endPoint y: 415, distance: 46.2
click at [1025, 415] on div "Review Order Address Confirm Order Your order: £ 25.98 Product Price" at bounding box center [515, 269] width 1030 height 679
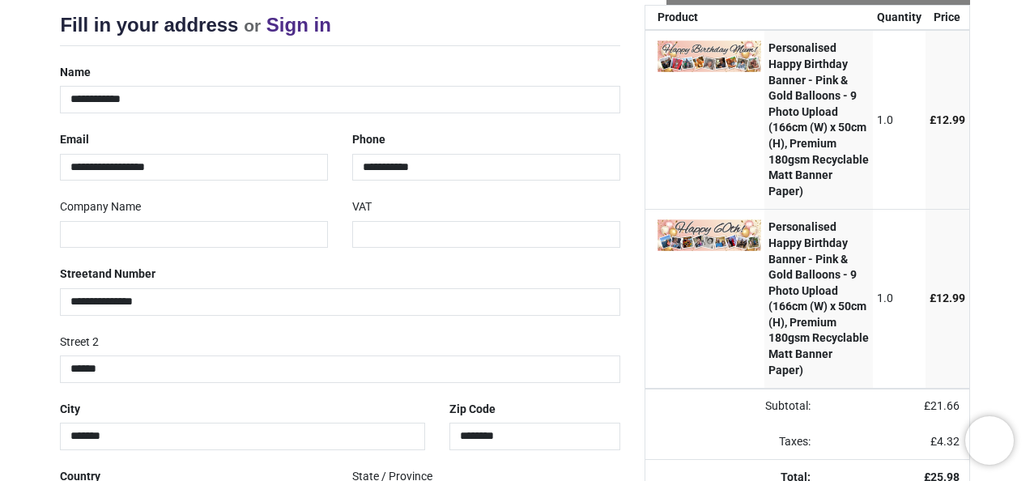
drag, startPoint x: 1025, startPoint y: 415, endPoint x: 1018, endPoint y: 238, distance: 177.5
click at [1018, 238] on div "Review Order Address Confirm Order Your order: £ 25.98 Product Price" at bounding box center [515, 269] width 1030 height 679
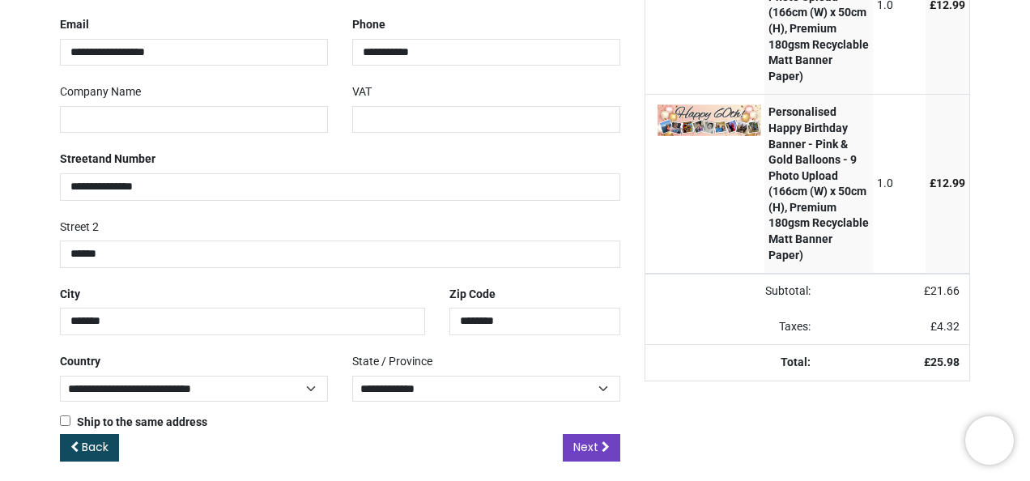
scroll to position [336, 0]
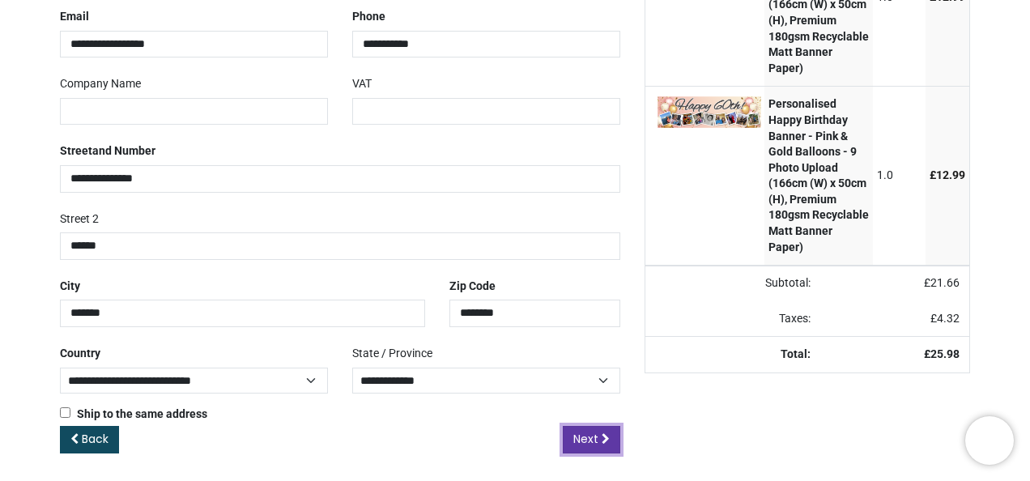
click at [586, 437] on span "Next" at bounding box center [585, 439] width 25 height 16
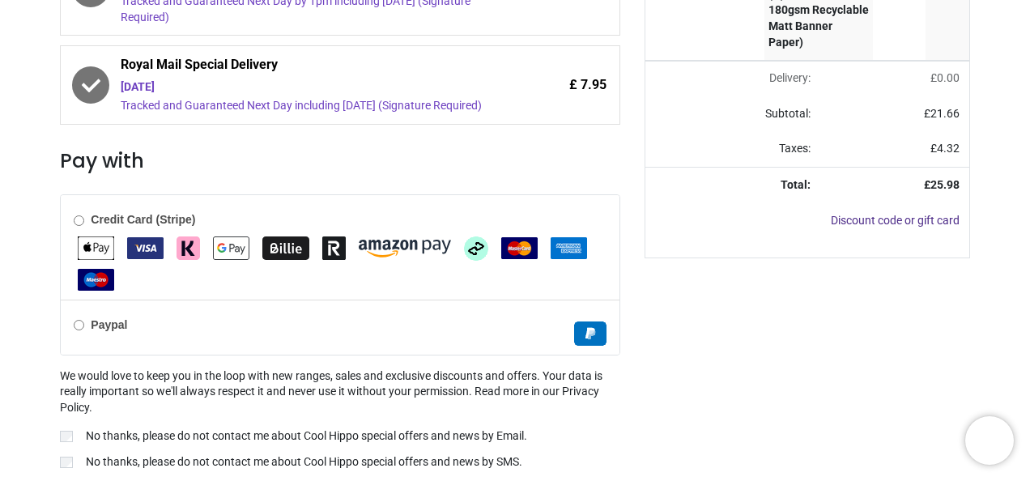
scroll to position [593, 0]
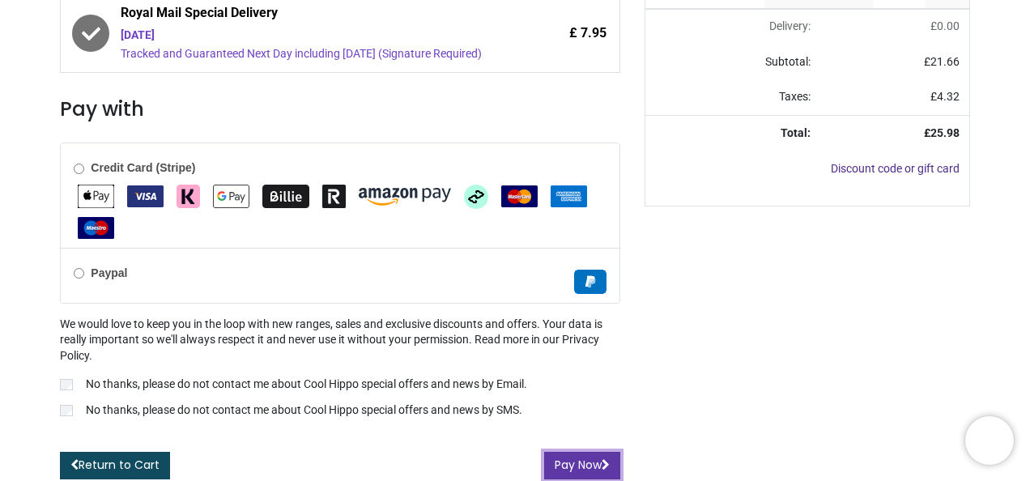
click at [583, 456] on button "Pay Now" at bounding box center [582, 466] width 76 height 28
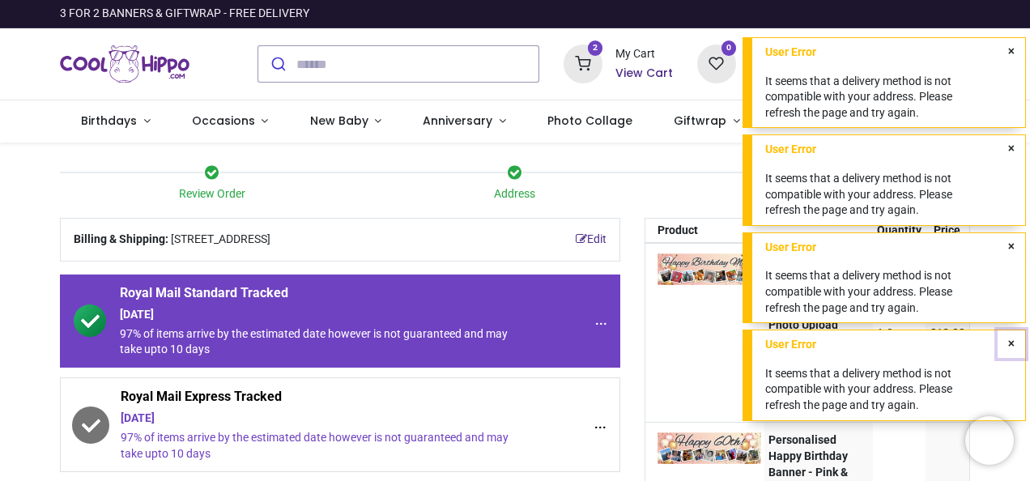
click at [1013, 342] on icon "Close" at bounding box center [1011, 343] width 6 height 11
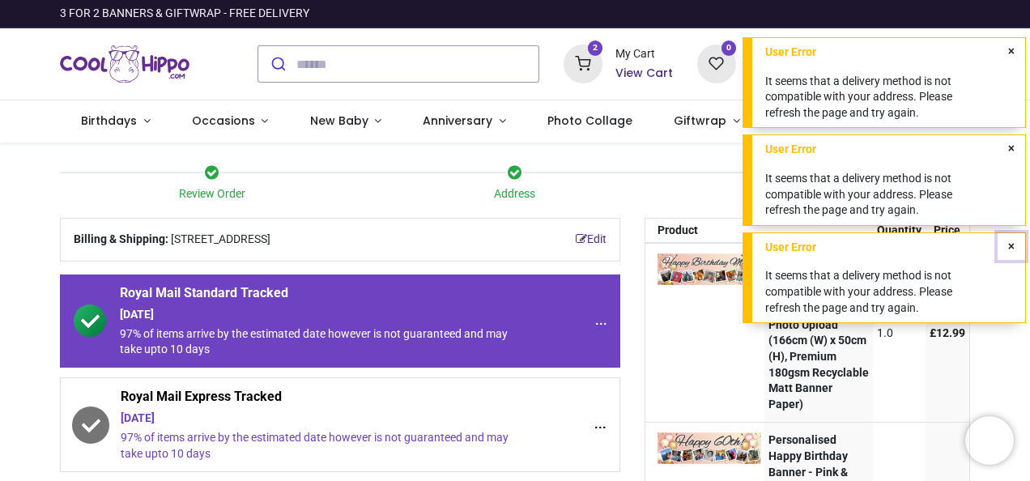
click at [1010, 243] on icon "Close" at bounding box center [1011, 245] width 6 height 11
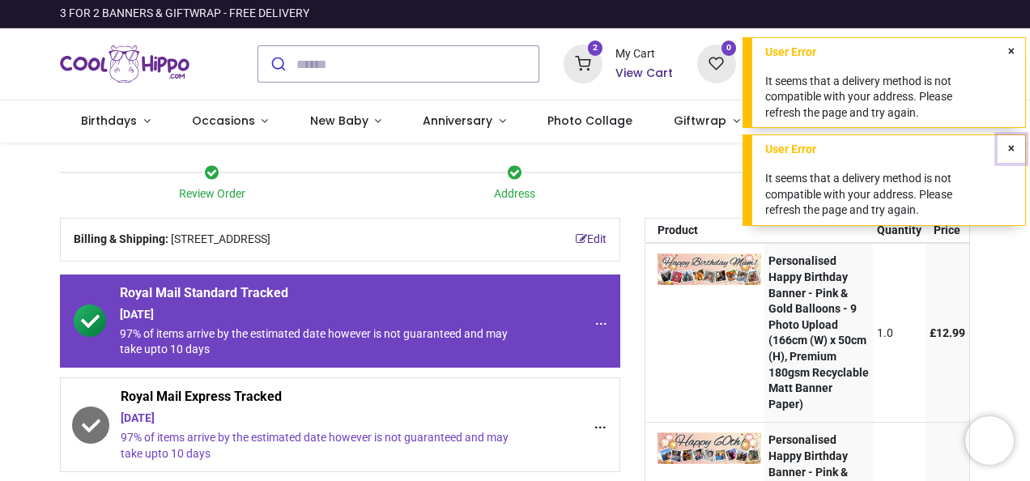
click at [1010, 149] on icon "Close" at bounding box center [1011, 148] width 6 height 11
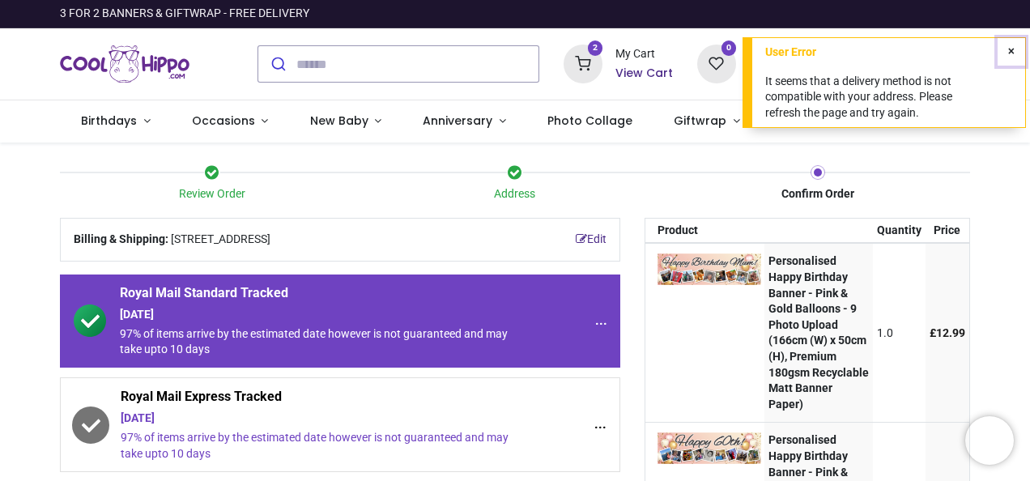
click at [1010, 49] on icon "Close" at bounding box center [1011, 50] width 6 height 11
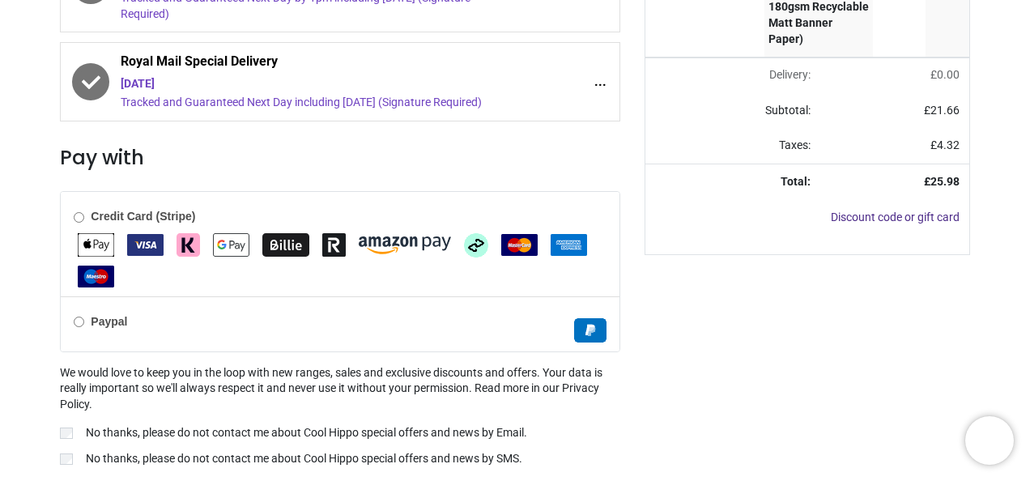
scroll to position [550, 0]
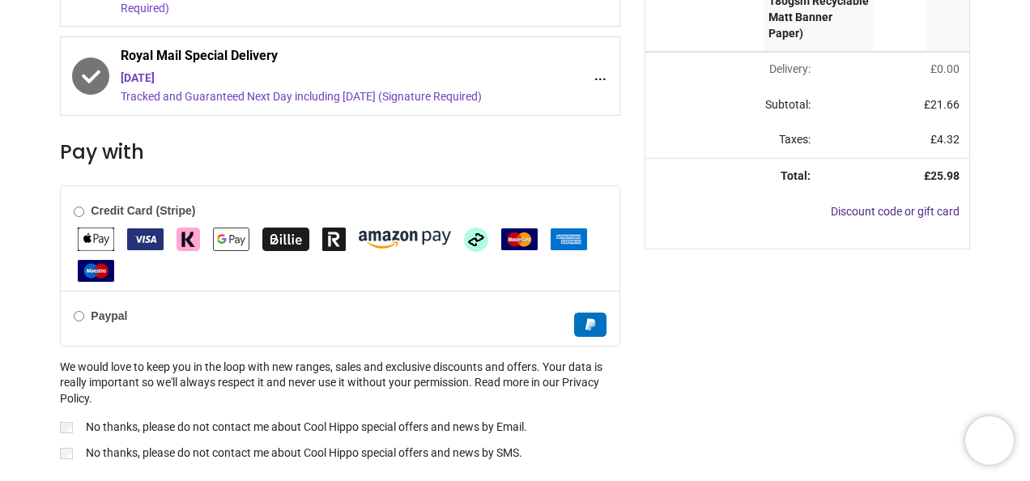
drag, startPoint x: 1023, startPoint y: 398, endPoint x: 1022, endPoint y: 428, distance: 29.2
click at [1022, 428] on div "Review Order Address Confirm Order Your order: £ 25.98" at bounding box center [515, 61] width 1030 height 936
click at [481, 421] on p "No thanks, please do not contact me about Cool Hippo special offers and news by…" at bounding box center [306, 427] width 441 height 16
click at [478, 445] on p "No thanks, please do not contact me about Cool Hippo special offers and news by…" at bounding box center [304, 453] width 436 height 16
drag, startPoint x: 1027, startPoint y: 356, endPoint x: 1032, endPoint y: 287, distance: 69.9
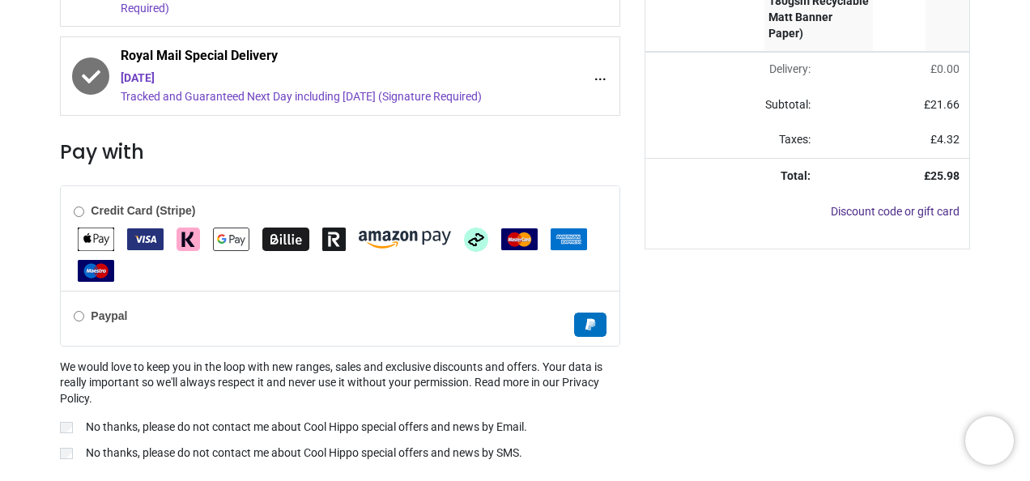
click at [1029, 287] on html "Login • Register Birthdays Milestone Birthday 1510 products 208" at bounding box center [515, 240] width 1030 height 481
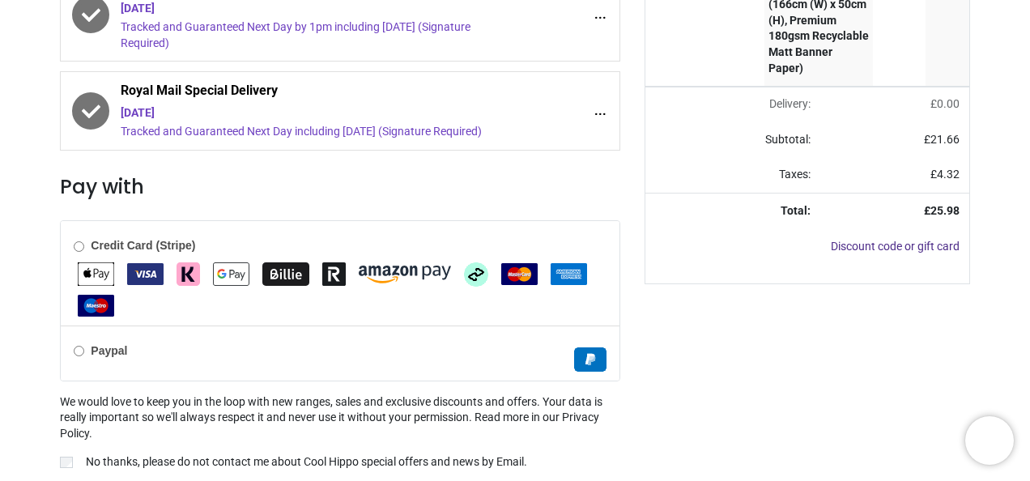
scroll to position [593, 0]
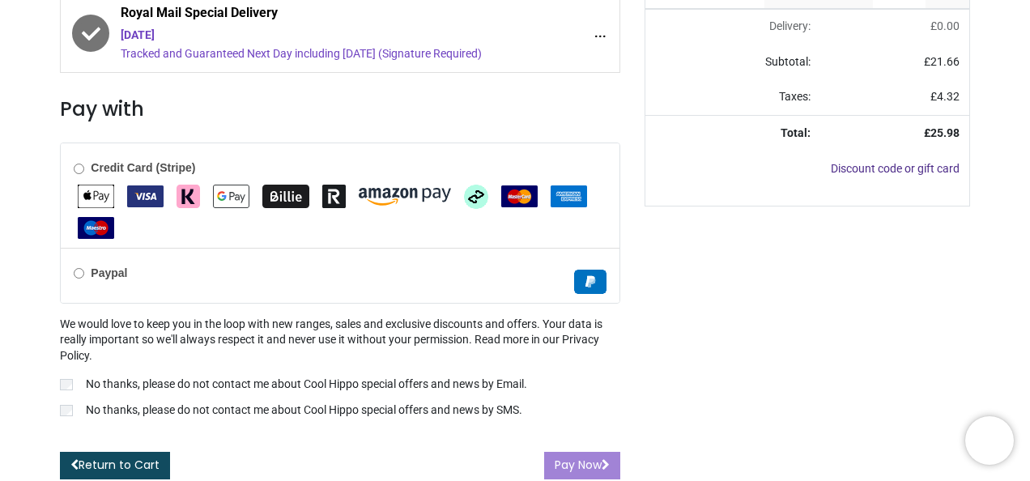
click at [660, 409] on div "Your order: £ 25.98 Product Quantity Price Personalised Happy Birthday Banner -…" at bounding box center [807, 52] width 350 height 854
click at [591, 452] on div "Pay Now" at bounding box center [582, 466] width 76 height 28
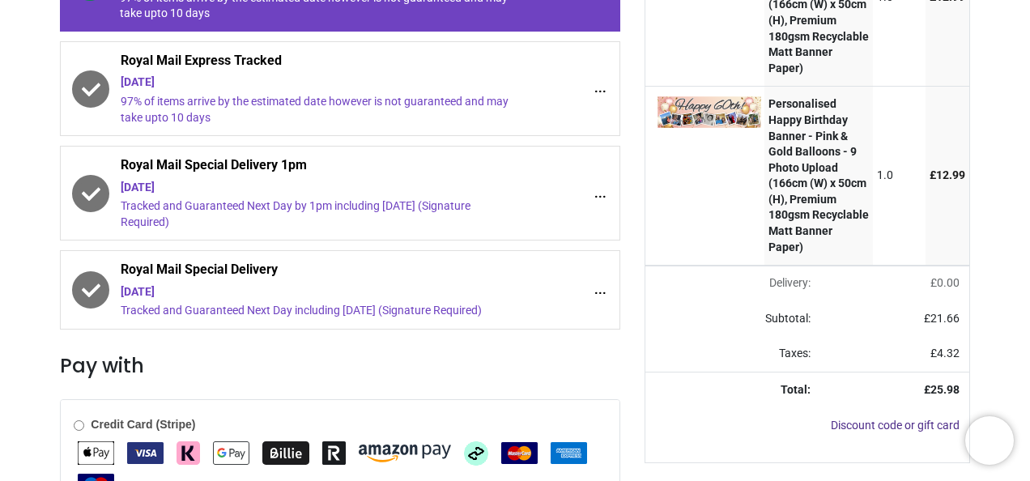
scroll to position [185, 0]
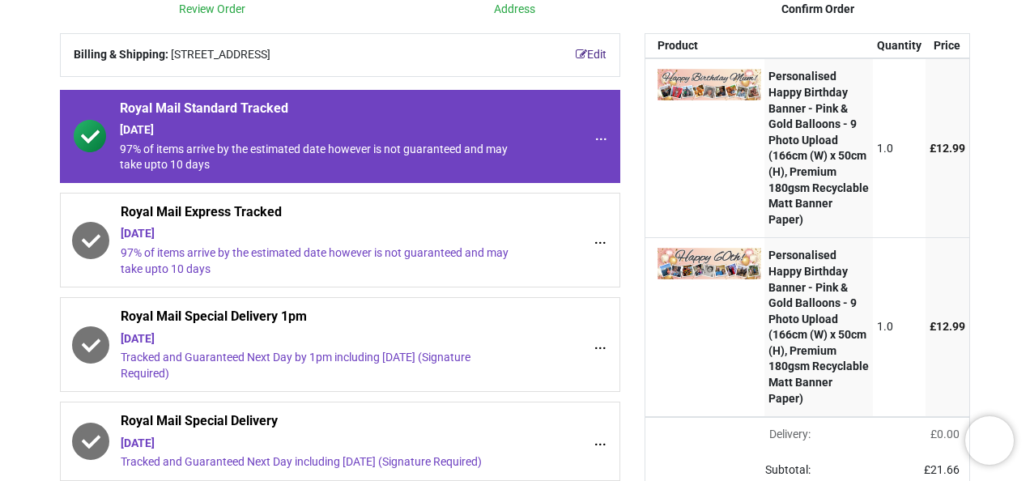
click at [409, 251] on div "97% of items arrive by the estimated date however is not guaranteed and may tak…" at bounding box center [315, 261] width 388 height 32
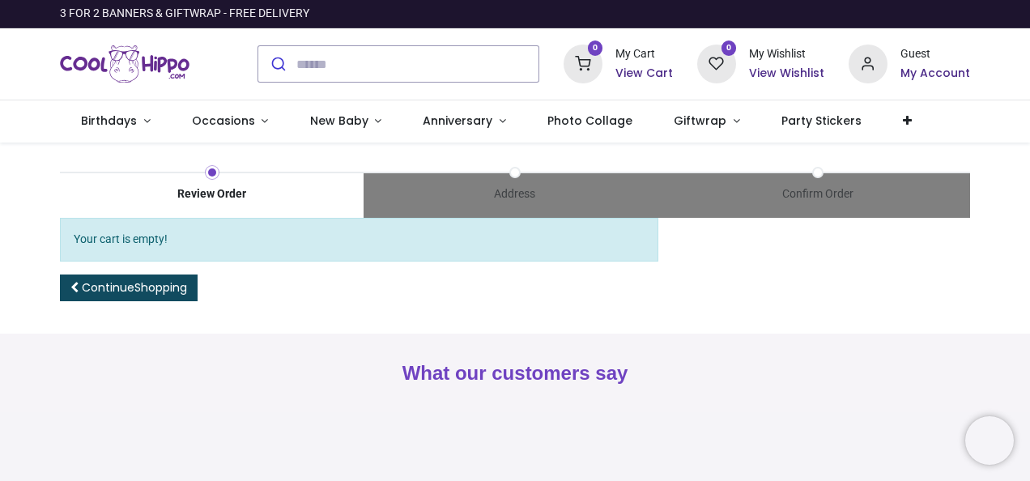
click at [649, 66] on h6 "View Cart" at bounding box center [643, 74] width 57 height 16
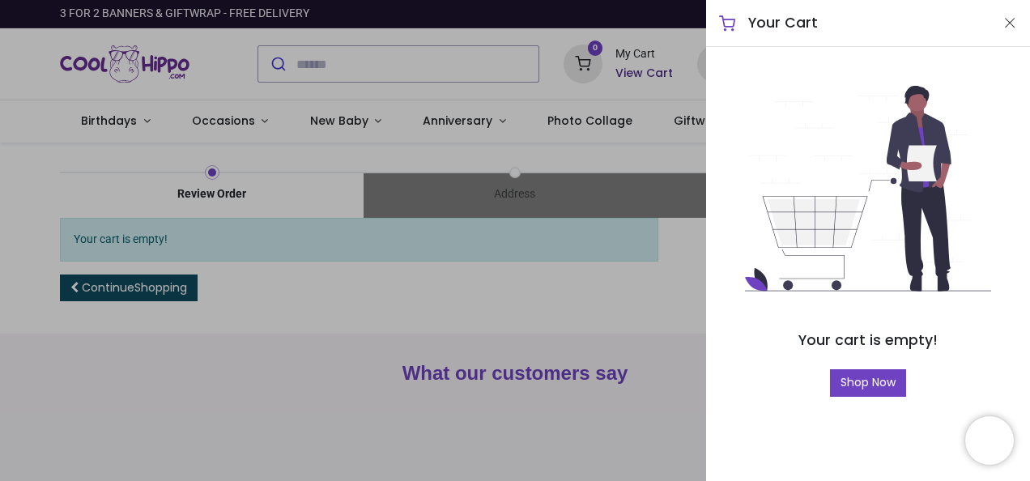
click at [1020, 21] on div "Your Cart" at bounding box center [868, 23] width 324 height 47
click at [1009, 23] on button "Close" at bounding box center [1009, 23] width 15 height 20
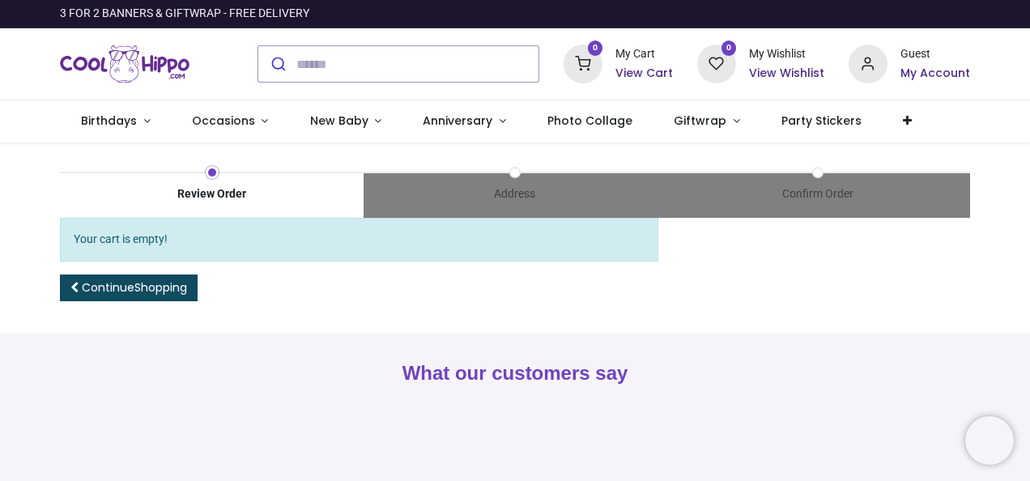
click at [161, 67] on img "Logo of Cool Hippo" at bounding box center [125, 63] width 130 height 45
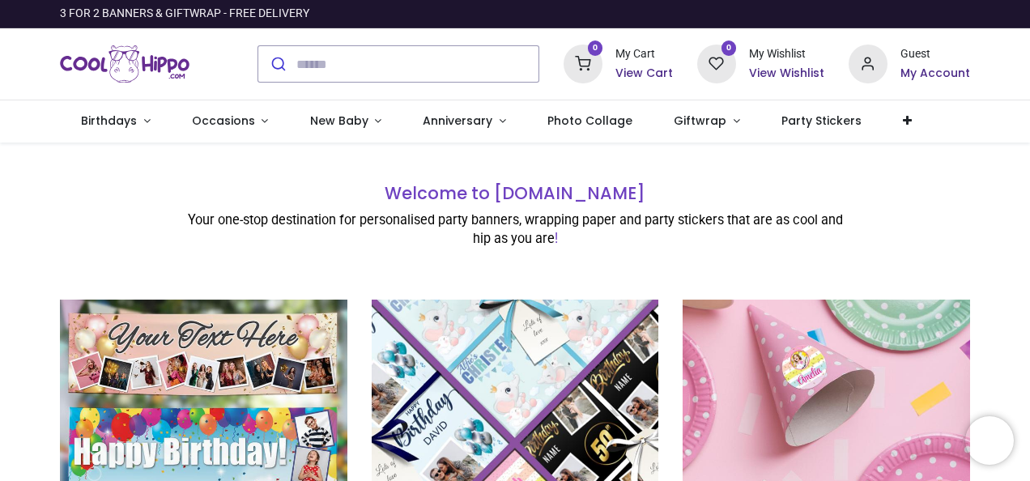
click at [943, 73] on h6 "My Account" at bounding box center [935, 74] width 70 height 16
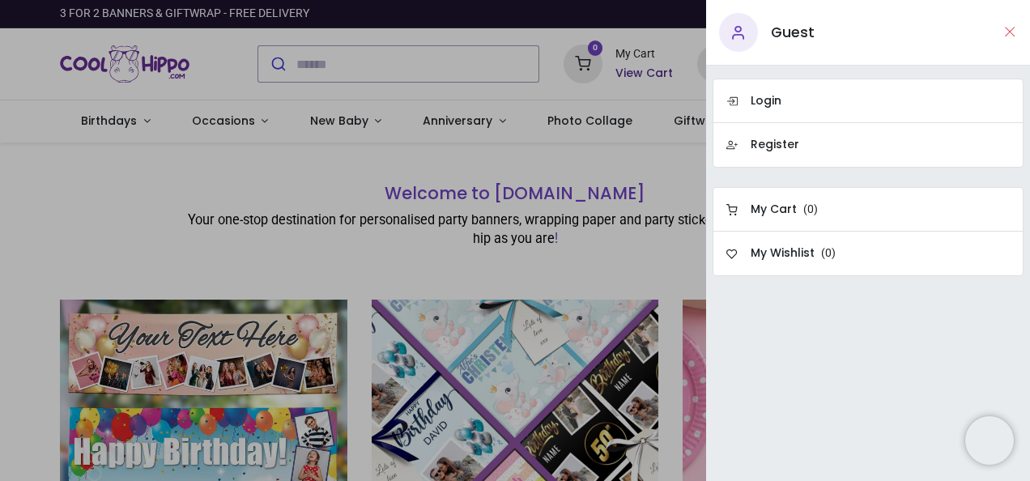
click at [1011, 32] on button "Close" at bounding box center [1009, 32] width 15 height 20
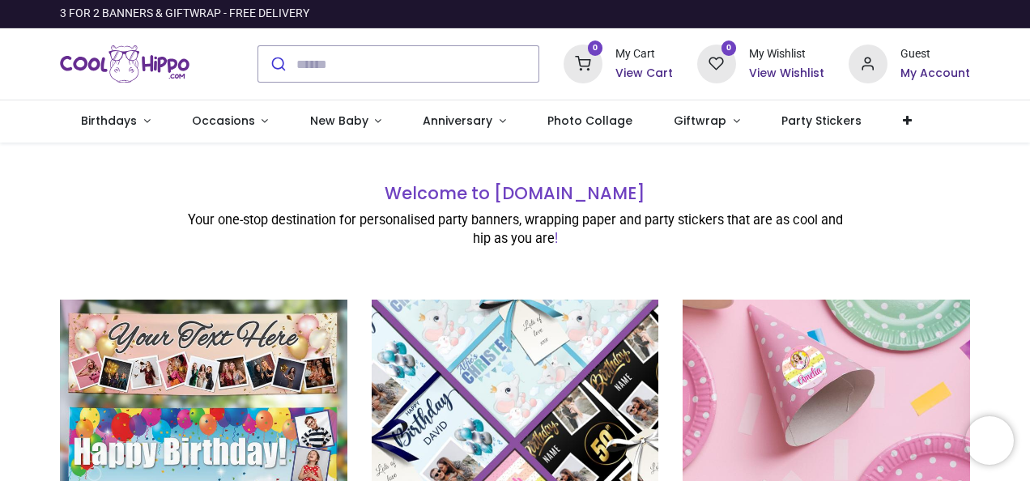
click at [922, 73] on h6 "My Account" at bounding box center [935, 74] width 70 height 16
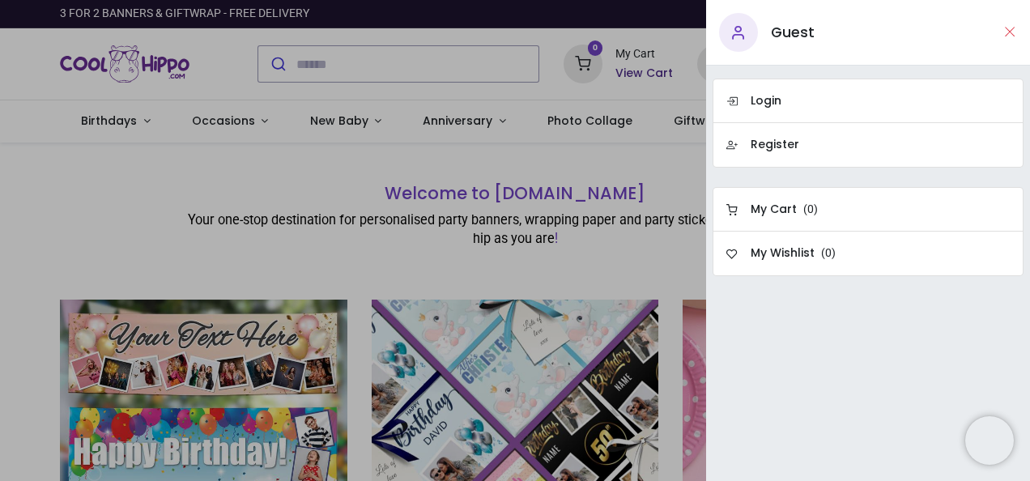
click at [1009, 32] on button "Close" at bounding box center [1009, 32] width 15 height 20
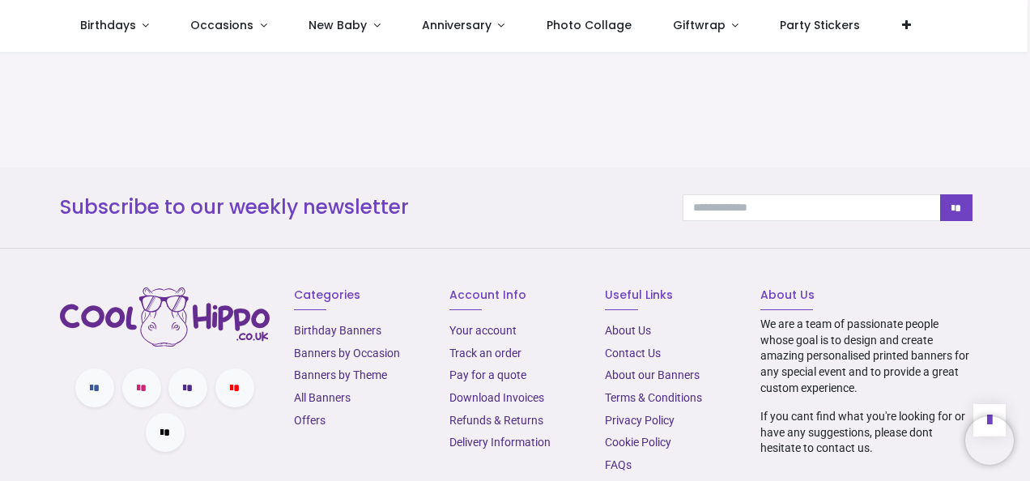
scroll to position [1555, 0]
